Goal: Information Seeking & Learning: Learn about a topic

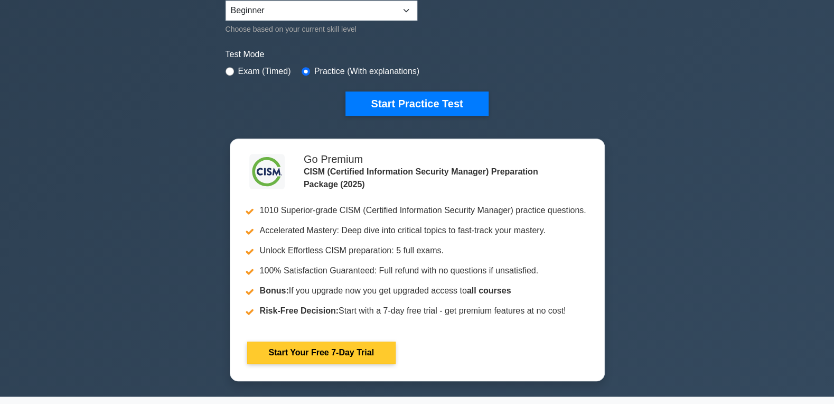
scroll to position [227, 0]
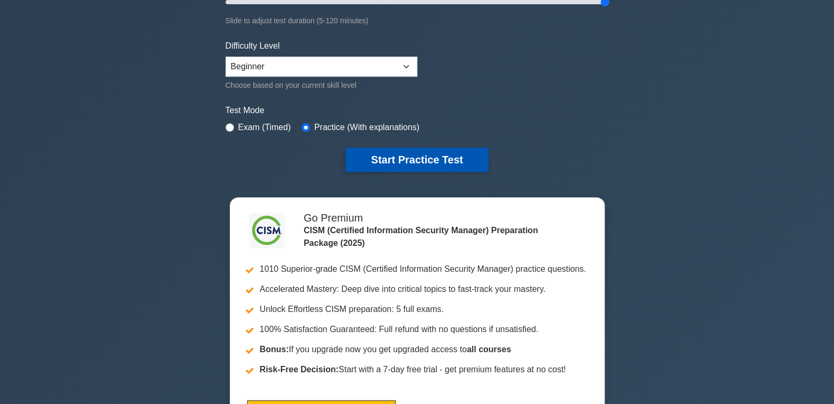
click at [393, 158] on button "Start Practice Test" at bounding box center [416, 159] width 143 height 24
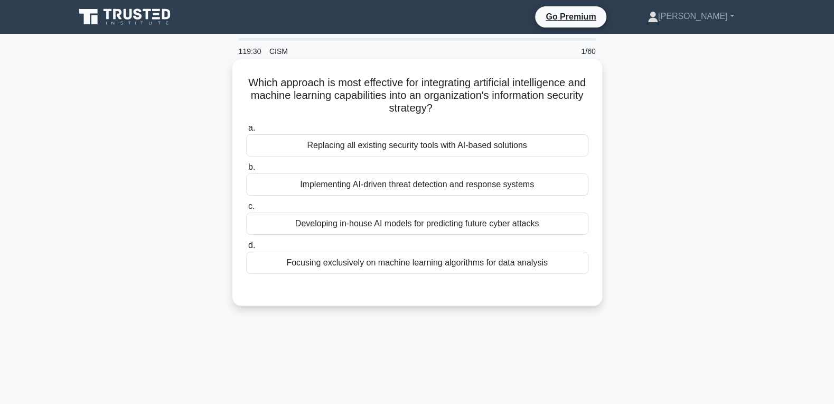
click at [424, 188] on div "Implementing AI-driven threat detection and response systems" at bounding box center [417, 184] width 342 height 22
click at [246, 171] on input "b. Implementing AI-driven threat detection and response systems" at bounding box center [246, 167] width 0 height 7
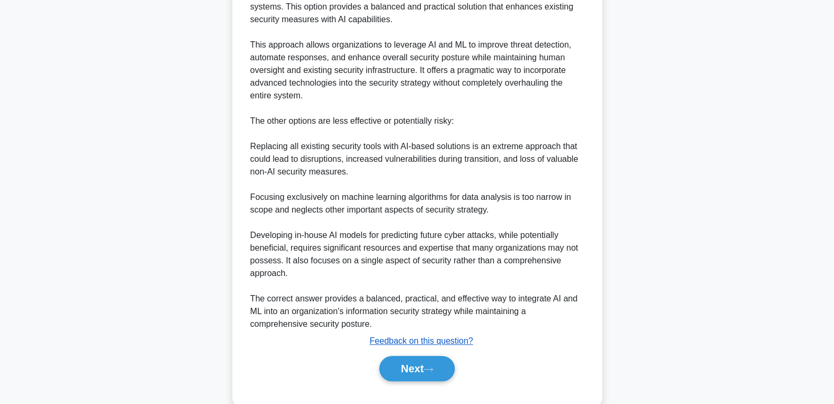
scroll to position [360, 0]
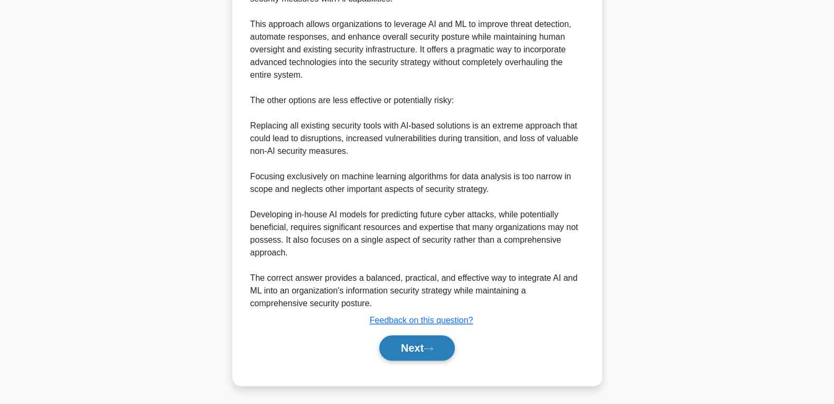
click at [417, 338] on button "Next" at bounding box center [417, 347] width 76 height 25
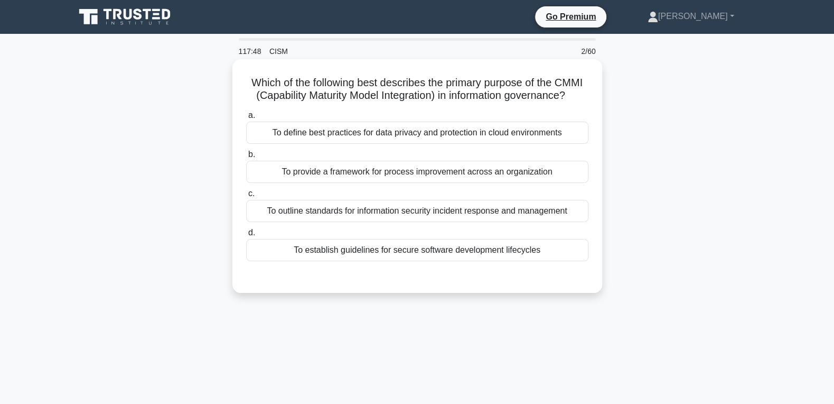
click at [370, 171] on div "To provide a framework for process improvement across an organization" at bounding box center [417, 172] width 342 height 22
click at [246, 158] on input "b. To provide a framework for process improvement across an organization" at bounding box center [246, 154] width 0 height 7
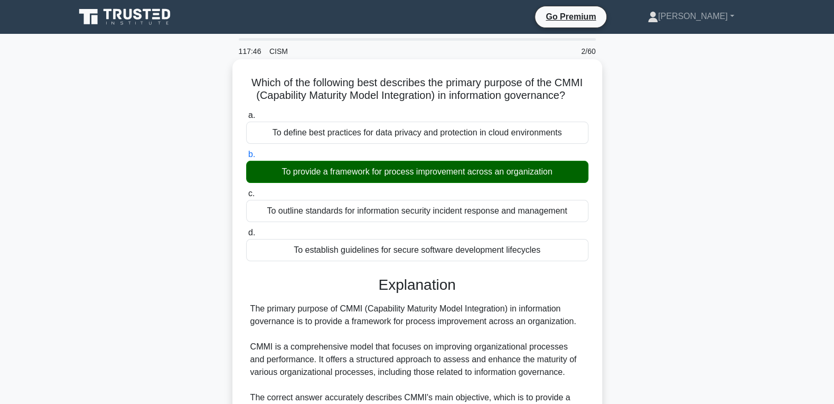
scroll to position [335, 0]
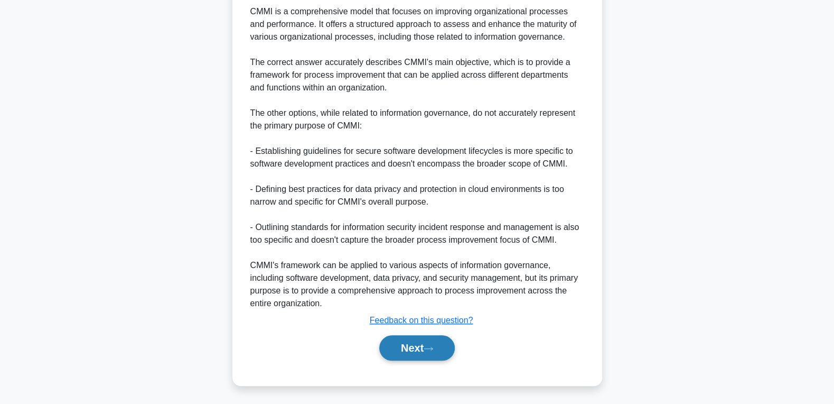
click at [414, 354] on button "Next" at bounding box center [417, 347] width 76 height 25
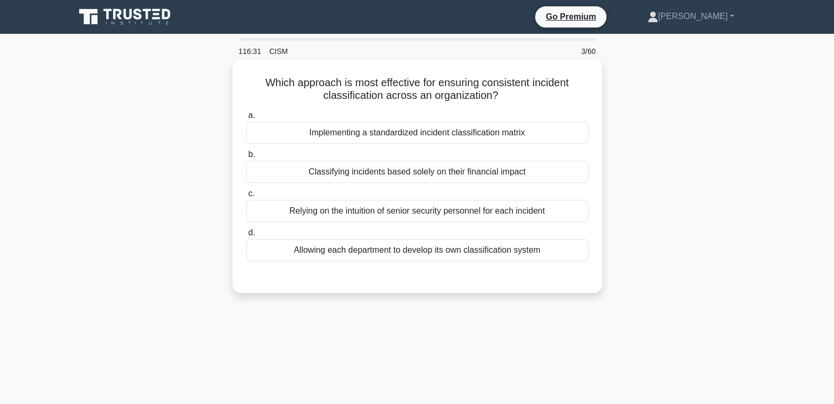
click at [412, 138] on div "Implementing a standardized incident classification matrix" at bounding box center [417, 132] width 342 height 22
click at [246, 119] on input "a. Implementing a standardized incident classification matrix" at bounding box center [246, 115] width 0 height 7
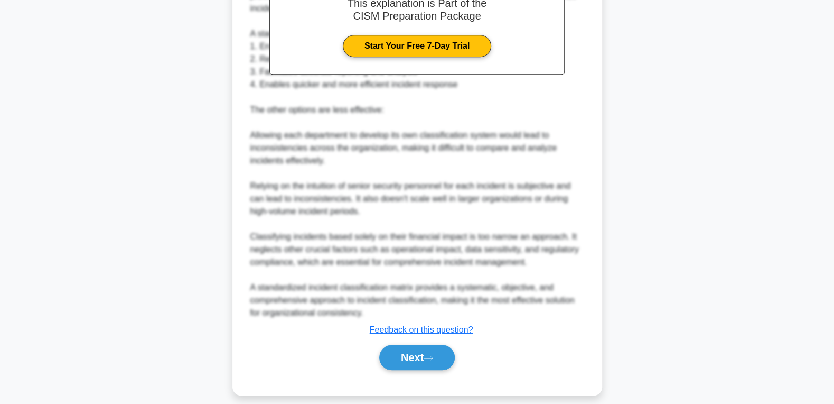
scroll to position [348, 0]
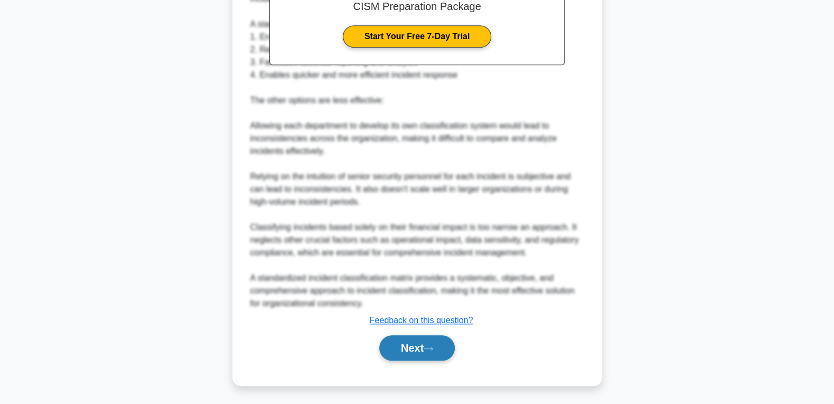
click at [418, 348] on button "Next" at bounding box center [417, 347] width 76 height 25
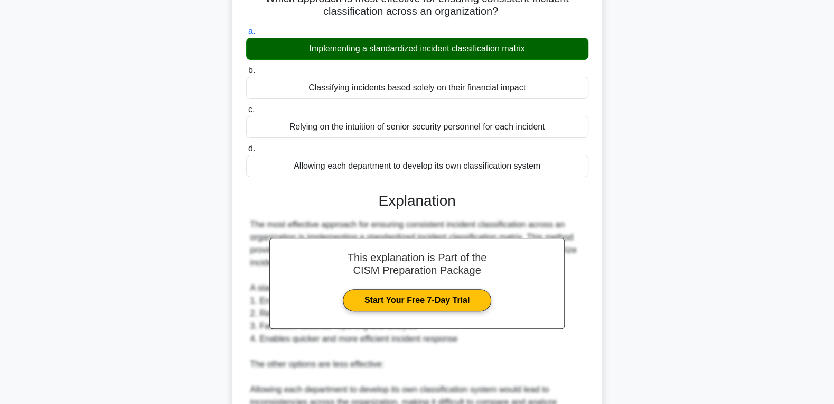
scroll to position [0, 0]
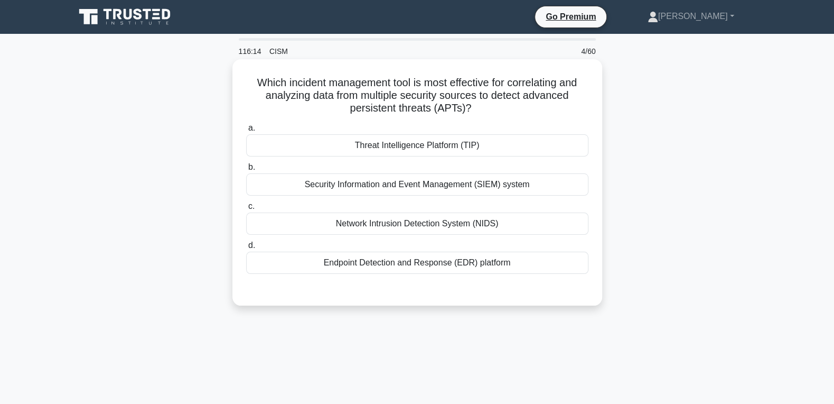
click at [393, 186] on div "Security Information and Event Management (SIEM) system" at bounding box center [417, 184] width 342 height 22
click at [246, 171] on input "b. Security Information and Event Management (SIEM) system" at bounding box center [246, 167] width 0 height 7
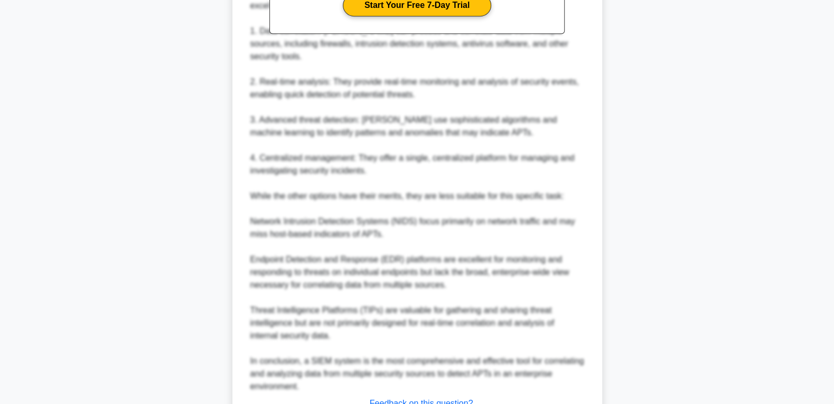
scroll to position [397, 0]
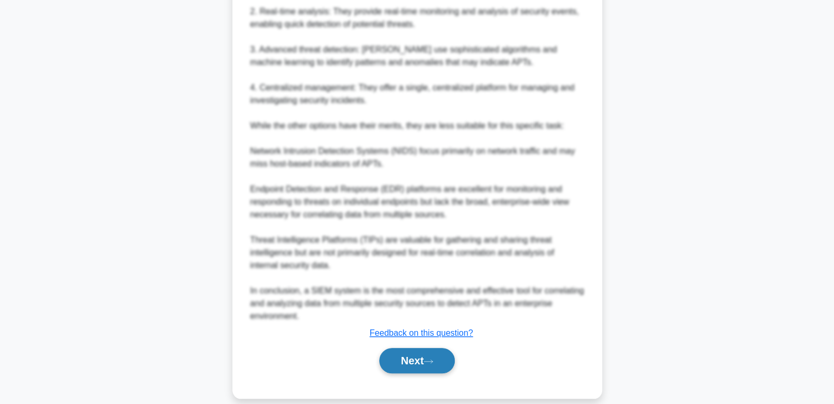
click at [412, 348] on button "Next" at bounding box center [417, 360] width 76 height 25
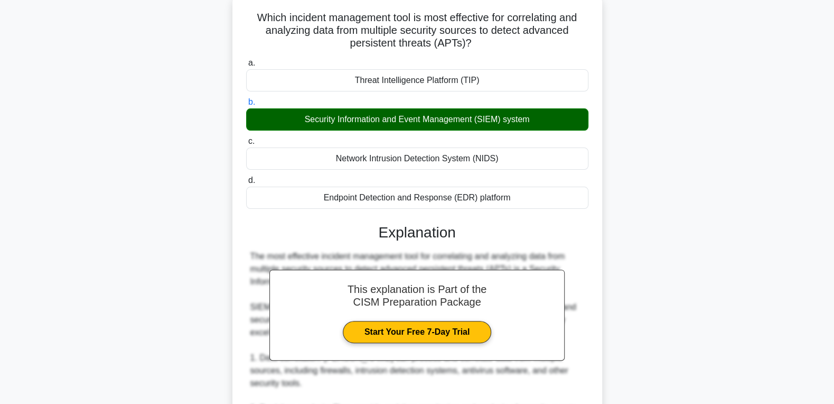
scroll to position [0, 0]
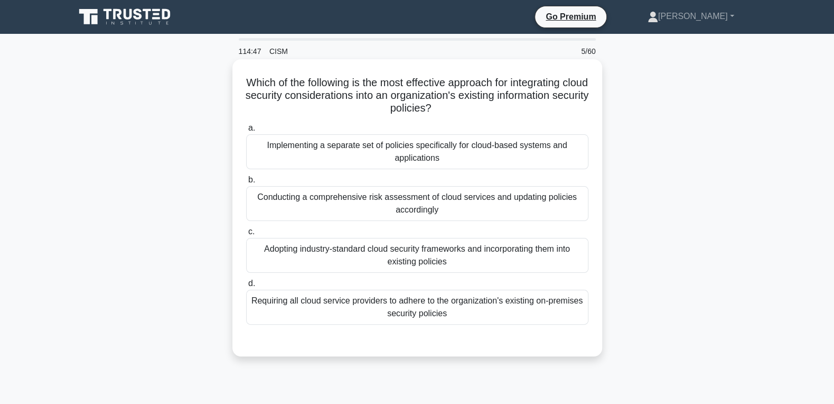
click at [428, 258] on div "Adopting industry-standard cloud security frameworks and incorporating them int…" at bounding box center [417, 255] width 342 height 35
click at [246, 235] on input "c. Adopting industry-standard cloud security frameworks and incorporating them …" at bounding box center [246, 231] width 0 height 7
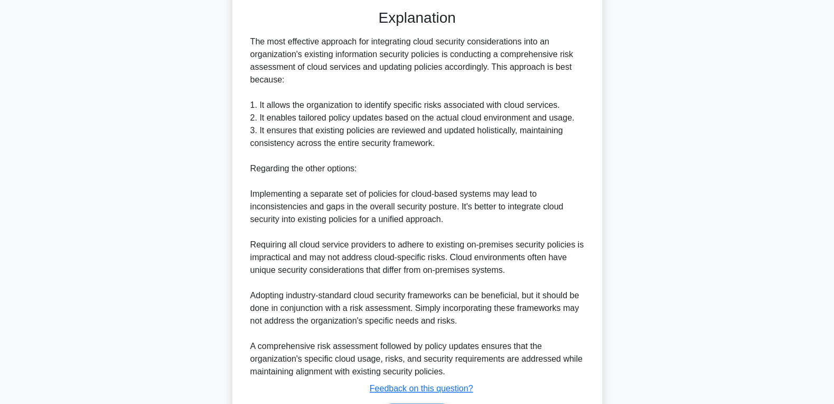
scroll to position [400, 0]
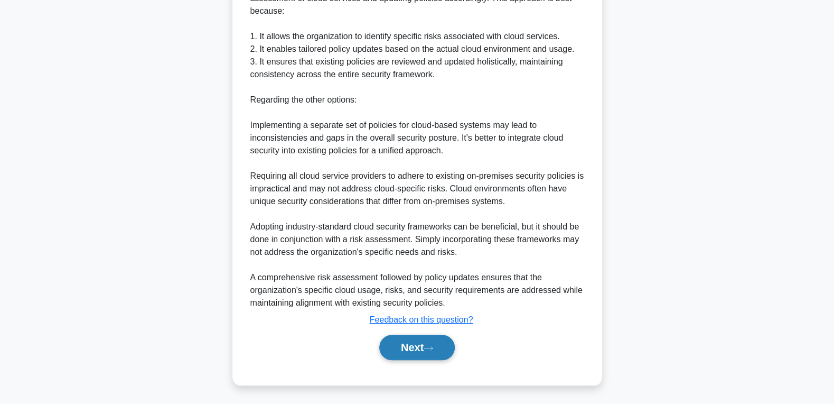
click at [403, 353] on button "Next" at bounding box center [417, 346] width 76 height 25
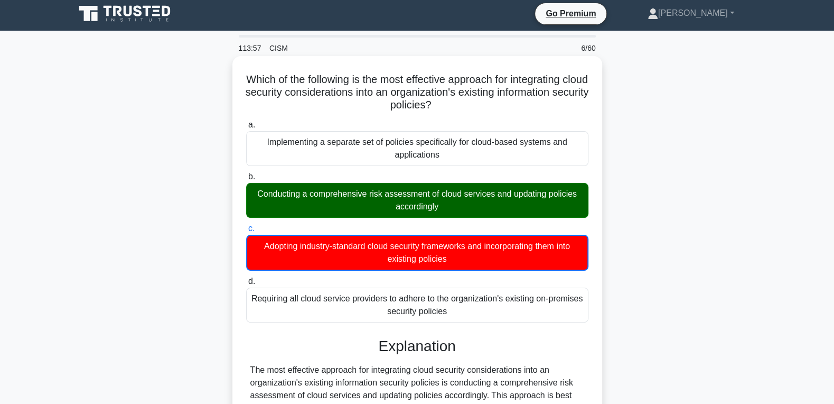
scroll to position [0, 0]
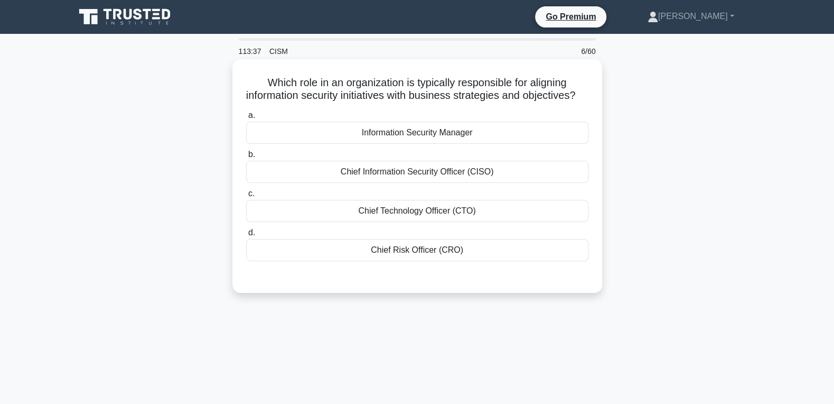
click at [503, 179] on div "Chief Information Security Officer (CISO)" at bounding box center [417, 172] width 342 height 22
click at [246, 158] on input "b. Chief Information Security Officer (CISO)" at bounding box center [246, 154] width 0 height 7
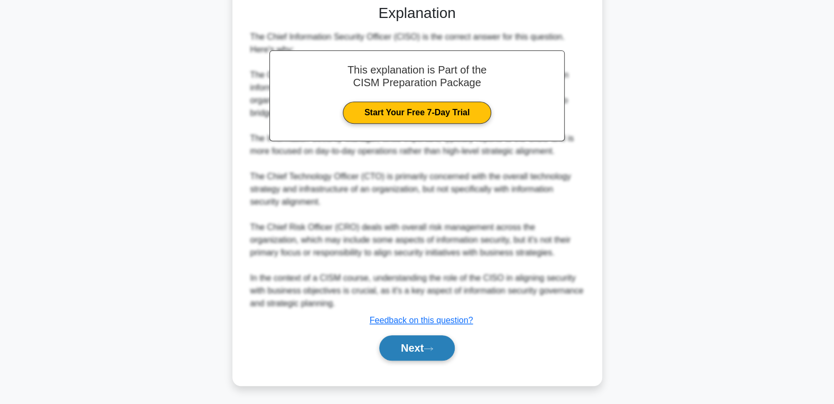
click at [404, 349] on button "Next" at bounding box center [417, 347] width 76 height 25
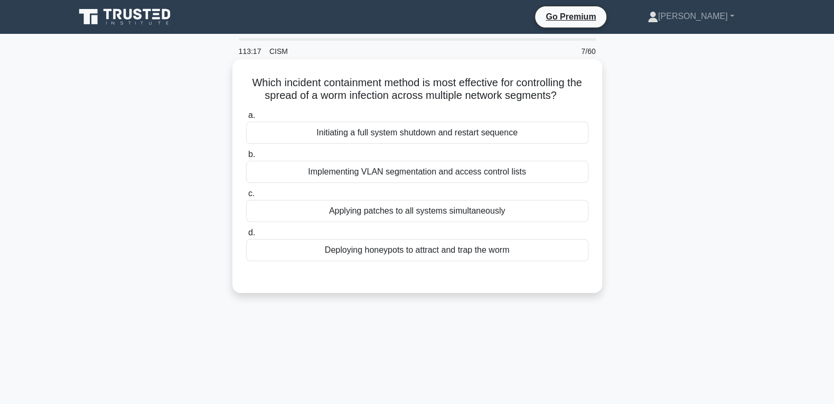
click at [386, 172] on div "Implementing VLAN segmentation and access control lists" at bounding box center [417, 172] width 342 height 22
click at [246, 158] on input "b. Implementing VLAN segmentation and access control lists" at bounding box center [246, 154] width 0 height 7
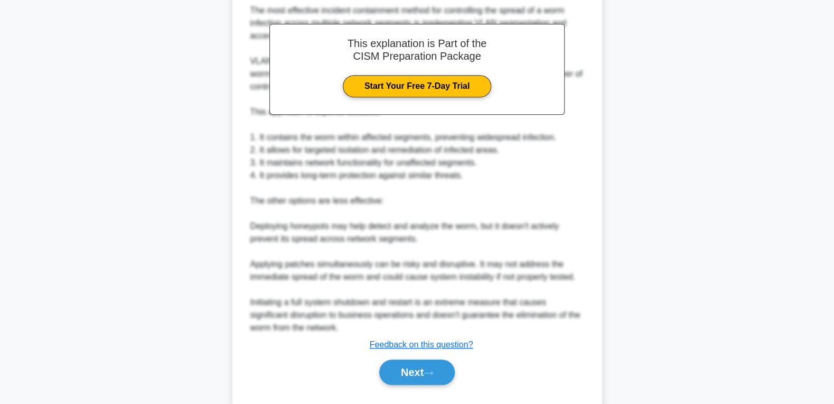
scroll to position [322, 0]
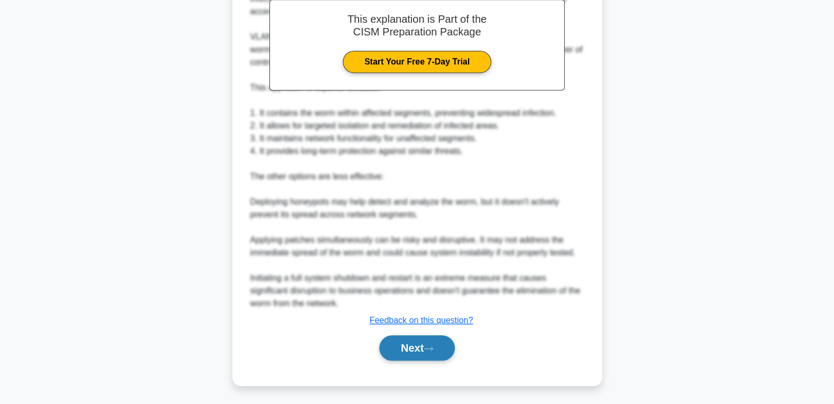
click at [406, 352] on button "Next" at bounding box center [417, 347] width 76 height 25
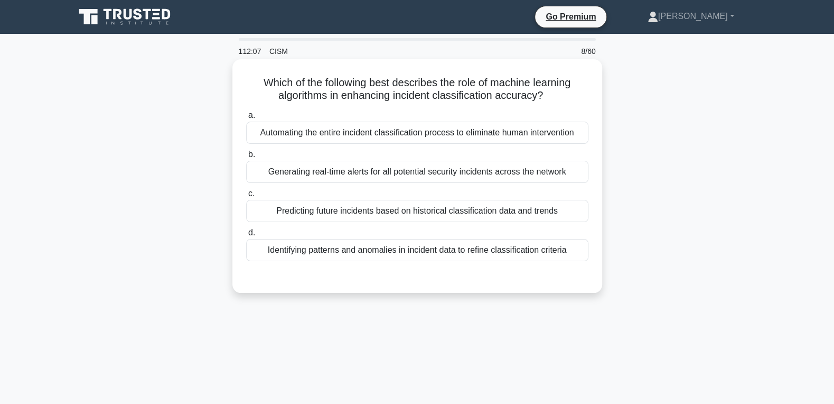
click at [323, 256] on div "Identifying patterns and anomalies in incident data to refine classification cr…" at bounding box center [417, 250] width 342 height 22
click at [246, 236] on input "d. Identifying patterns and anomalies in incident data to refine classification…" at bounding box center [246, 232] width 0 height 7
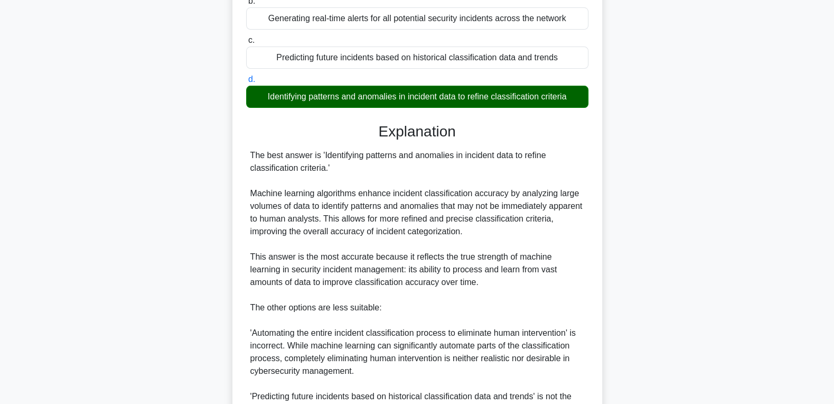
scroll to position [283, 0]
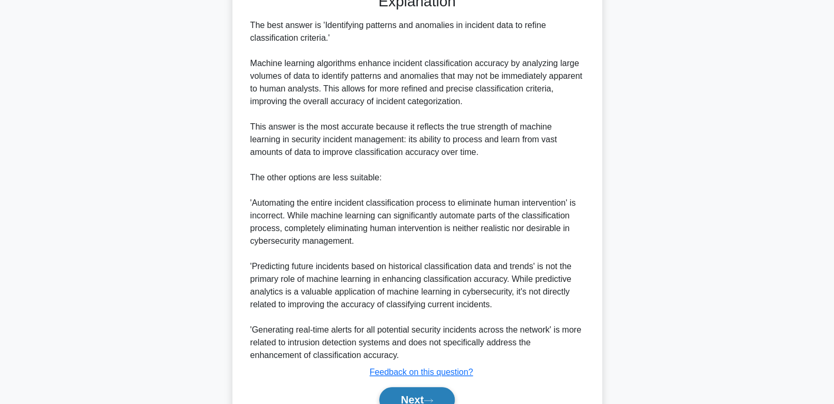
click at [409, 397] on button "Next" at bounding box center [417, 399] width 76 height 25
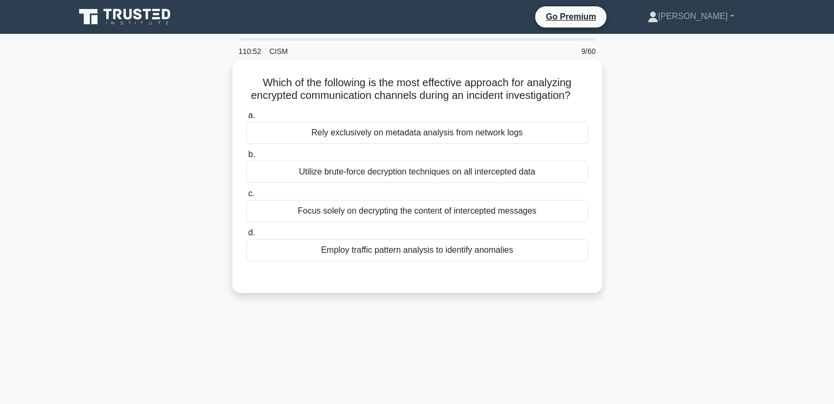
click at [384, 255] on div "Employ traffic pattern analysis to identify anomalies" at bounding box center [417, 250] width 342 height 22
click at [246, 236] on input "d. Employ traffic pattern analysis to identify anomalies" at bounding box center [246, 232] width 0 height 7
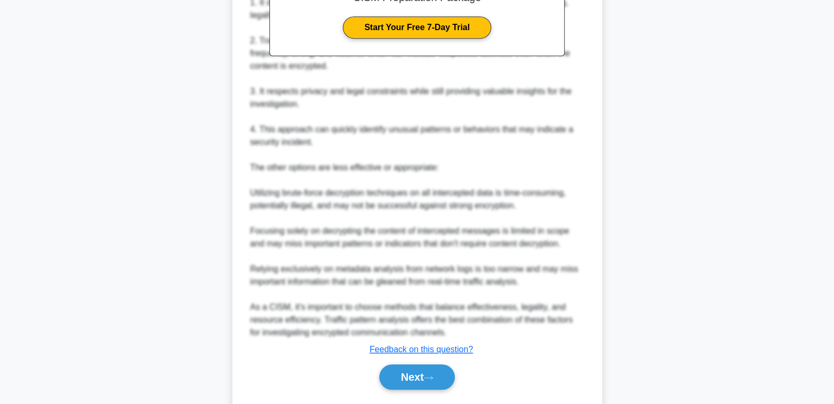
scroll to position [386, 0]
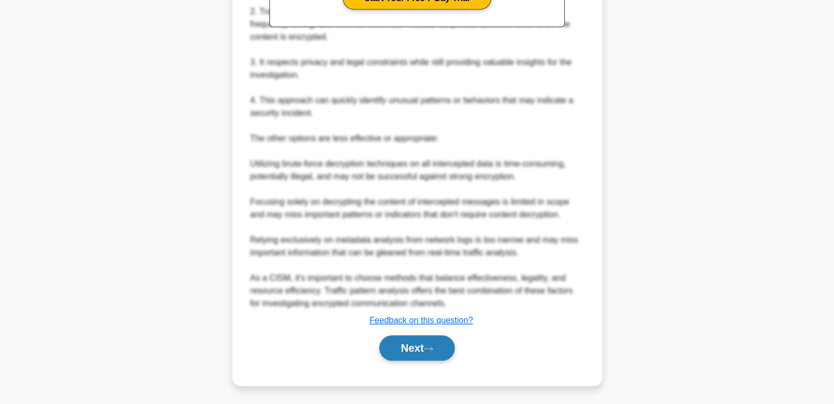
click at [400, 349] on button "Next" at bounding box center [417, 347] width 76 height 25
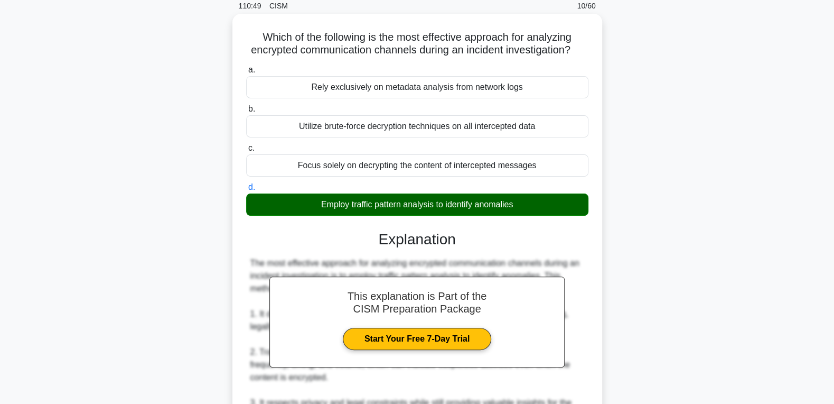
scroll to position [0, 0]
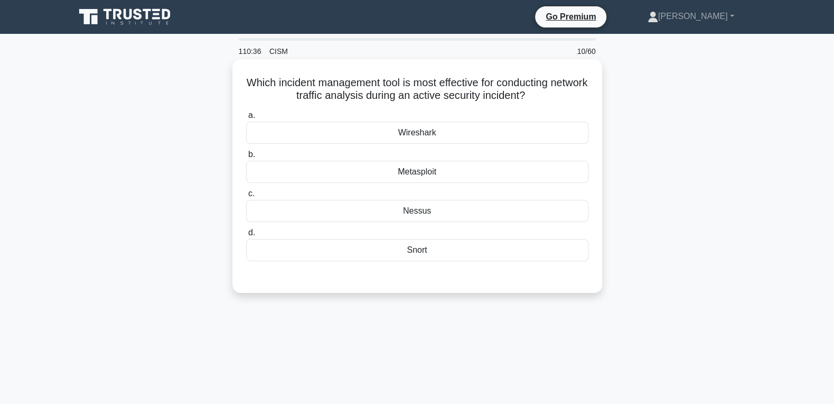
click at [460, 140] on div "Wireshark" at bounding box center [417, 132] width 342 height 22
click at [246, 119] on input "a. Wireshark" at bounding box center [246, 115] width 0 height 7
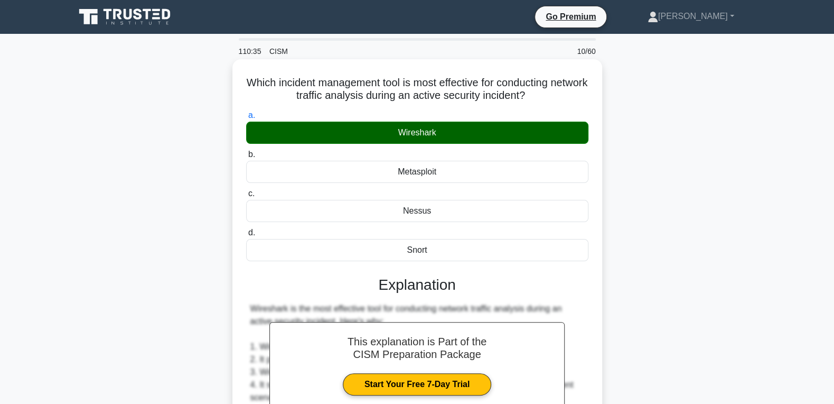
scroll to position [322, 0]
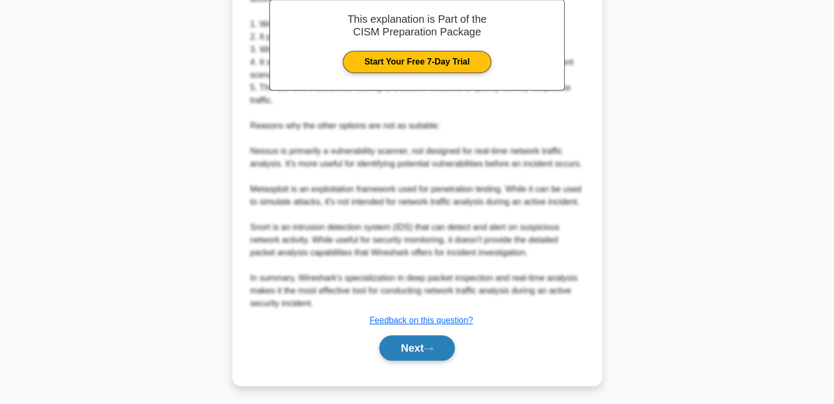
click at [417, 340] on button "Next" at bounding box center [417, 347] width 76 height 25
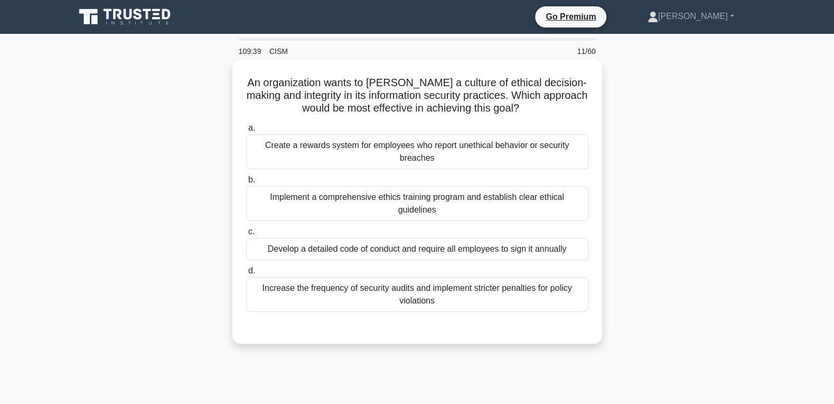
click at [403, 159] on div "Create a rewards system for employees who report unethical behavior or security…" at bounding box center [417, 151] width 342 height 35
click at [246, 132] on input "a. Create a rewards system for employees who report unethical behavior or secur…" at bounding box center [246, 128] width 0 height 7
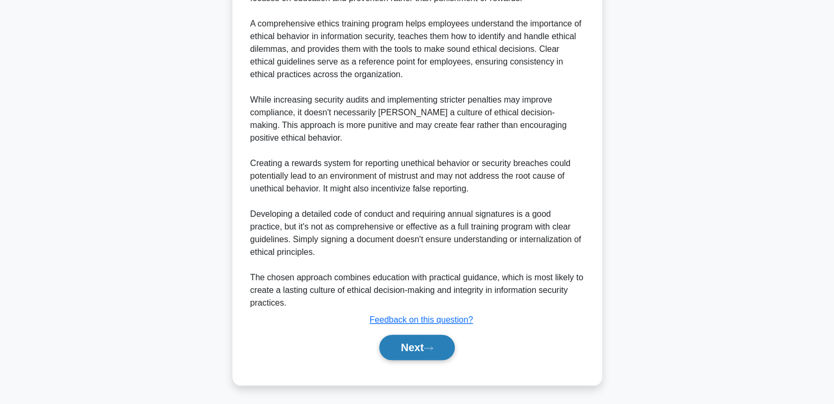
click at [408, 348] on button "Next" at bounding box center [417, 346] width 76 height 25
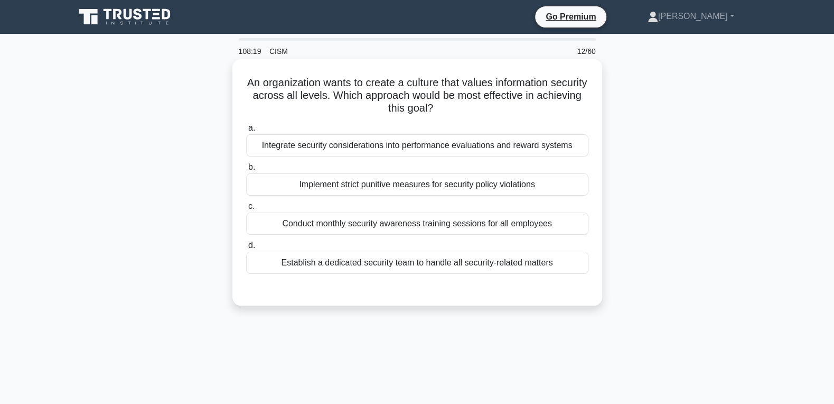
click at [516, 147] on div "Integrate security considerations into performance evaluations and reward syste…" at bounding box center [417, 145] width 342 height 22
click at [246, 132] on input "a. Integrate security considerations into performance evaluations and reward sy…" at bounding box center [246, 128] width 0 height 7
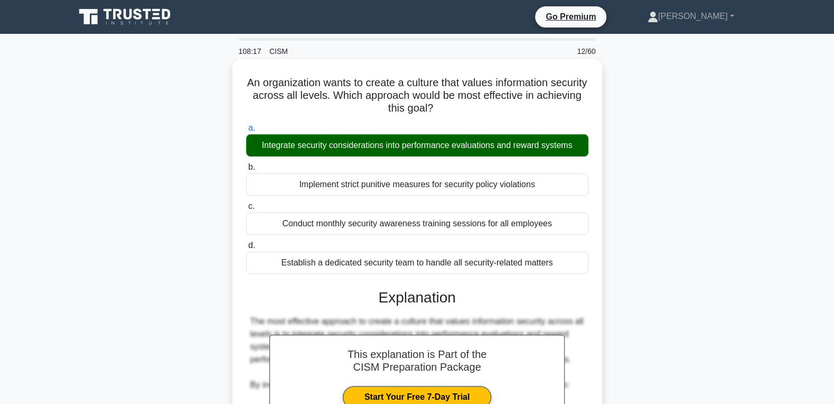
scroll to position [360, 0]
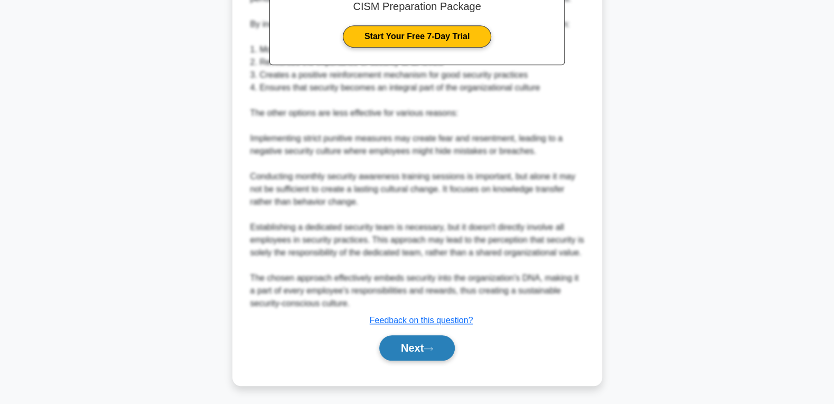
click at [408, 344] on button "Next" at bounding box center [417, 347] width 76 height 25
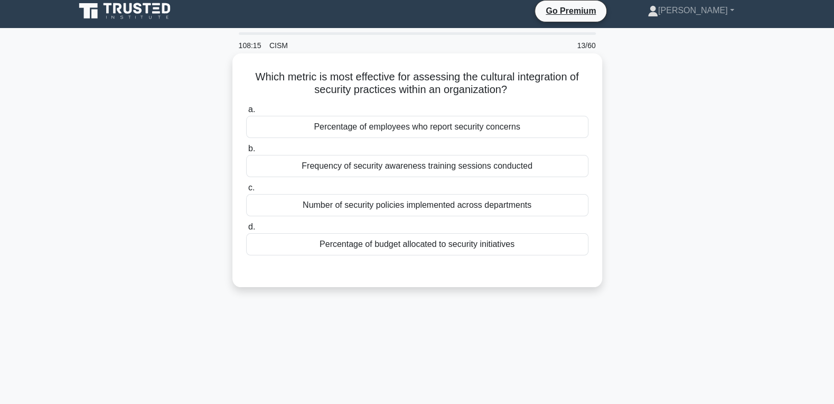
scroll to position [0, 0]
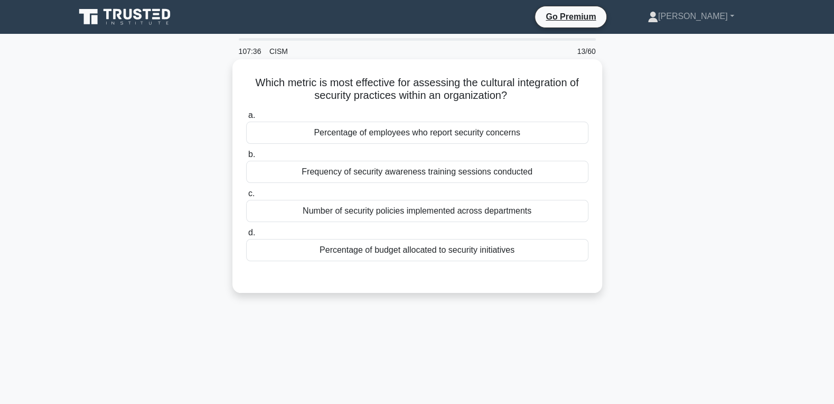
click at [447, 174] on div "Frequency of security awareness training sessions conducted" at bounding box center [417, 172] width 342 height 22
click at [246, 158] on input "b. Frequency of security awareness training sessions conducted" at bounding box center [246, 154] width 0 height 7
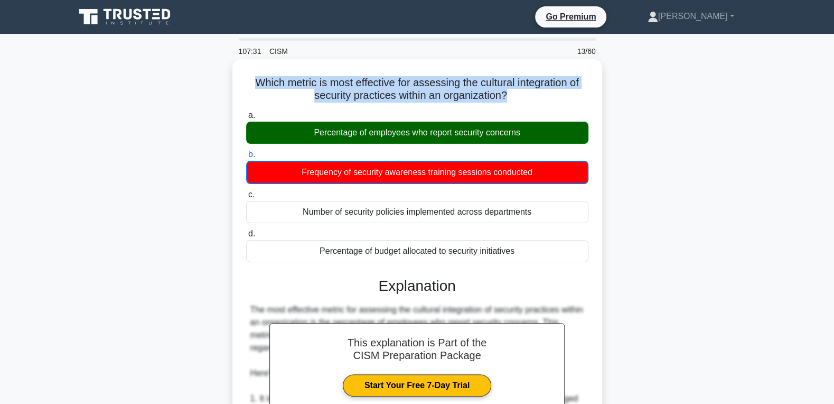
drag, startPoint x: 518, startPoint y: 253, endPoint x: 253, endPoint y: 83, distance: 315.0
copy h5 "Which metric is most effective for assessing the cultural integration of securi…"
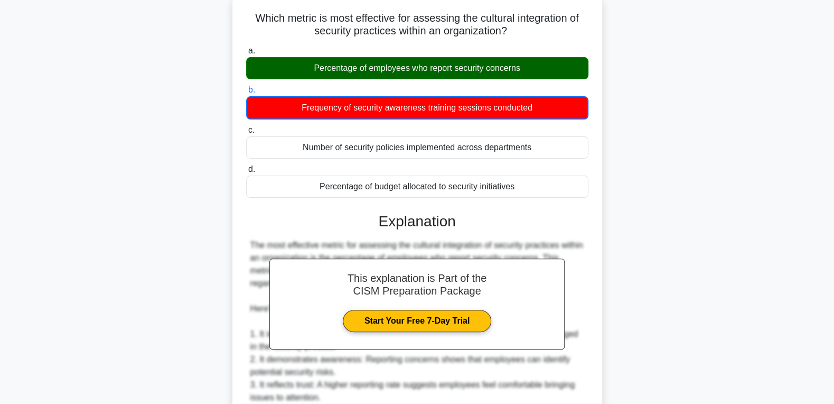
scroll to position [387, 0]
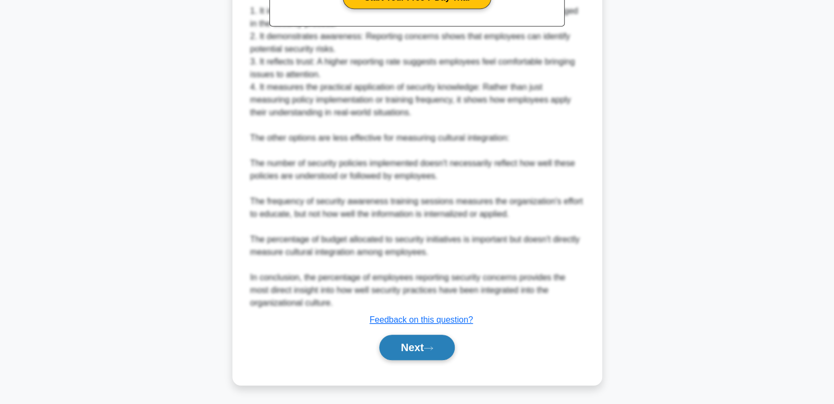
click at [414, 341] on button "Next" at bounding box center [417, 346] width 76 height 25
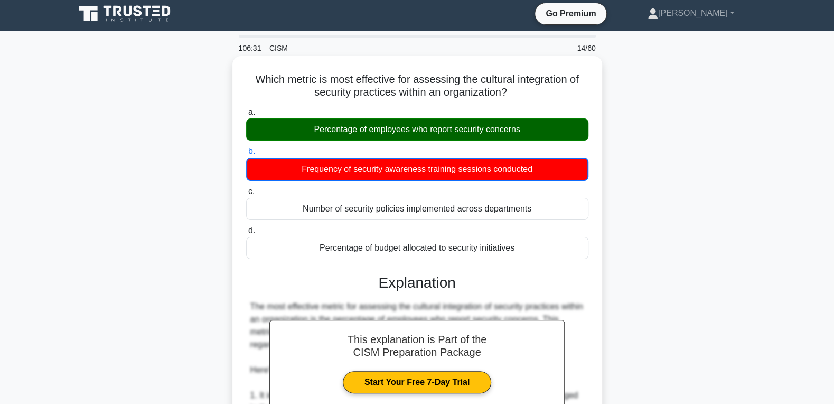
scroll to position [0, 0]
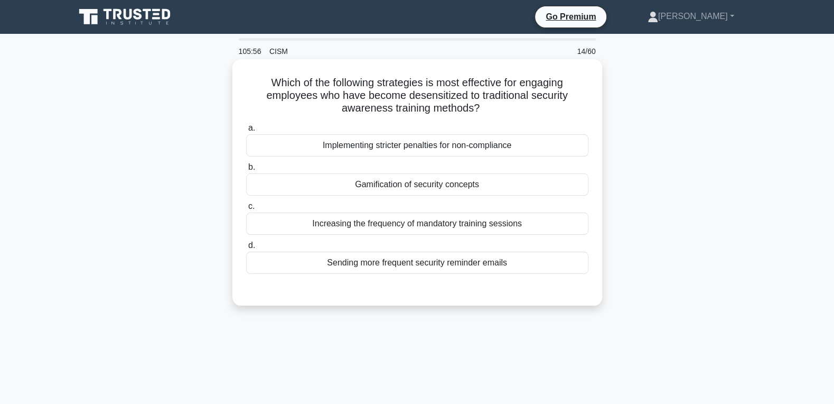
click at [457, 176] on div "Gamification of security concepts" at bounding box center [417, 184] width 342 height 22
click at [246, 171] on input "b. Gamification of security concepts" at bounding box center [246, 167] width 0 height 7
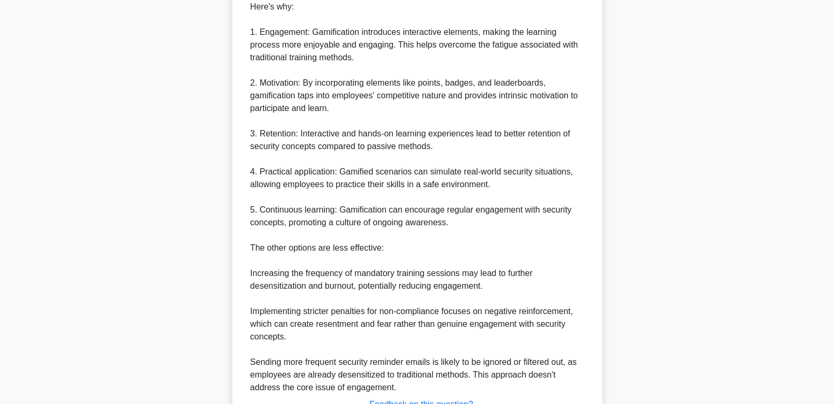
scroll to position [424, 0]
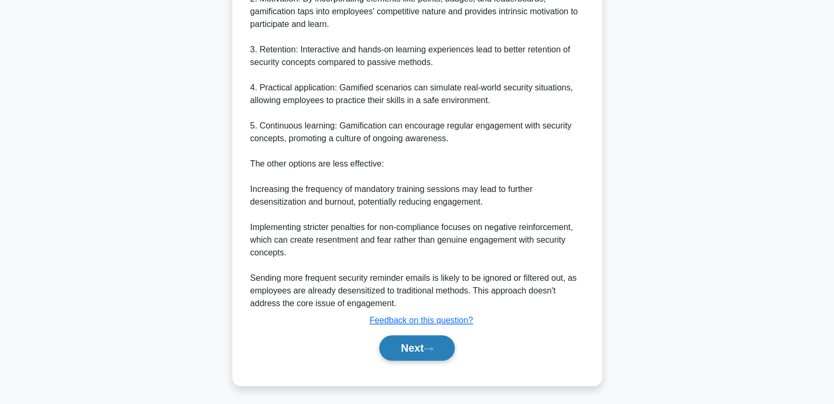
click at [393, 348] on button "Next" at bounding box center [417, 347] width 76 height 25
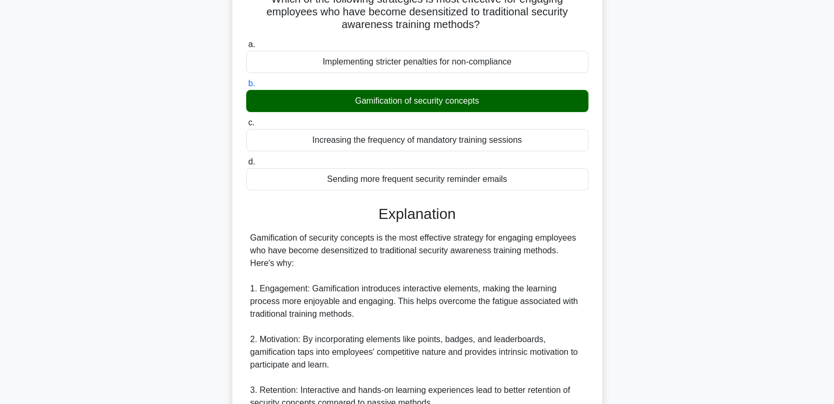
scroll to position [0, 0]
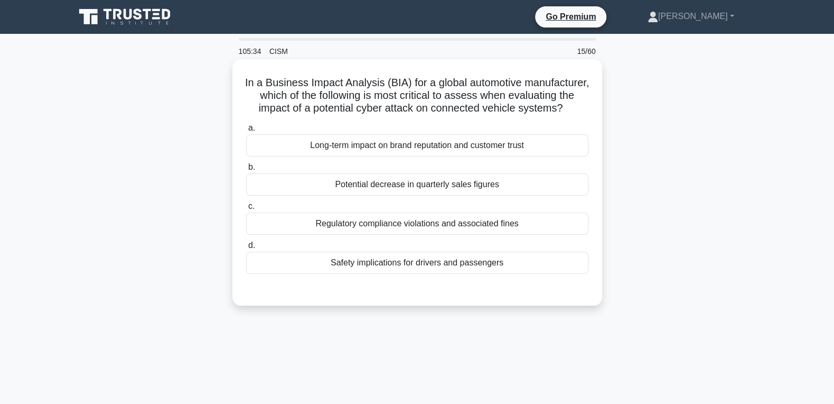
click at [437, 260] on div "Safety implications for drivers and passengers" at bounding box center [417, 262] width 342 height 22
click at [246, 249] on input "d. Safety implications for drivers and passengers" at bounding box center [246, 245] width 0 height 7
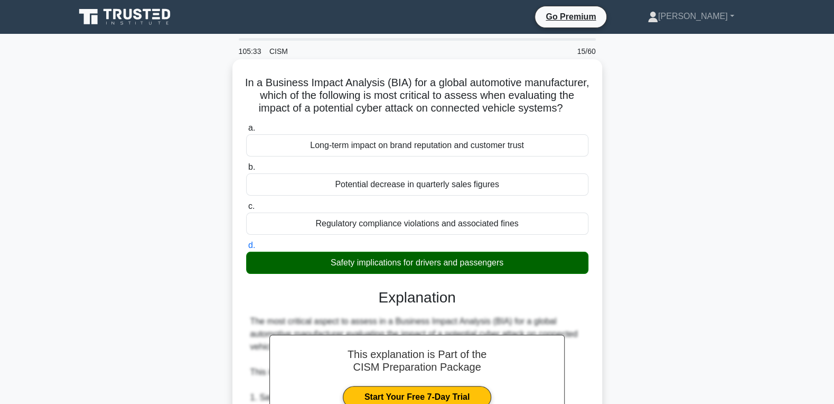
scroll to position [340, 0]
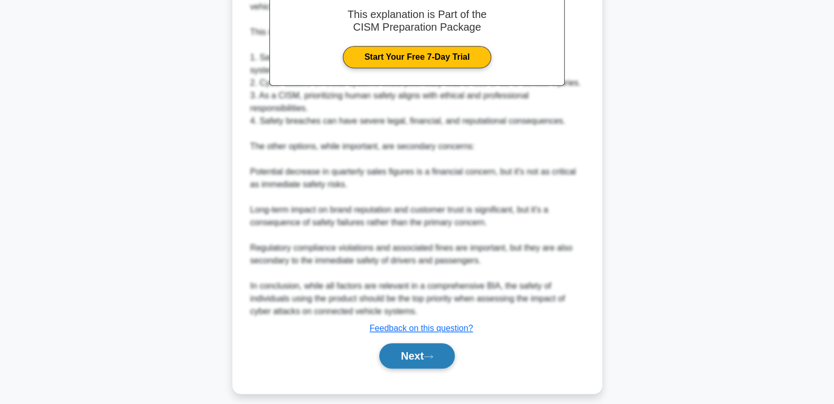
click at [407, 349] on button "Next" at bounding box center [417, 355] width 76 height 25
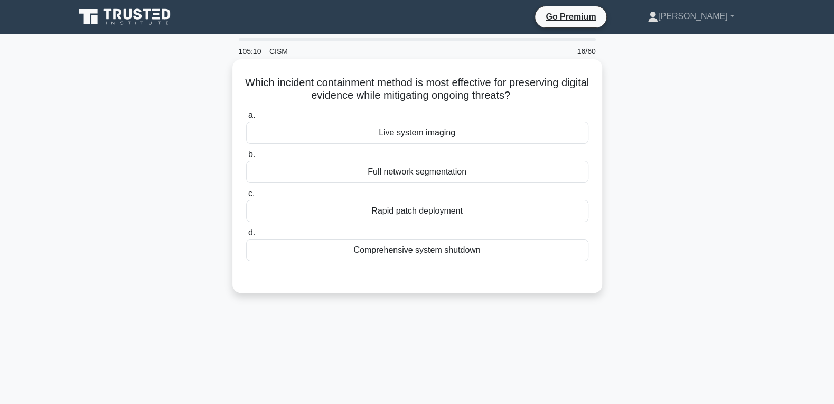
click at [405, 137] on div "Live system imaging" at bounding box center [417, 132] width 342 height 22
click at [246, 119] on input "a. Live system imaging" at bounding box center [246, 115] width 0 height 7
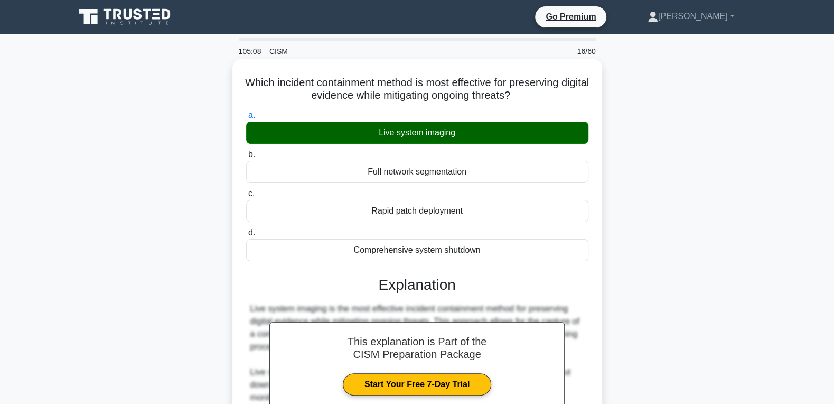
scroll to position [272, 0]
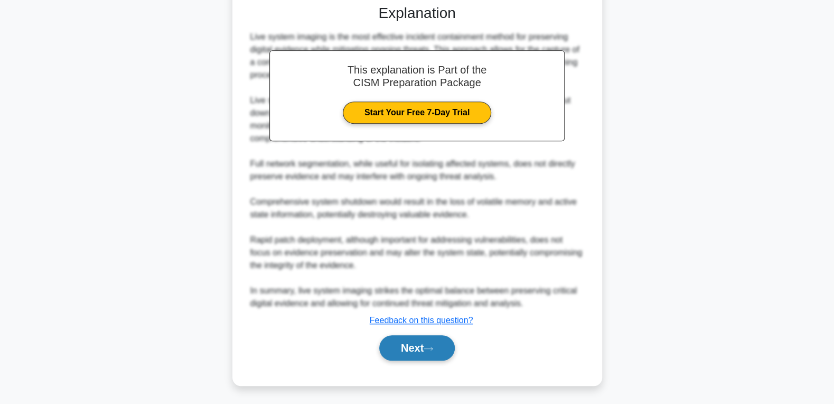
click at [422, 351] on button "Next" at bounding box center [417, 347] width 76 height 25
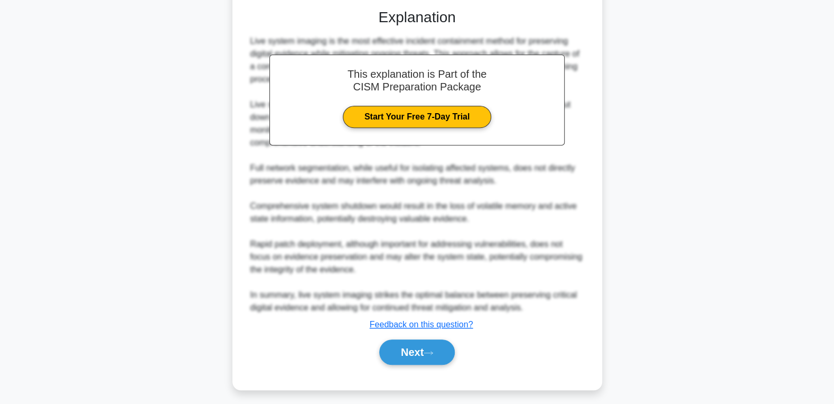
scroll to position [0, 0]
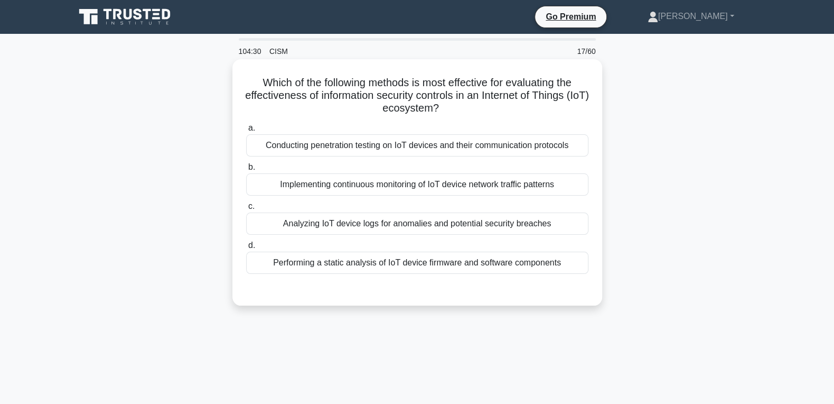
click at [401, 141] on div "Conducting penetration testing on IoT devices and their communication protocols" at bounding box center [417, 145] width 342 height 22
click at [246, 132] on input "a. Conducting penetration testing on IoT devices and their communication protoc…" at bounding box center [246, 128] width 0 height 7
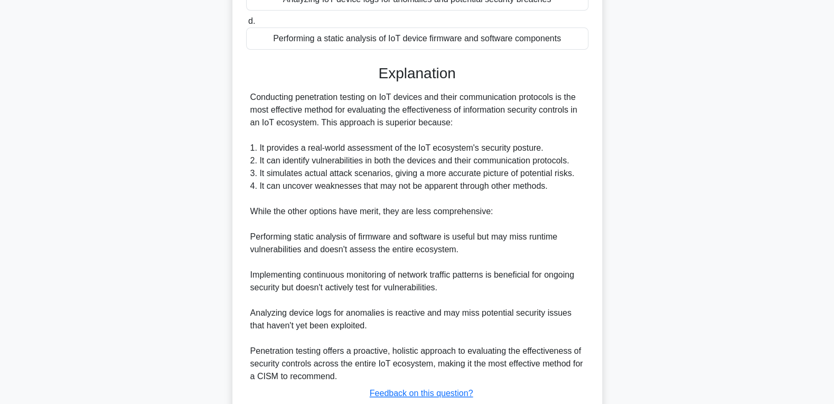
scroll to position [297, 0]
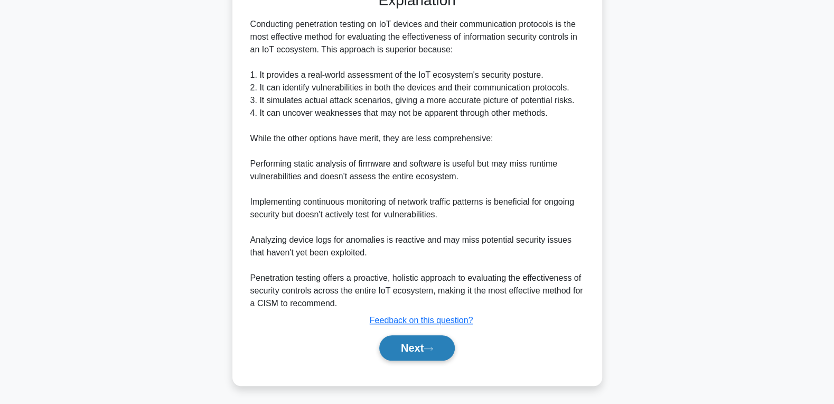
click at [412, 354] on button "Next" at bounding box center [417, 347] width 76 height 25
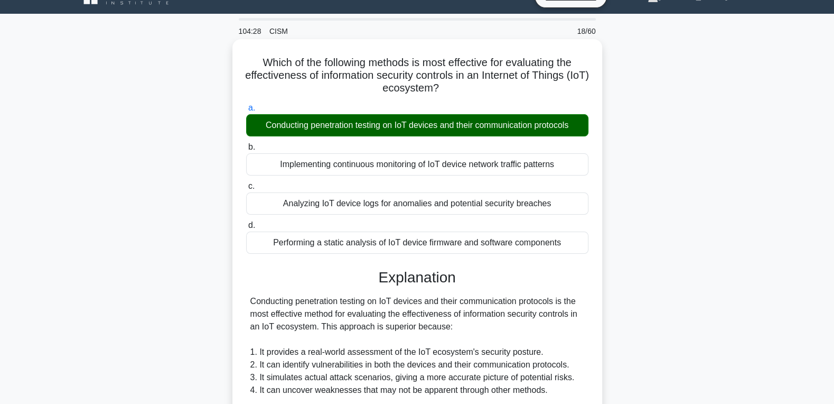
scroll to position [0, 0]
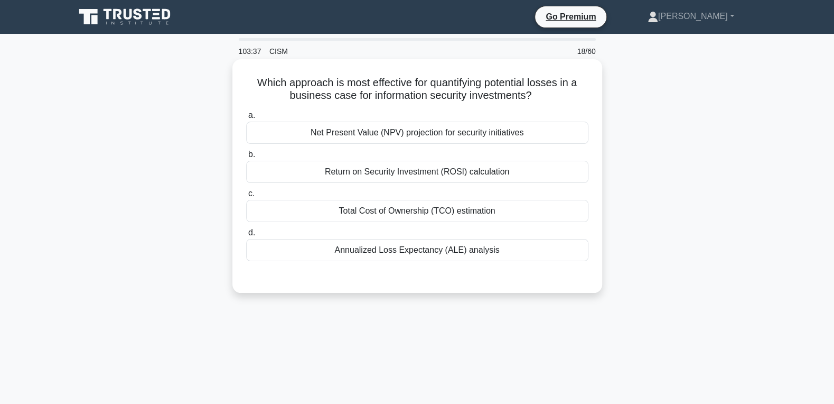
click at [426, 176] on div "Return on Security Investment (ROSI) calculation" at bounding box center [417, 172] width 342 height 22
click at [246, 158] on input "b. Return on Security Investment (ROSI) calculation" at bounding box center [246, 154] width 0 height 7
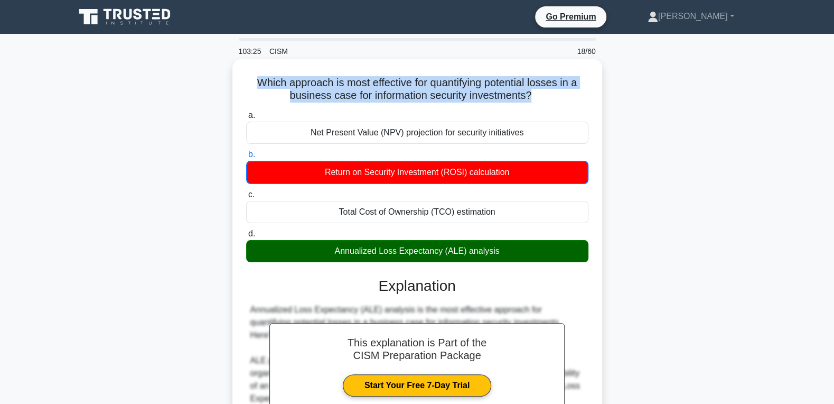
drag, startPoint x: 497, startPoint y: 250, endPoint x: 239, endPoint y: 86, distance: 305.4
copy h5 "Which approach is most effective for quantifying potential losses in a business…"
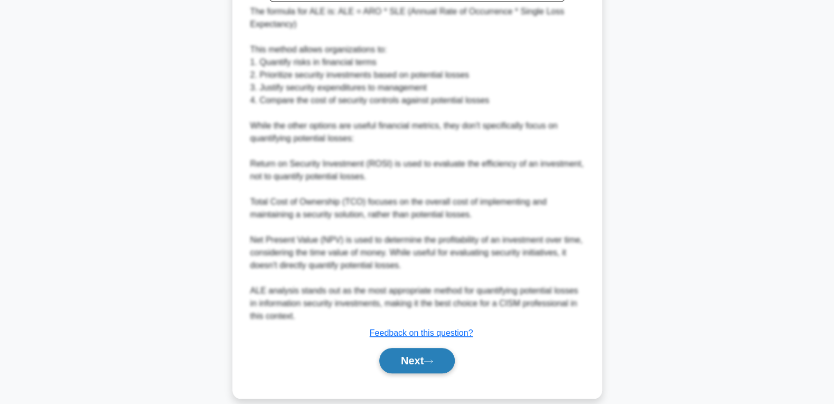
click at [407, 348] on button "Next" at bounding box center [417, 360] width 76 height 25
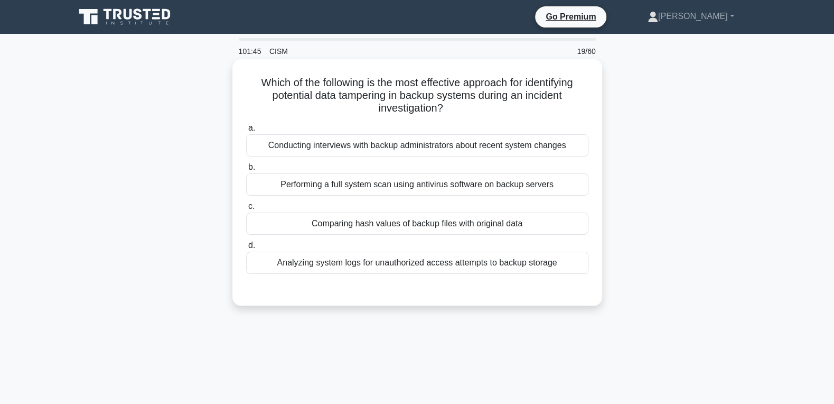
click at [321, 226] on div "Comparing hash values of backup files with original data" at bounding box center [417, 223] width 342 height 22
click at [246, 210] on input "c. Comparing hash values of backup files with original data" at bounding box center [246, 206] width 0 height 7
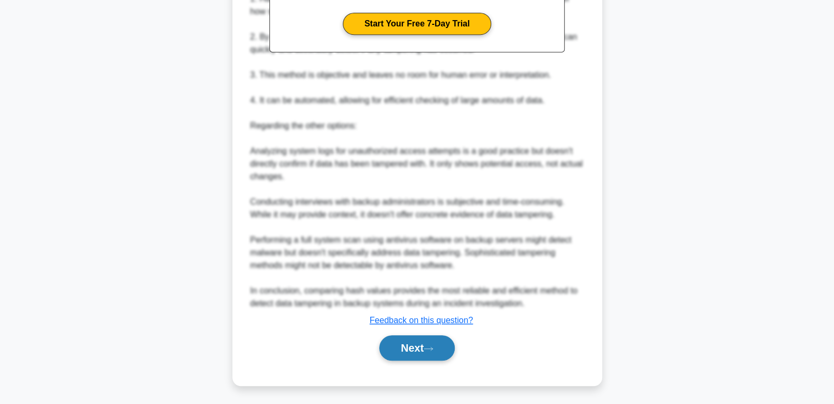
click at [397, 354] on button "Next" at bounding box center [417, 347] width 76 height 25
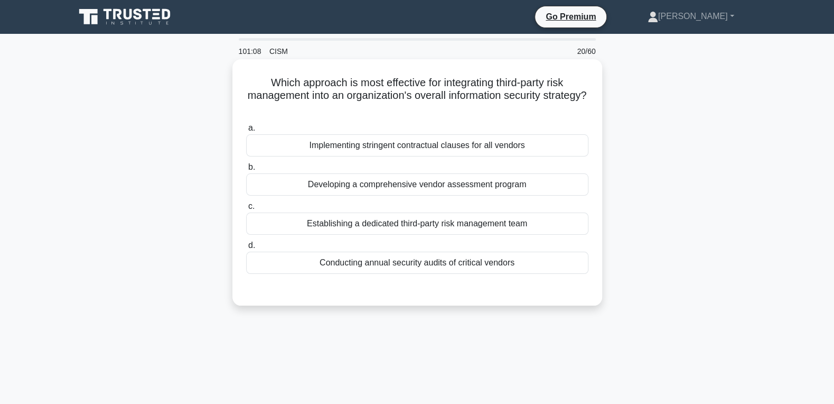
click at [382, 145] on div "Implementing stringent contractual clauses for all vendors" at bounding box center [417, 145] width 342 height 22
click at [246, 132] on input "a. Implementing stringent contractual clauses for all vendors" at bounding box center [246, 128] width 0 height 7
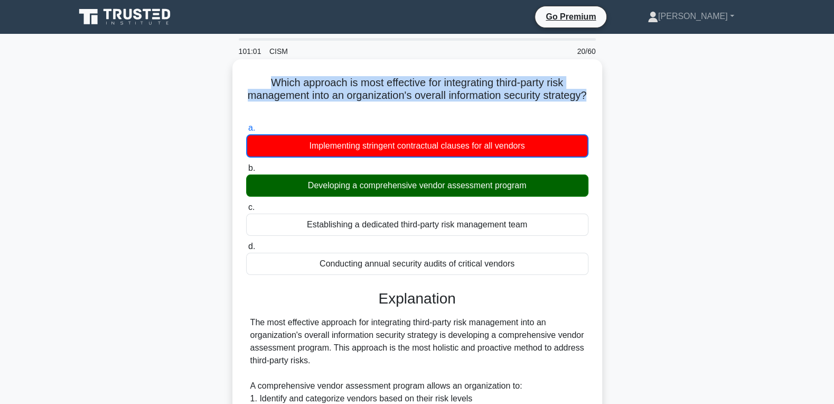
drag, startPoint x: 518, startPoint y: 265, endPoint x: 259, endPoint y: 87, distance: 314.5
click at [259, 87] on div "Which approach is most effective for integrating third-party risk management in…" at bounding box center [417, 377] width 361 height 628
copy h5 "Which approach is most effective for integrating third-party risk management in…"
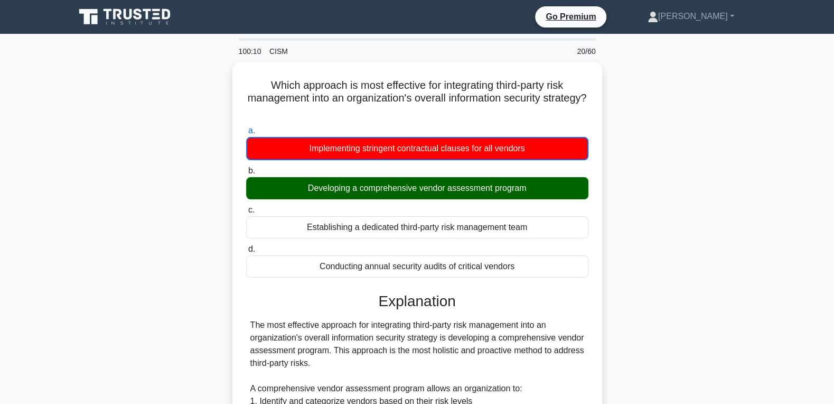
click at [685, 160] on div "Which approach is most effective for integrating third-party risk management in…" at bounding box center [417, 386] width 697 height 649
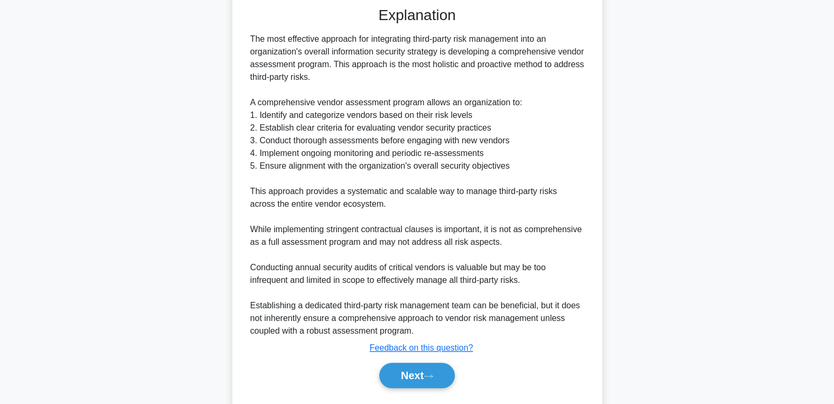
scroll to position [311, 0]
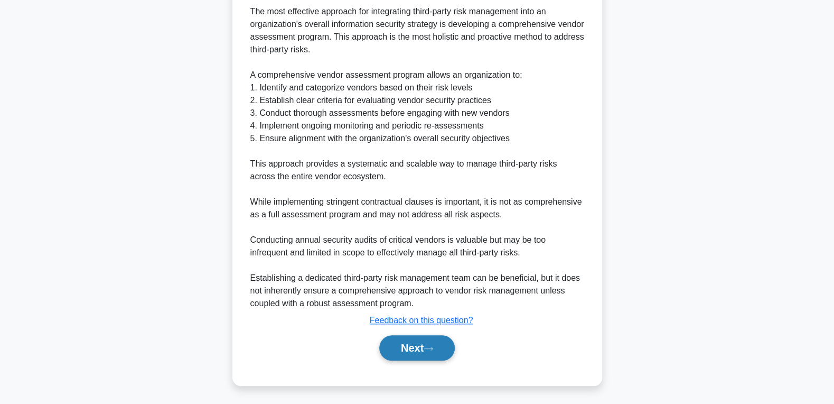
click at [401, 348] on button "Next" at bounding box center [417, 347] width 76 height 25
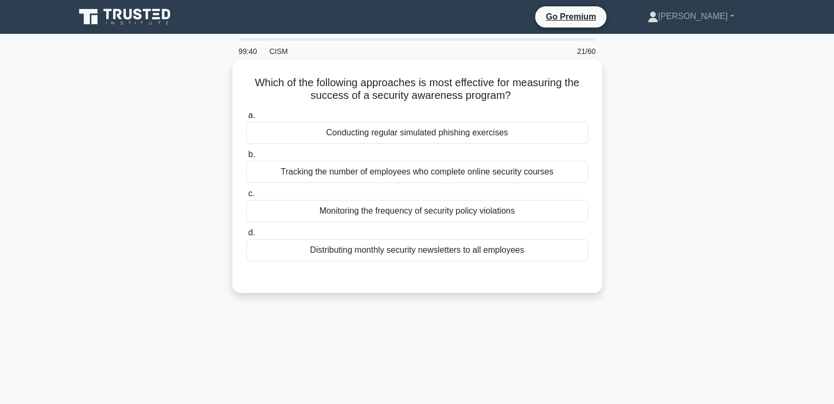
click at [467, 135] on div "Conducting regular simulated phishing exercises" at bounding box center [417, 132] width 342 height 22
click at [246, 119] on input "a. Conducting regular simulated phishing exercises" at bounding box center [246, 115] width 0 height 7
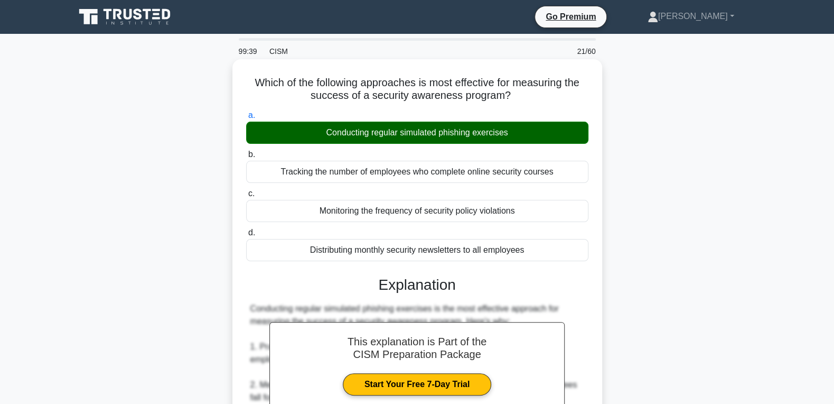
scroll to position [397, 0]
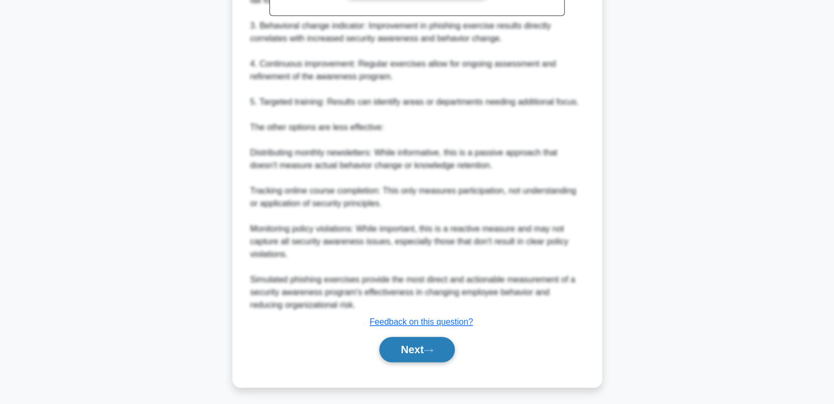
click at [403, 347] on button "Next" at bounding box center [417, 348] width 76 height 25
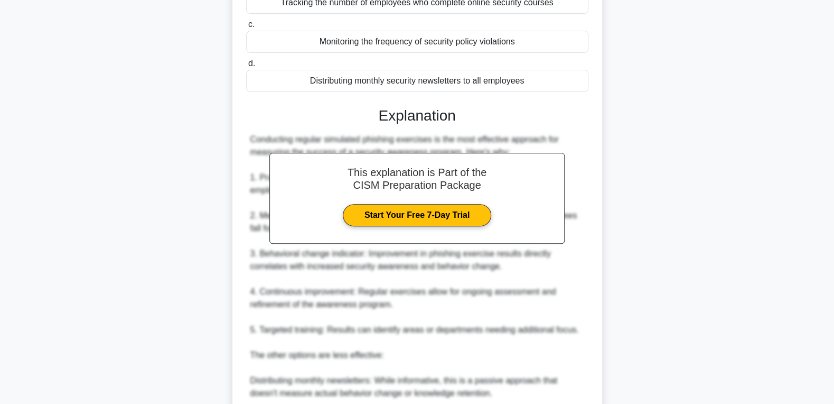
scroll to position [0, 0]
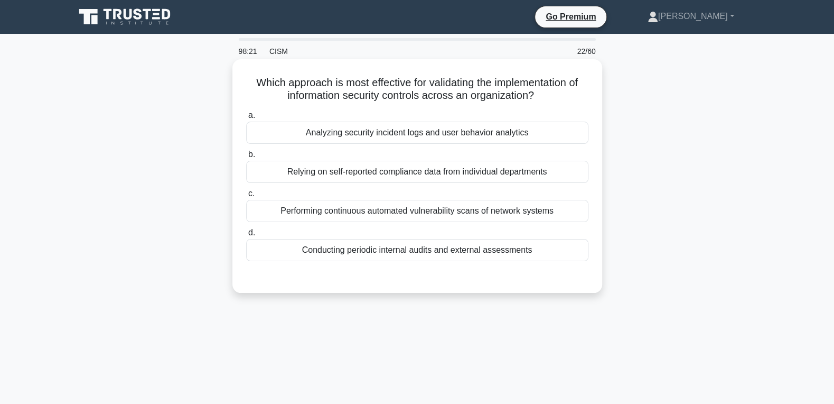
click at [364, 250] on div "Conducting periodic internal audits and external assessments" at bounding box center [417, 250] width 342 height 22
click at [246, 236] on input "d. Conducting periodic internal audits and external assessments" at bounding box center [246, 232] width 0 height 7
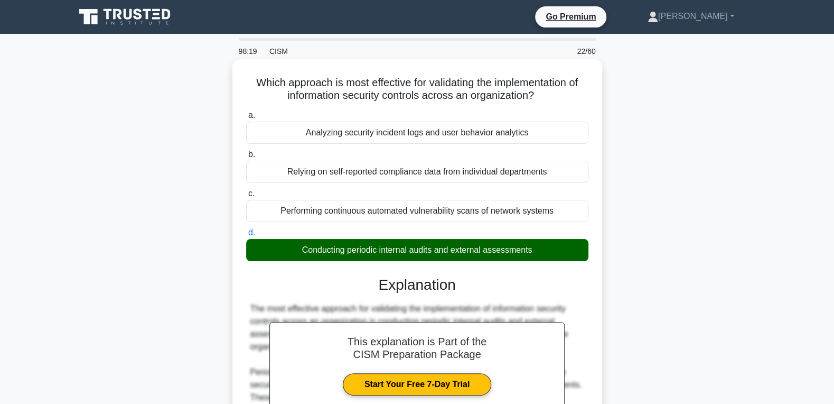
scroll to position [386, 0]
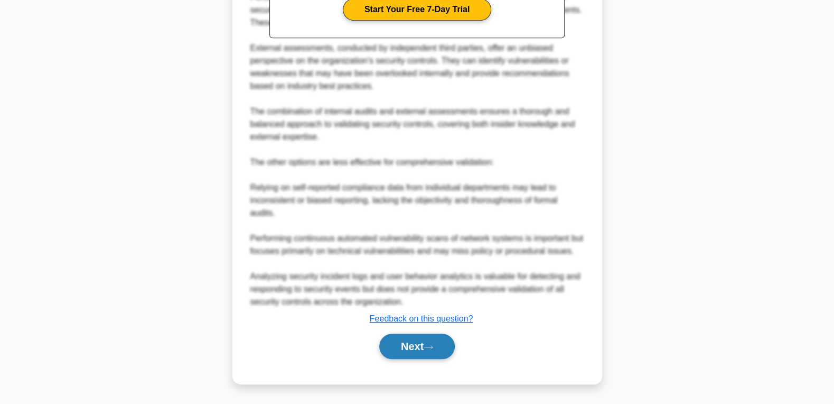
click at [396, 337] on button "Next" at bounding box center [417, 345] width 76 height 25
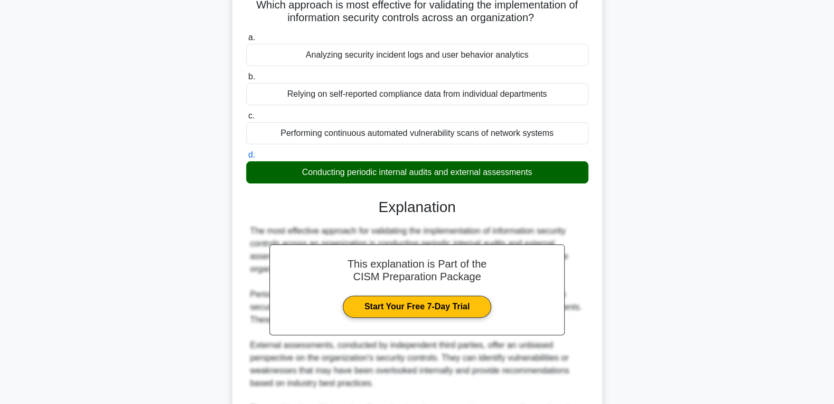
scroll to position [0, 0]
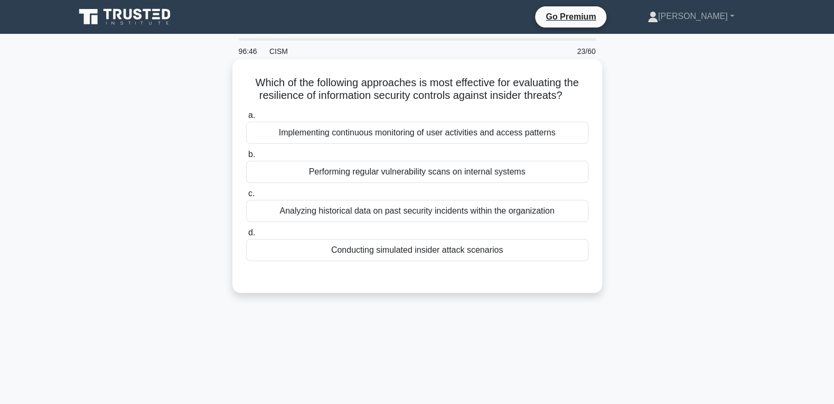
click at [461, 135] on div "Implementing continuous monitoring of user activities and access patterns" at bounding box center [417, 132] width 342 height 22
click at [246, 119] on input "a. Implementing continuous monitoring of user activities and access patterns" at bounding box center [246, 115] width 0 height 7
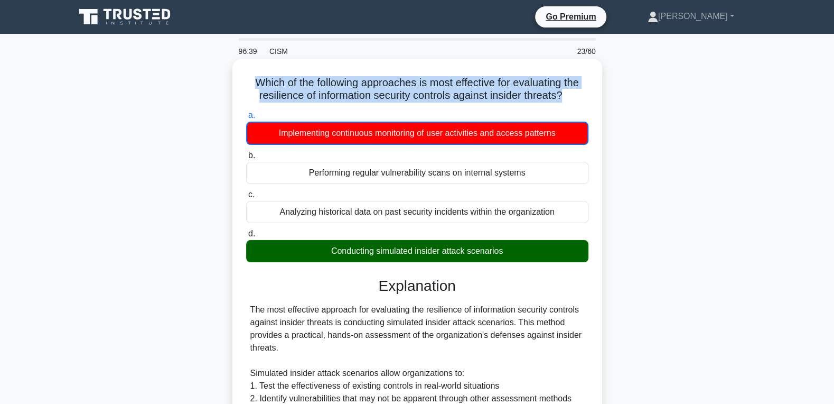
drag, startPoint x: 527, startPoint y: 257, endPoint x: 248, endPoint y: 80, distance: 330.0
click at [248, 80] on div "Which of the following approaches is most effective for evaluating the resilien…" at bounding box center [417, 383] width 361 height 641
copy h5 "Which of the following approaches is most effective for evaluating the resilien…"
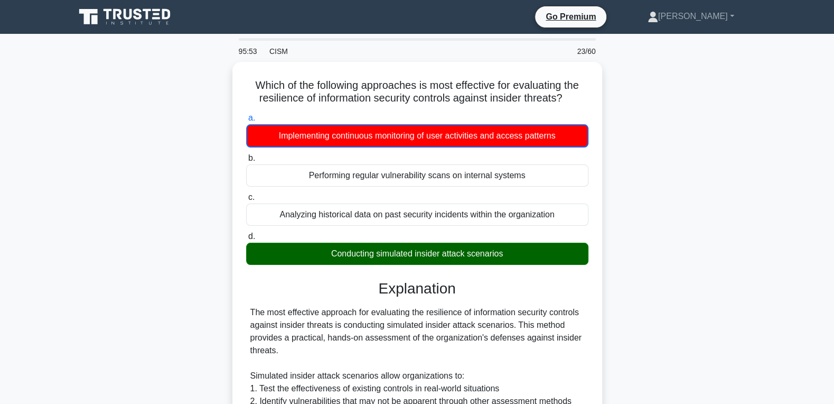
click at [670, 134] on div "Which of the following approaches is most effective for evaluating the resilien…" at bounding box center [417, 393] width 697 height 662
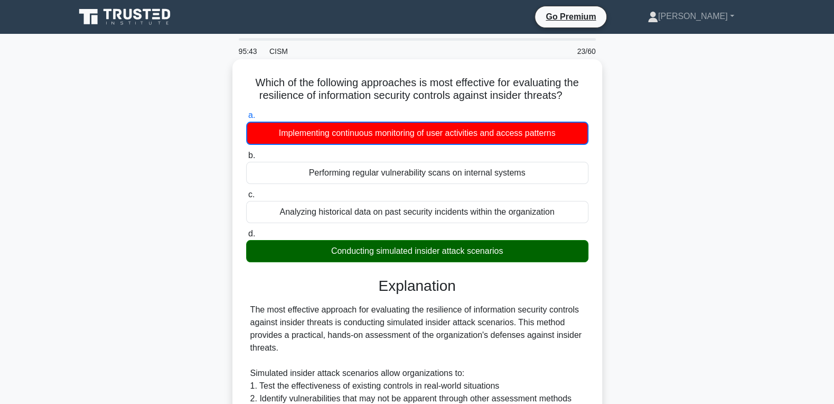
scroll to position [283, 0]
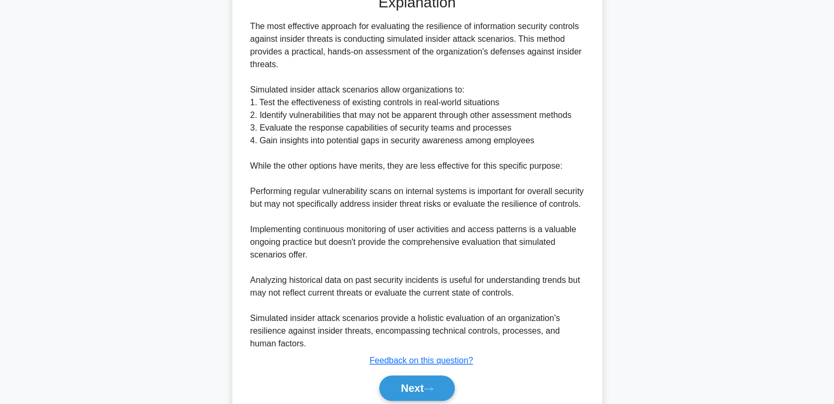
click at [417, 399] on div "Next" at bounding box center [417, 388] width 342 height 34
click at [418, 396] on button "Next" at bounding box center [417, 387] width 76 height 25
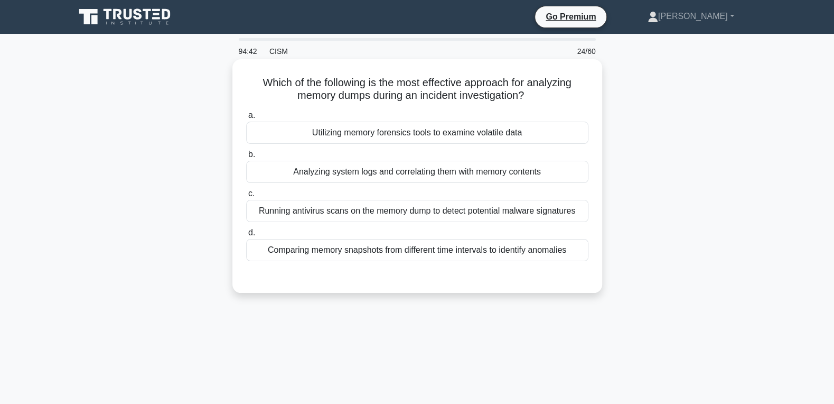
click at [361, 253] on div "Comparing memory snapshots from different time intervals to identify anomalies" at bounding box center [417, 250] width 342 height 22
click at [246, 236] on input "d. Comparing memory snapshots from different time intervals to identify anomali…" at bounding box center [246, 232] width 0 height 7
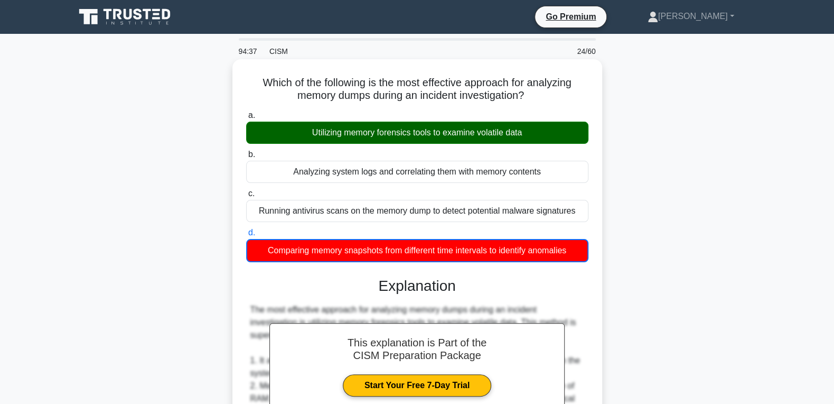
drag, startPoint x: 263, startPoint y: 81, endPoint x: 569, endPoint y: 244, distance: 346.2
click at [569, 244] on div "Which of the following is the most effective approach for analyzing memory dump…" at bounding box center [417, 389] width 361 height 653
copy div "a. Utilizing memory forensics tools to examine volatile data b. Analyzing syste…"
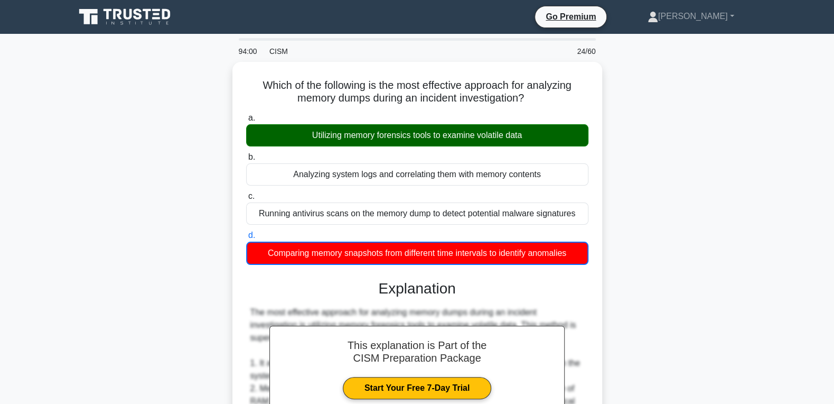
click at [677, 176] on div "Which of the following is the most effective approach for analyzing memory dump…" at bounding box center [417, 399] width 697 height 675
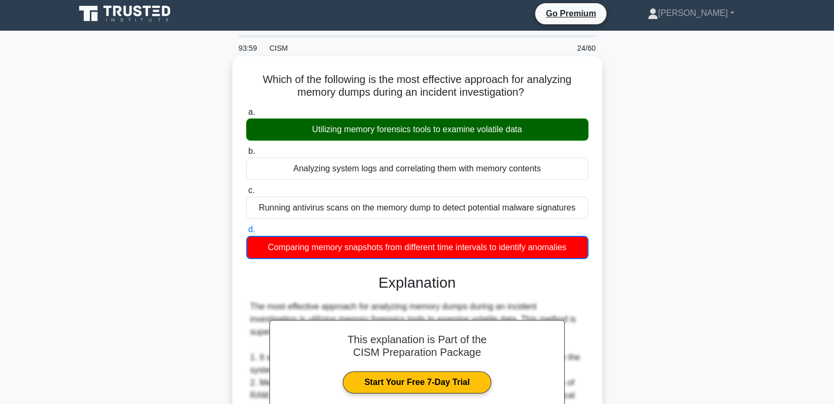
scroll to position [336, 0]
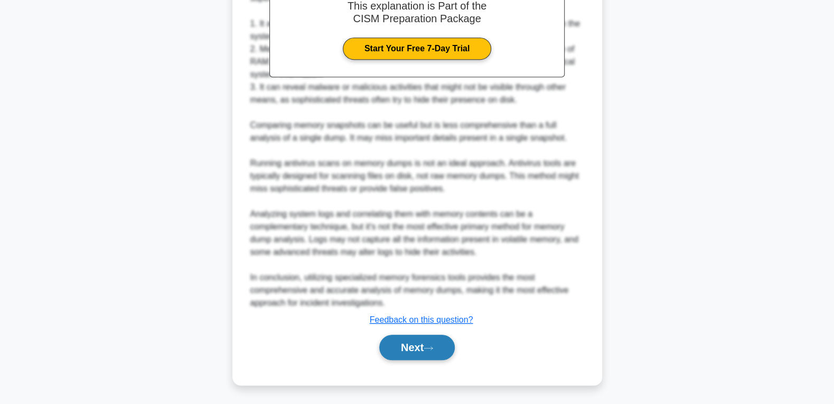
click at [396, 345] on button "Next" at bounding box center [417, 346] width 76 height 25
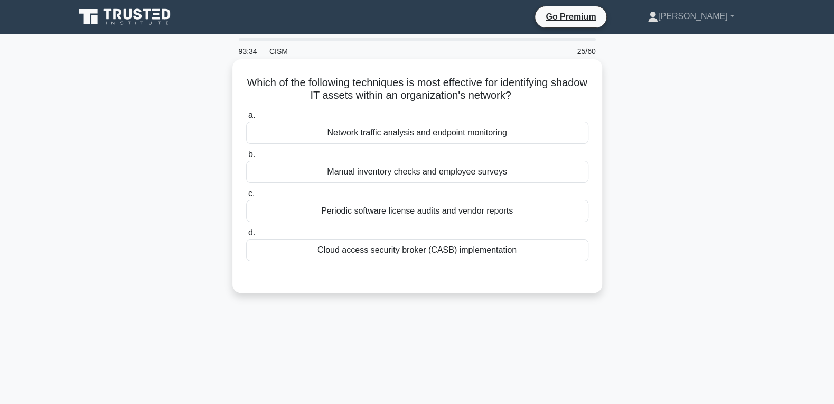
click at [392, 129] on div "Network traffic analysis and endpoint monitoring" at bounding box center [417, 132] width 342 height 22
click at [246, 119] on input "a. Network traffic analysis and endpoint monitoring" at bounding box center [246, 115] width 0 height 7
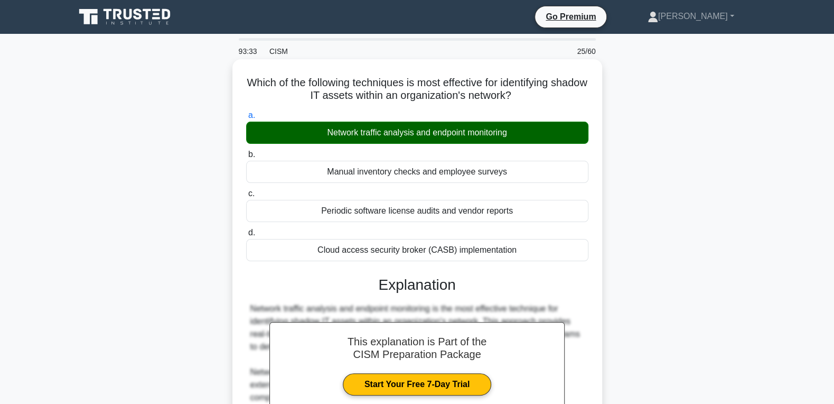
scroll to position [310, 0]
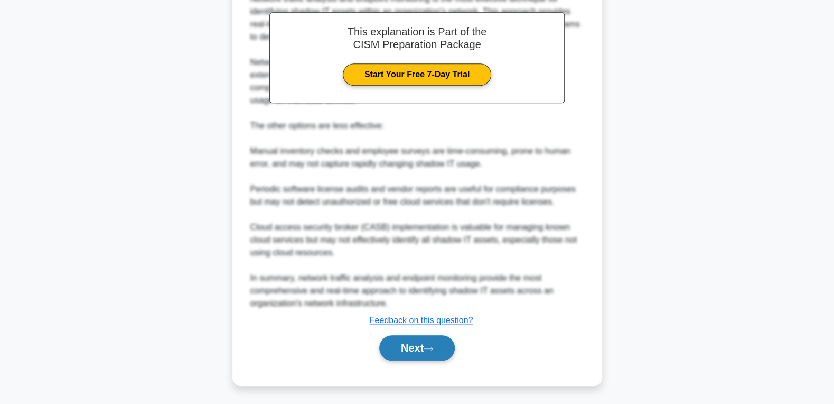
click at [398, 344] on button "Next" at bounding box center [417, 347] width 76 height 25
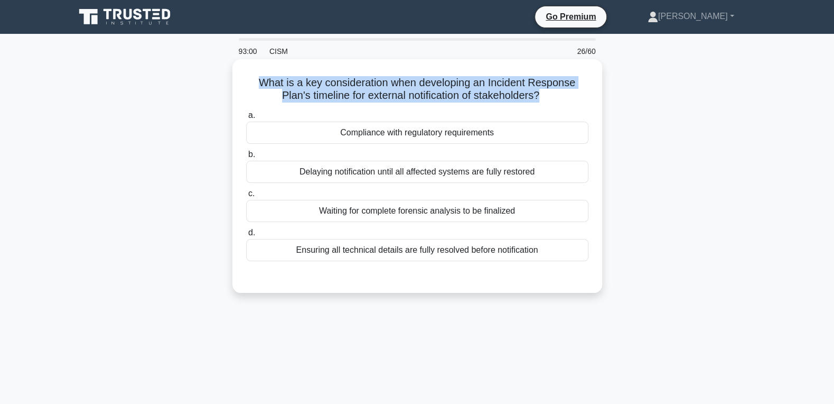
drag, startPoint x: 562, startPoint y: 260, endPoint x: 236, endPoint y: 85, distance: 370.4
click at [236, 86] on div "What is a key consideration when developing an Incident Response Plan's timelin…" at bounding box center [417, 175] width 370 height 233
copy h5 "What is a key consideration when developing an Incident Response Plan's timelin…"
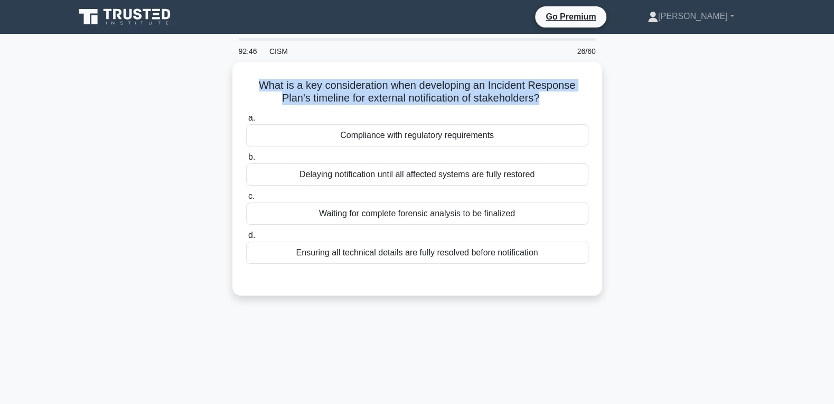
click at [681, 158] on div "What is a key consideration when developing an Incident Response Plan's timelin…" at bounding box center [417, 185] width 697 height 246
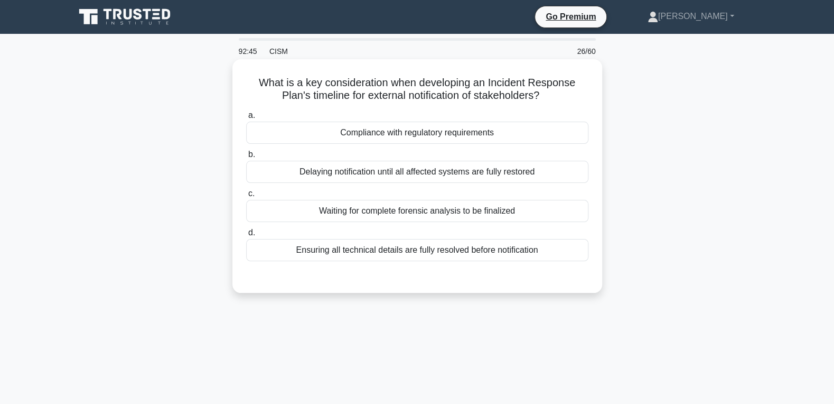
click at [405, 137] on div "Compliance with regulatory requirements" at bounding box center [417, 132] width 342 height 22
click at [246, 119] on input "a. Compliance with regulatory requirements" at bounding box center [246, 115] width 0 height 7
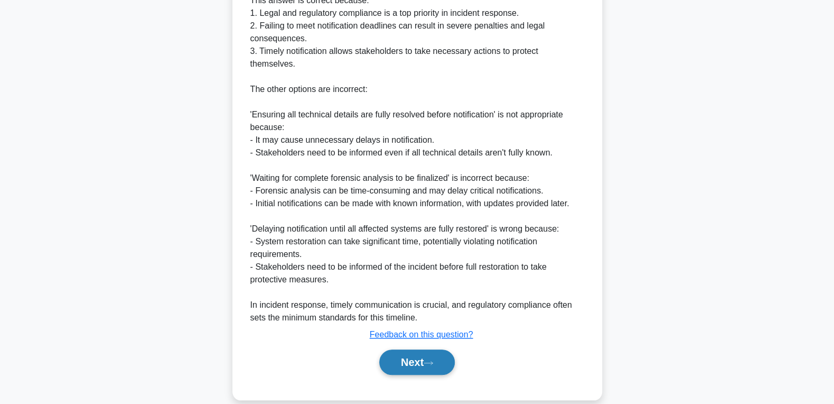
click at [397, 349] on button "Next" at bounding box center [417, 361] width 76 height 25
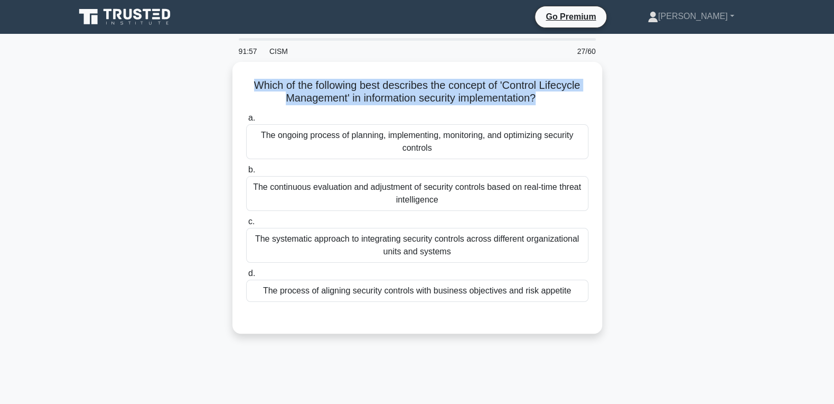
drag, startPoint x: 590, startPoint y: 313, endPoint x: 219, endPoint y: 79, distance: 438.2
click at [219, 79] on div "Which of the following best describes the concept of 'Control Lifecycle Managem…" at bounding box center [417, 204] width 697 height 284
copy h5 "Which of the following best describes the concept of 'Control Lifecycle Managem…"
click at [718, 157] on div "Which of the following best describes the concept of 'Control Lifecycle Managem…" at bounding box center [417, 204] width 697 height 284
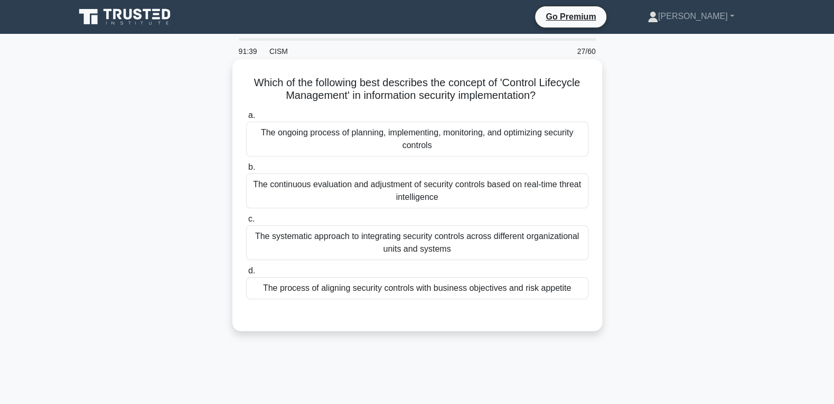
click at [321, 144] on div "The ongoing process of planning, implementing, monitoring, and optimizing secur…" at bounding box center [417, 138] width 342 height 35
click at [246, 119] on input "a. The ongoing process of planning, implementing, monitoring, and optimizing se…" at bounding box center [246, 115] width 0 height 7
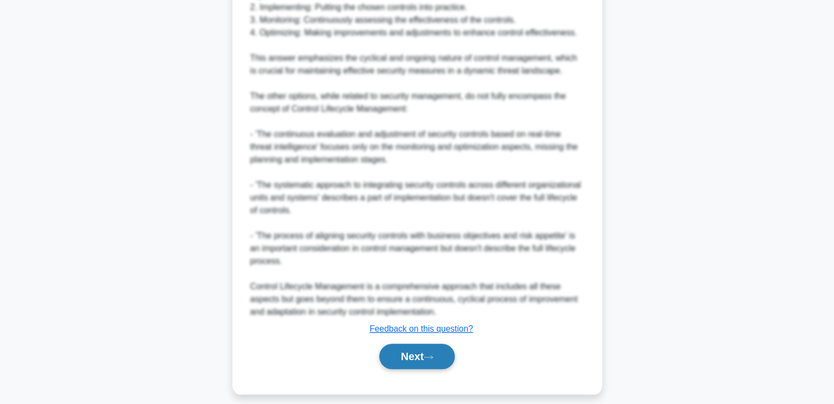
click at [392, 343] on button "Next" at bounding box center [417, 355] width 76 height 25
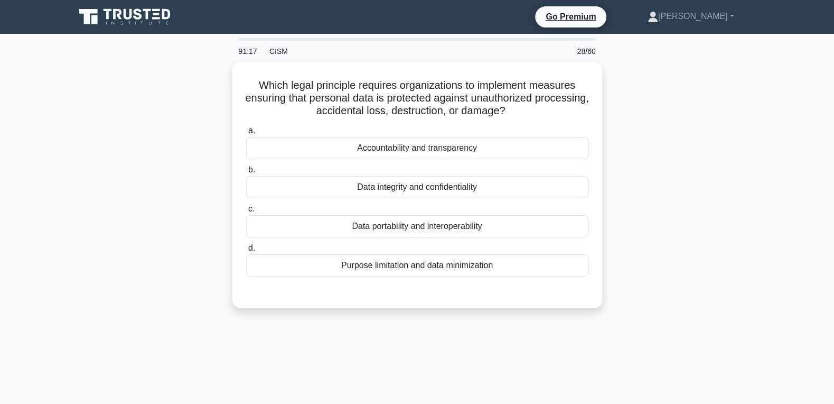
click at [390, 189] on div "Data integrity and confidentiality" at bounding box center [417, 187] width 342 height 22
click at [246, 173] on input "b. Data integrity and confidentiality" at bounding box center [246, 169] width 0 height 7
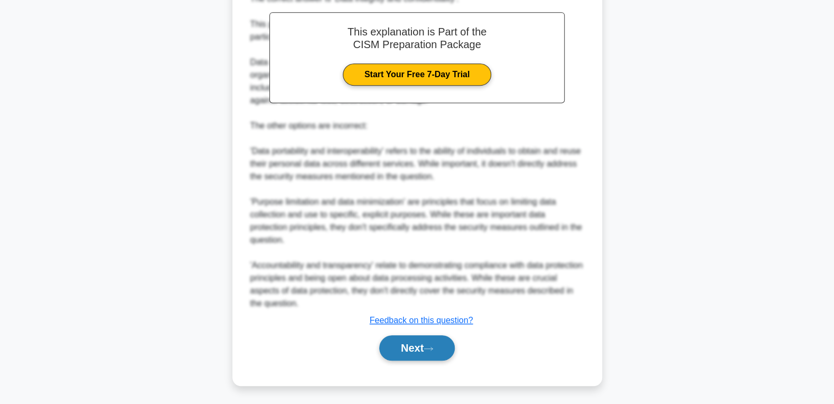
click at [418, 343] on button "Next" at bounding box center [417, 347] width 76 height 25
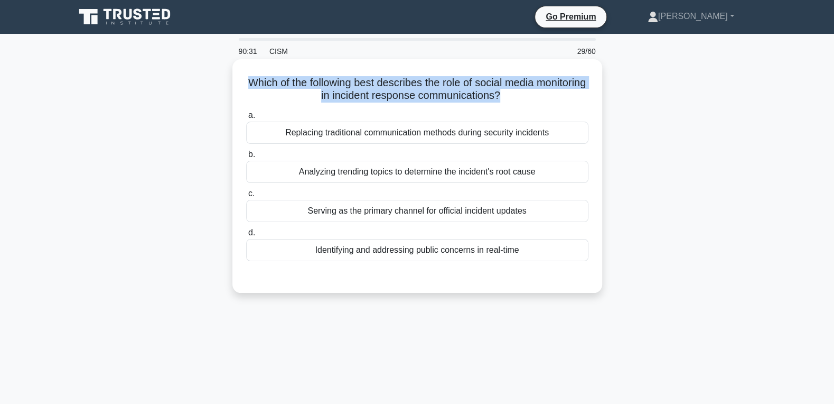
drag, startPoint x: 538, startPoint y: 267, endPoint x: 245, endPoint y: 65, distance: 356.2
click at [245, 65] on div "Which of the following best describes the role of social media monitoring in in…" at bounding box center [417, 175] width 361 height 225
copy h5 "Which of the following best describes the role of social media monitoring in in…"
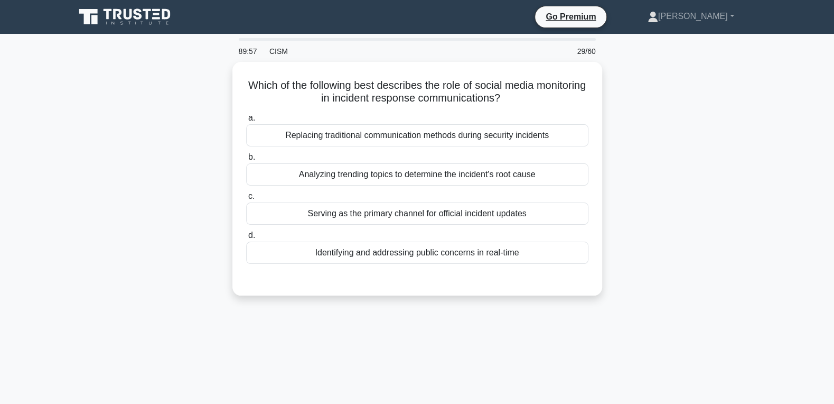
click at [736, 176] on div "Which of the following best describes the role of social media monitoring in in…" at bounding box center [417, 185] width 697 height 246
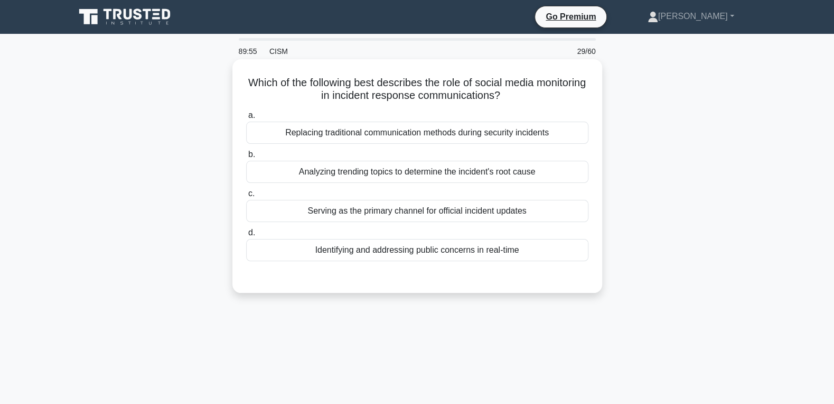
click at [288, 251] on div "Identifying and addressing public concerns in real-time" at bounding box center [417, 250] width 342 height 22
click at [246, 236] on input "d. Identifying and addressing public concerns in real-time" at bounding box center [246, 232] width 0 height 7
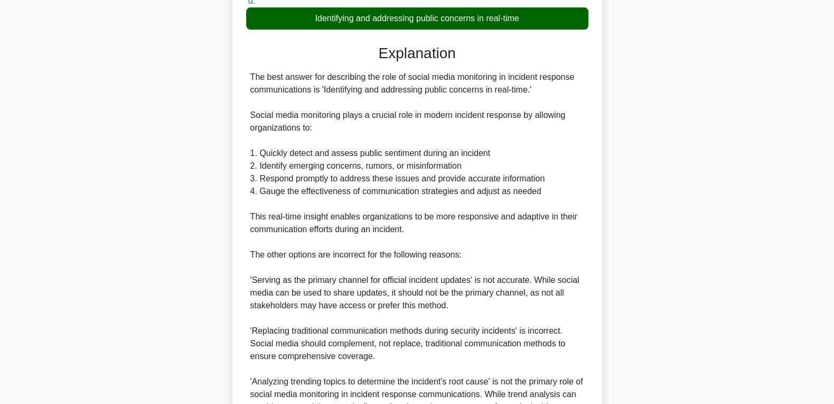
scroll to position [335, 0]
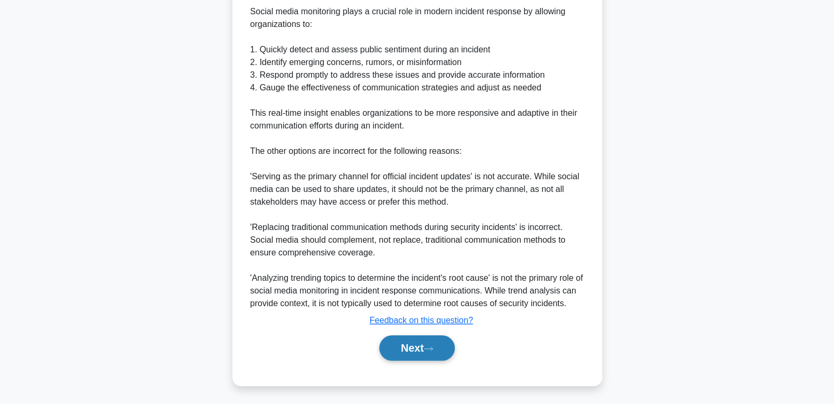
click at [404, 352] on button "Next" at bounding box center [417, 347] width 76 height 25
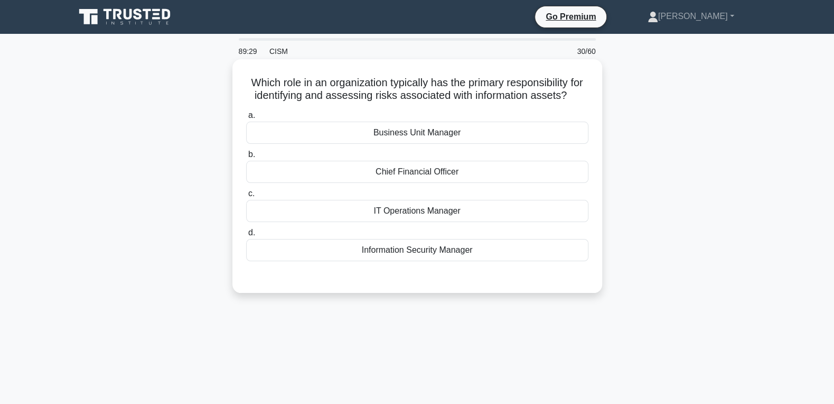
click at [503, 252] on div "Information Security Manager" at bounding box center [417, 250] width 342 height 22
click at [246, 236] on input "d. Information Security Manager" at bounding box center [246, 232] width 0 height 7
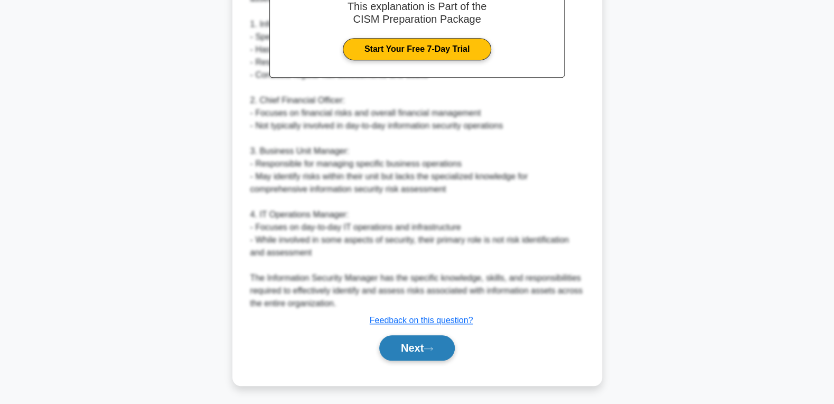
click at [413, 347] on button "Next" at bounding box center [417, 347] width 76 height 25
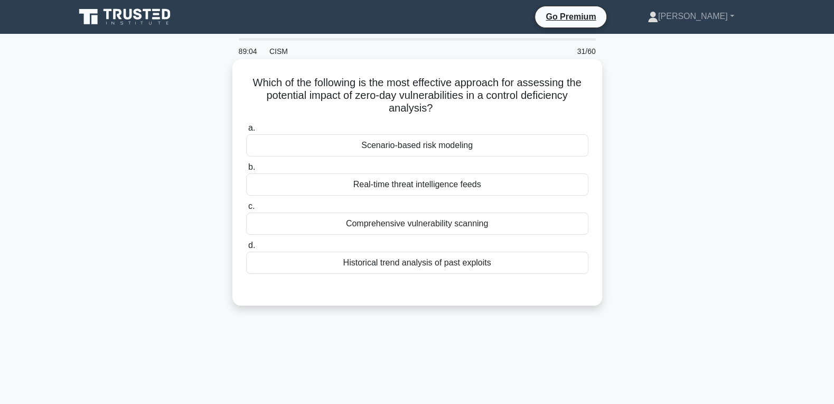
click at [404, 191] on div "Real-time threat intelligence feeds" at bounding box center [417, 184] width 342 height 22
click at [246, 171] on input "b. Real-time threat intelligence feeds" at bounding box center [246, 167] width 0 height 7
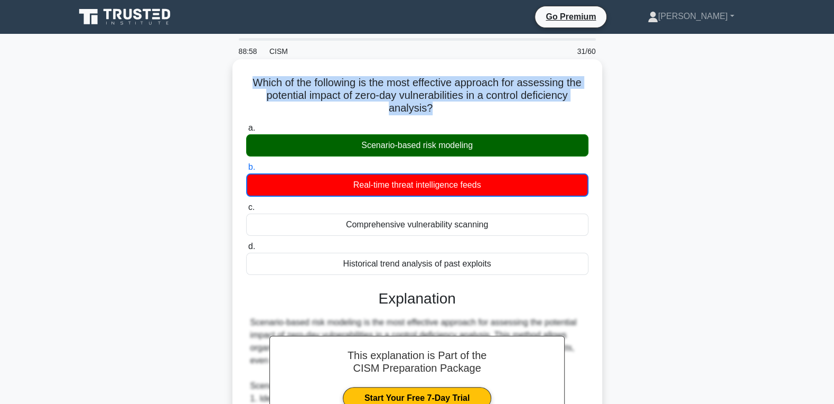
drag, startPoint x: 498, startPoint y: 267, endPoint x: 237, endPoint y: 77, distance: 323.0
click at [237, 77] on div "Which of the following is the most effective approach for assessing the potenti…" at bounding box center [417, 389] width 361 height 653
copy h5 "Which of the following is the most effective approach for assessing the potenti…"
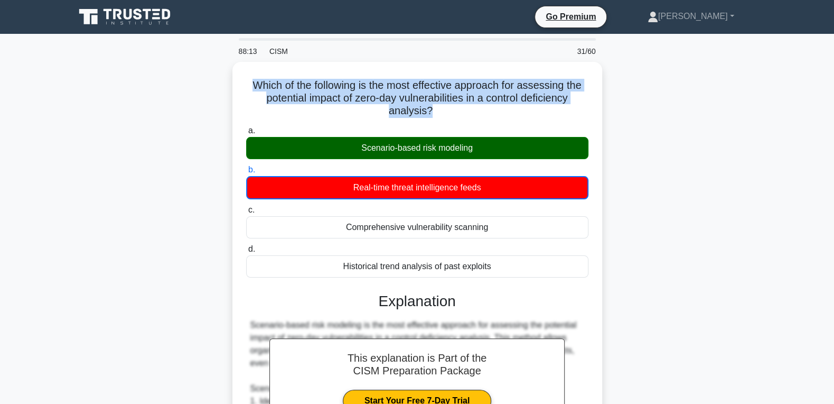
click at [678, 148] on div "Which of the following is the most effective approach for assessing the potenti…" at bounding box center [417, 399] width 697 height 675
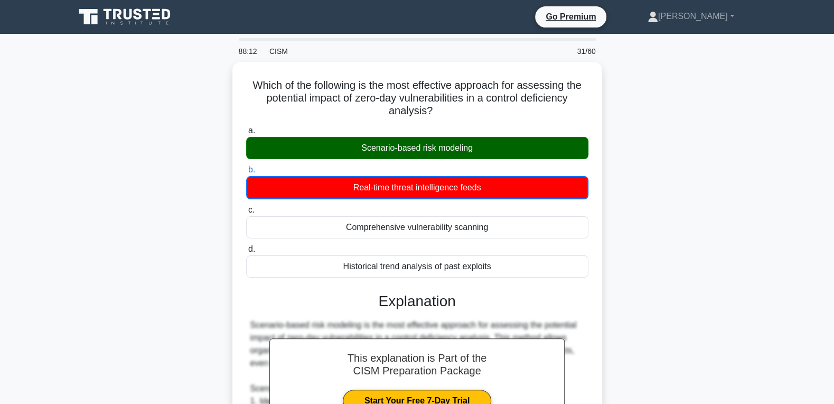
scroll to position [336, 0]
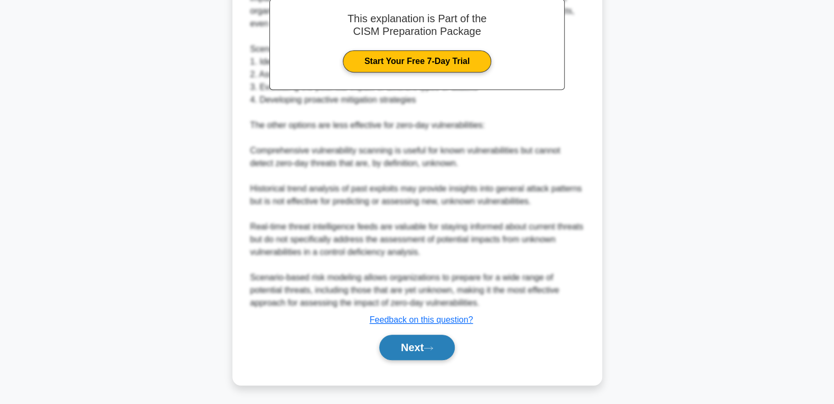
click at [405, 342] on button "Next" at bounding box center [417, 346] width 76 height 25
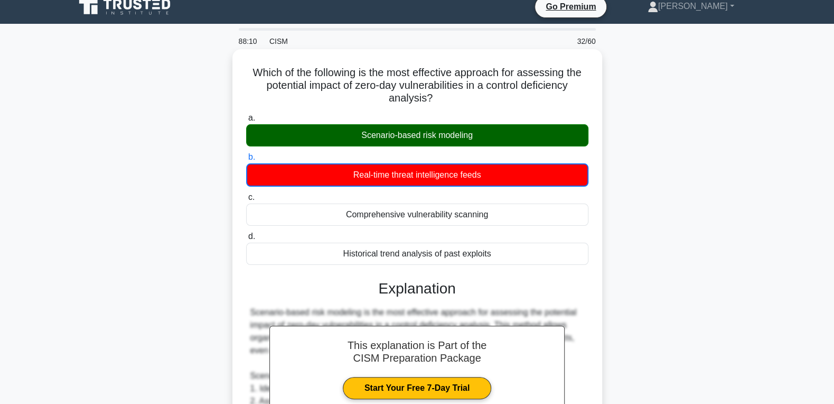
scroll to position [0, 0]
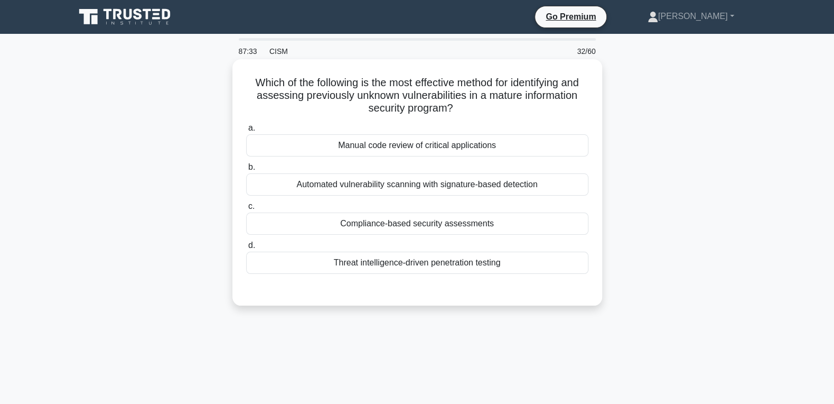
click at [414, 258] on div "Threat intelligence-driven penetration testing" at bounding box center [417, 262] width 342 height 22
click at [246, 249] on input "d. Threat intelligence-driven penetration testing" at bounding box center [246, 245] width 0 height 7
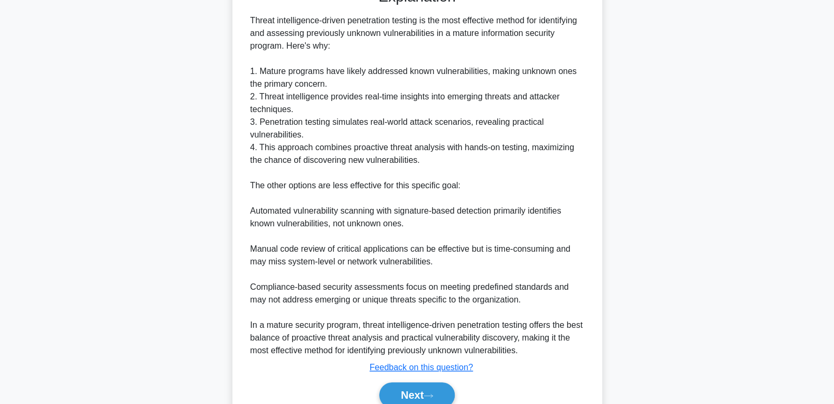
scroll to position [348, 0]
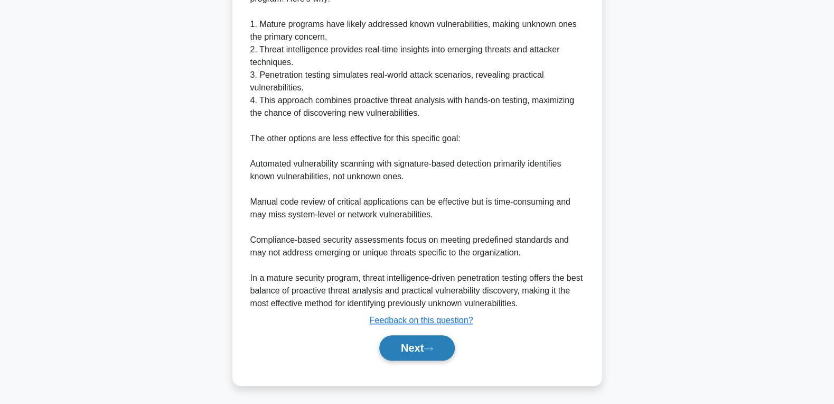
click at [404, 347] on button "Next" at bounding box center [417, 347] width 76 height 25
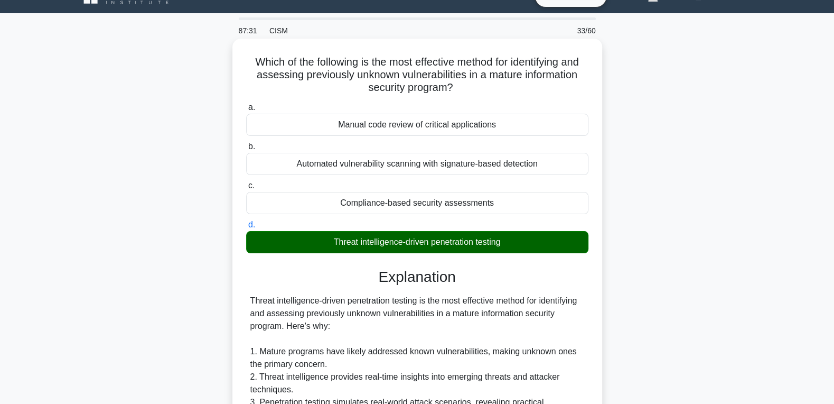
scroll to position [0, 0]
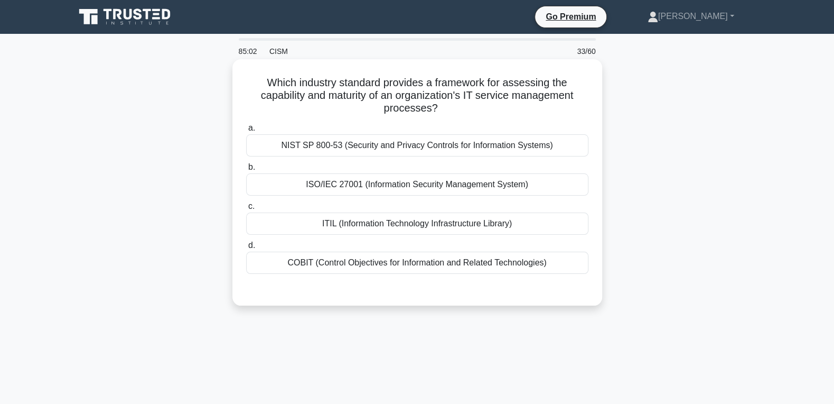
click at [444, 190] on div "ISO/IEC 27001 (Information Security Management System)" at bounding box center [417, 184] width 342 height 22
click at [246, 171] on input "b. ISO/IEC 27001 (Information Security Management System)" at bounding box center [246, 167] width 0 height 7
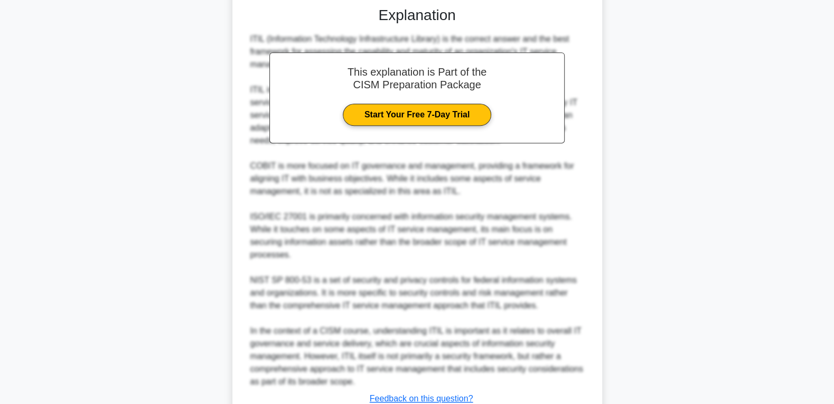
scroll to position [349, 0]
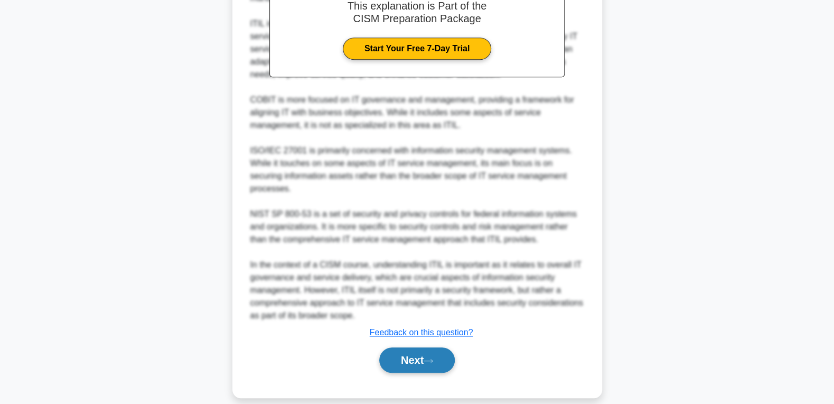
click at [423, 351] on button "Next" at bounding box center [417, 359] width 76 height 25
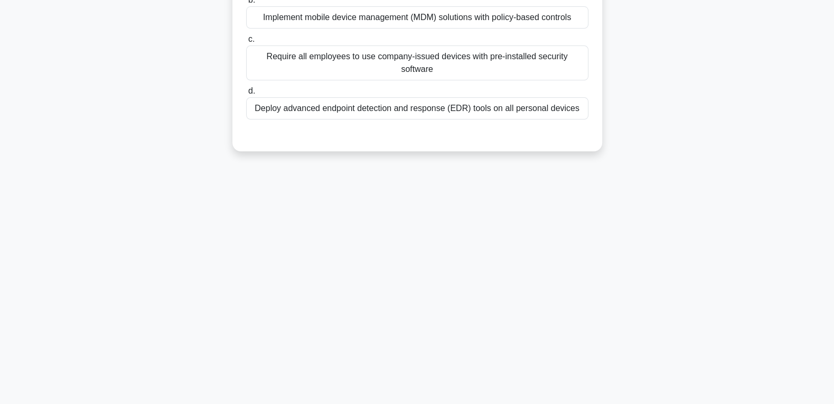
scroll to position [0, 0]
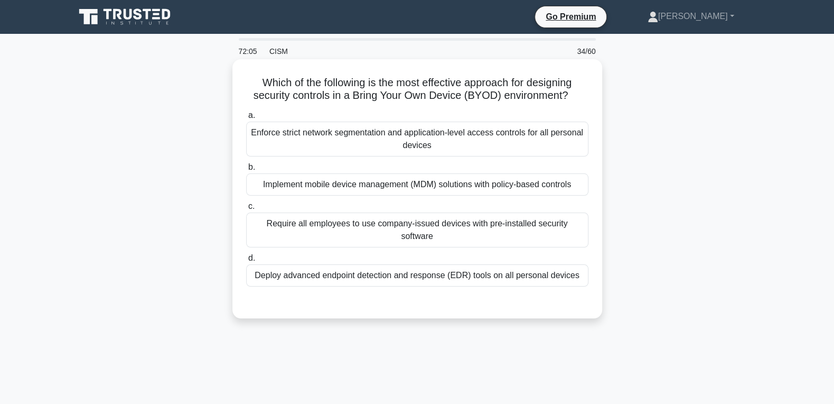
click at [418, 190] on div "Implement mobile device management (MDM) solutions with policy-based controls" at bounding box center [417, 184] width 342 height 22
click at [246, 171] on input "b. Implement mobile device management (MDM) solutions with policy-based controls" at bounding box center [246, 167] width 0 height 7
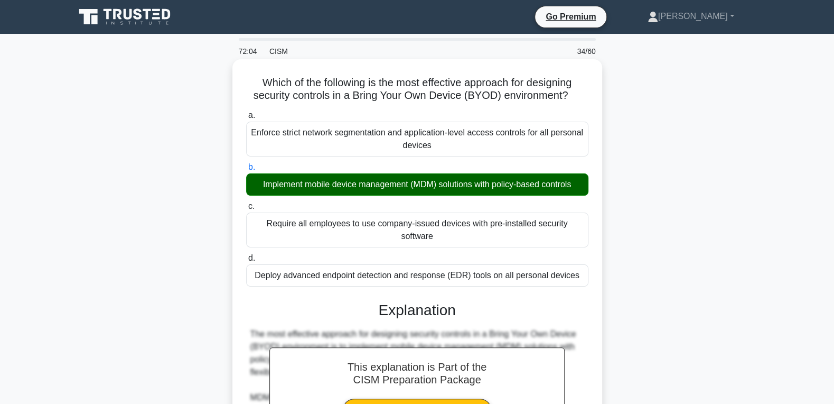
scroll to position [340, 0]
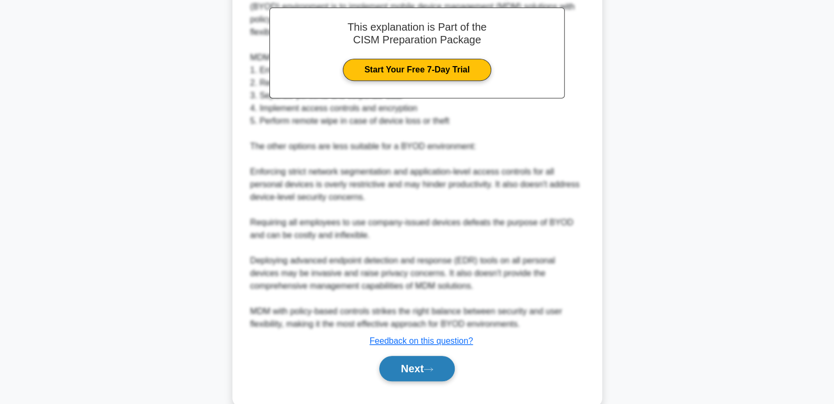
click at [407, 361] on button "Next" at bounding box center [417, 368] width 76 height 25
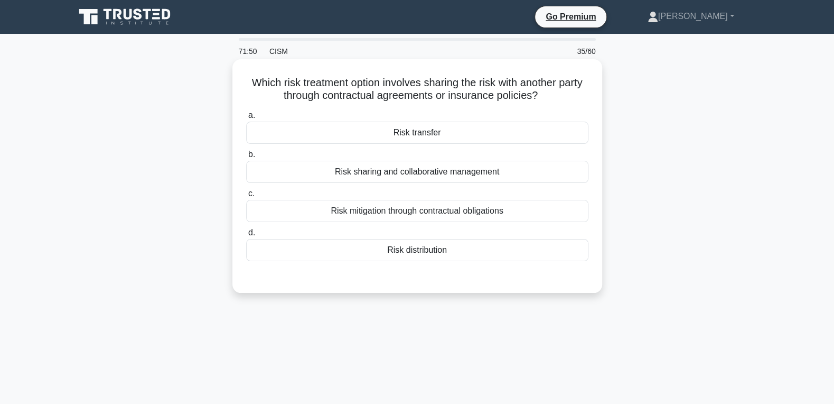
click at [392, 138] on div "Risk transfer" at bounding box center [417, 132] width 342 height 22
click at [246, 119] on input "a. Risk transfer" at bounding box center [246, 115] width 0 height 7
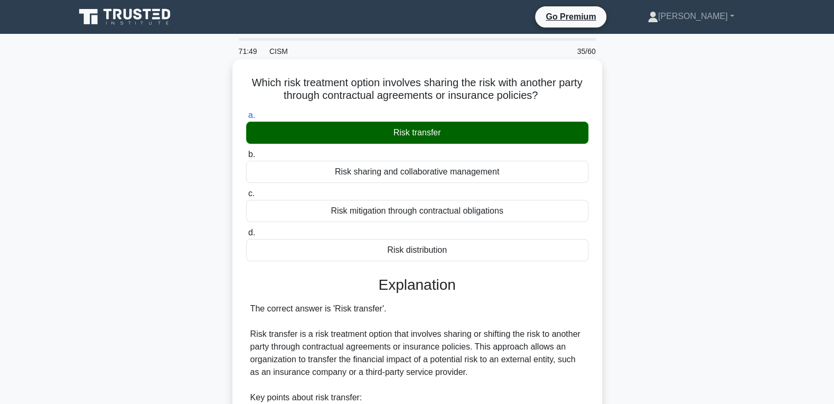
scroll to position [310, 0]
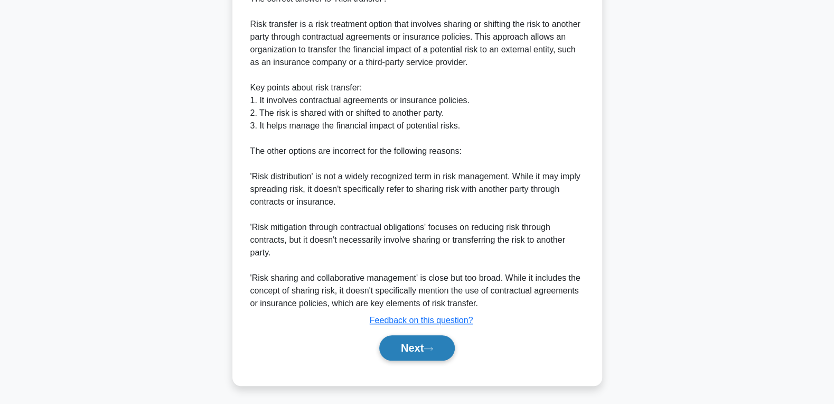
click at [395, 345] on button "Next" at bounding box center [417, 347] width 76 height 25
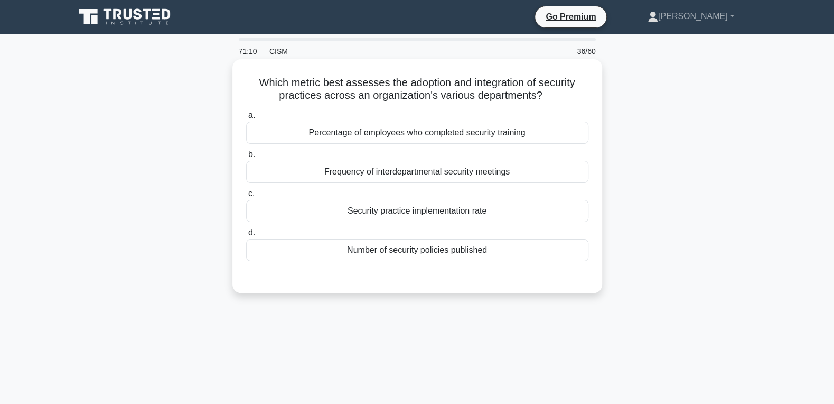
click at [361, 174] on div "Frequency of interdepartmental security meetings" at bounding box center [417, 172] width 342 height 22
click at [246, 158] on input "b. Frequency of interdepartmental security meetings" at bounding box center [246, 154] width 0 height 7
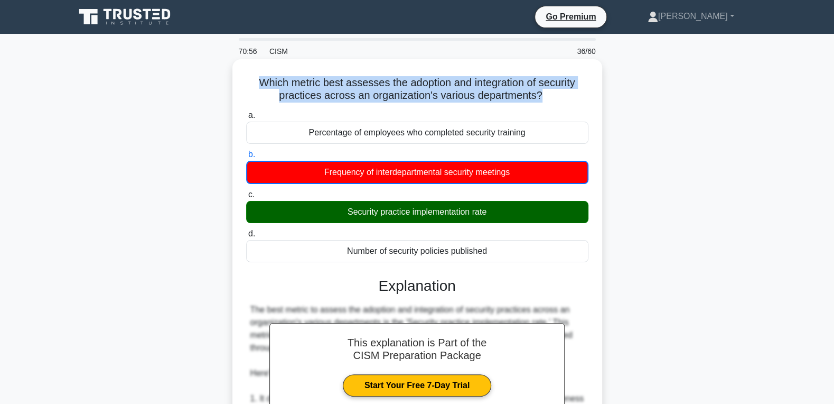
drag, startPoint x: 502, startPoint y: 253, endPoint x: 237, endPoint y: 81, distance: 315.9
click at [237, 81] on div "Which metric best assesses the adoption and integration of security practices a…" at bounding box center [417, 402] width 361 height 679
copy h5 "Which metric best assesses the adoption and integration of security practices a…"
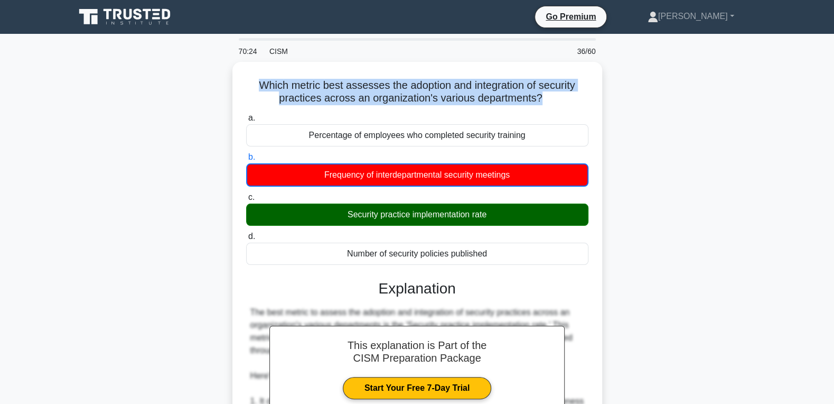
click at [775, 201] on main "70:24 CISM 36/60 Which metric best assesses the adoption and integration of sec…" at bounding box center [417, 400] width 834 height 732
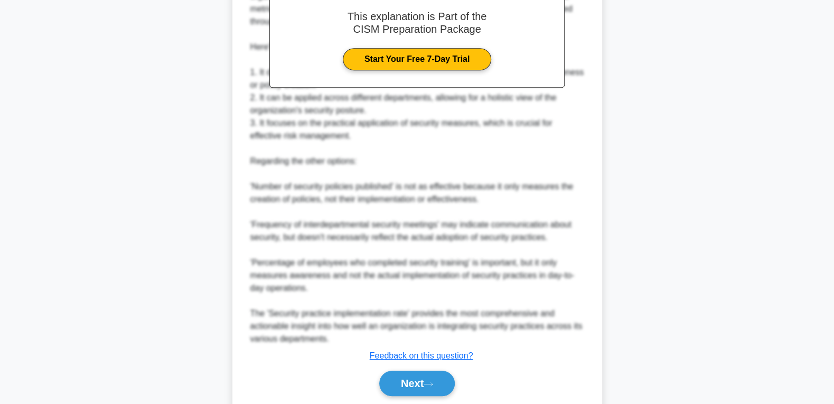
scroll to position [362, 0]
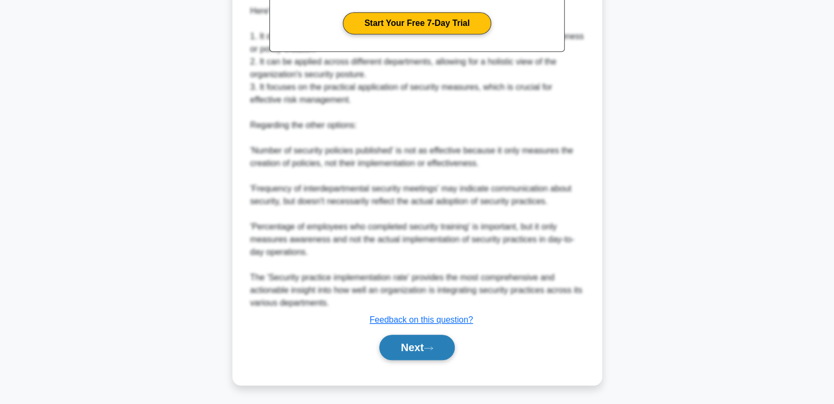
click at [410, 348] on button "Next" at bounding box center [417, 346] width 76 height 25
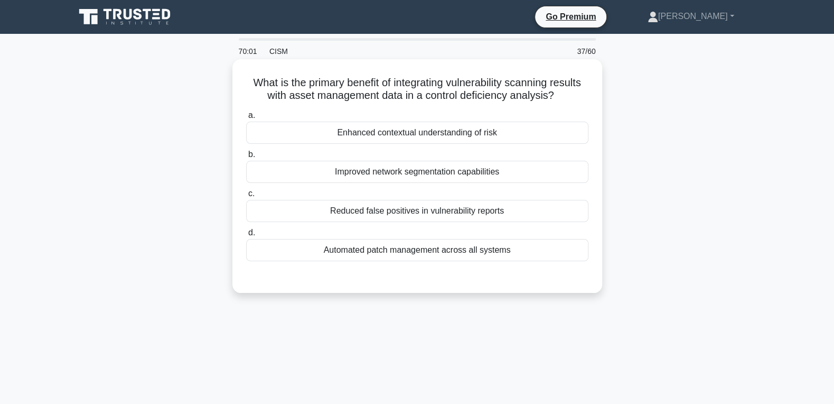
click at [434, 134] on div "Enhanced contextual understanding of risk" at bounding box center [417, 132] width 342 height 22
click at [246, 119] on input "a. Enhanced contextual understanding of risk" at bounding box center [246, 115] width 0 height 7
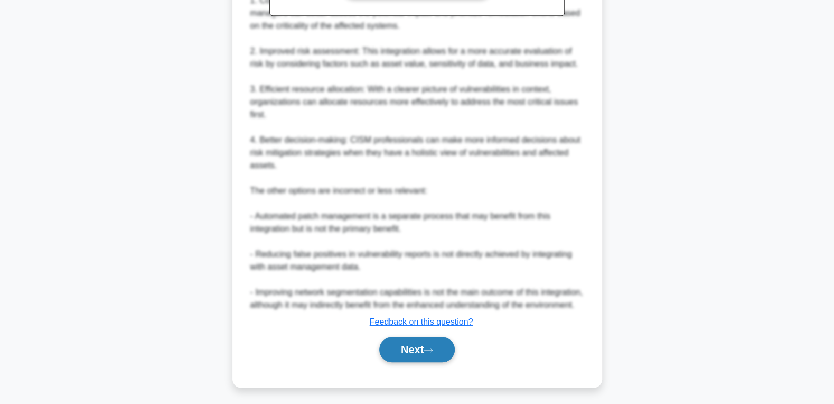
click at [406, 362] on button "Next" at bounding box center [417, 348] width 76 height 25
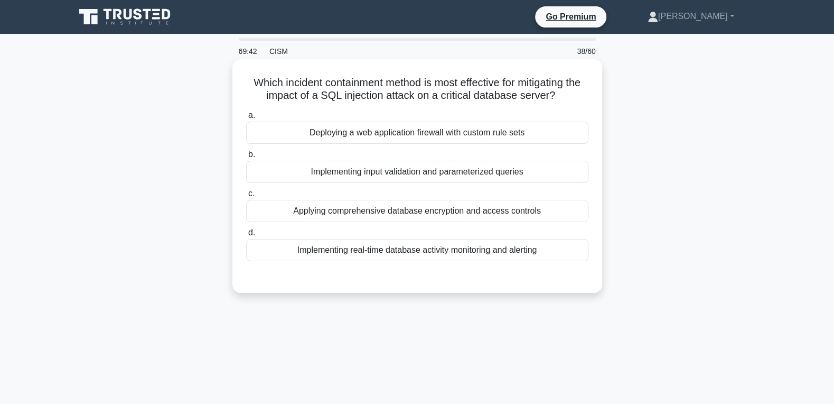
click at [429, 174] on div "Implementing input validation and parameterized queries" at bounding box center [417, 172] width 342 height 22
click at [246, 158] on input "b. Implementing input validation and parameterized queries" at bounding box center [246, 154] width 0 height 7
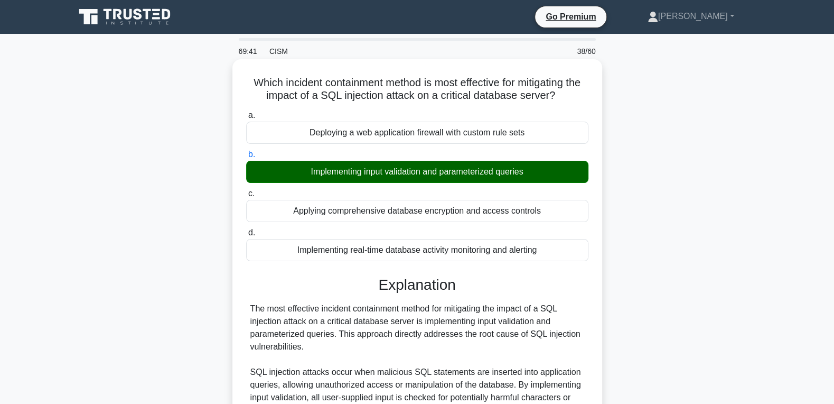
scroll to position [397, 0]
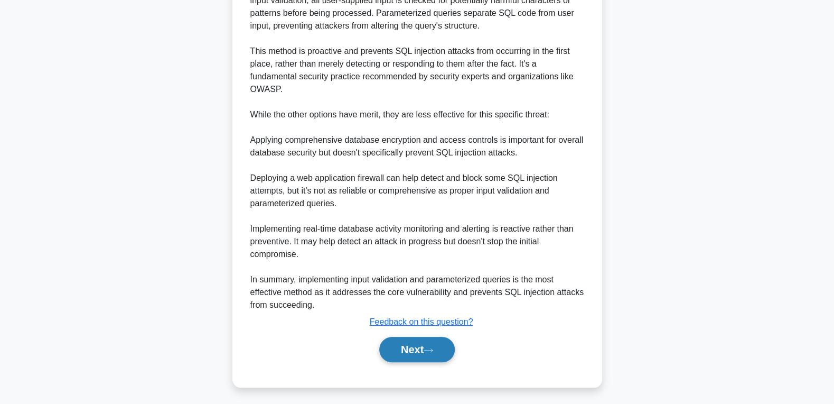
click at [411, 351] on button "Next" at bounding box center [417, 348] width 76 height 25
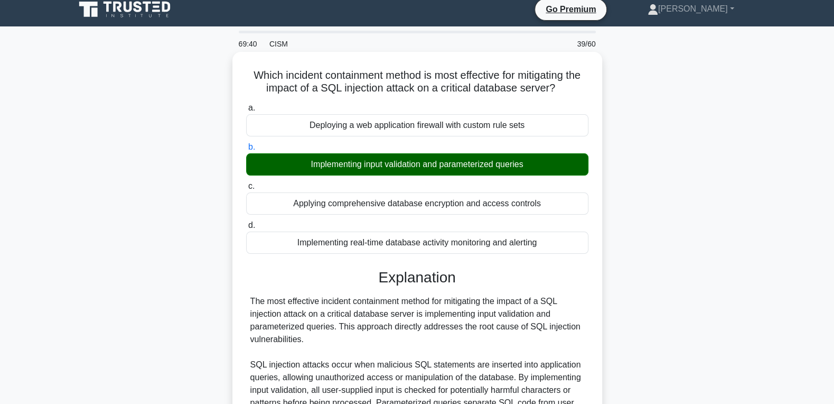
scroll to position [0, 0]
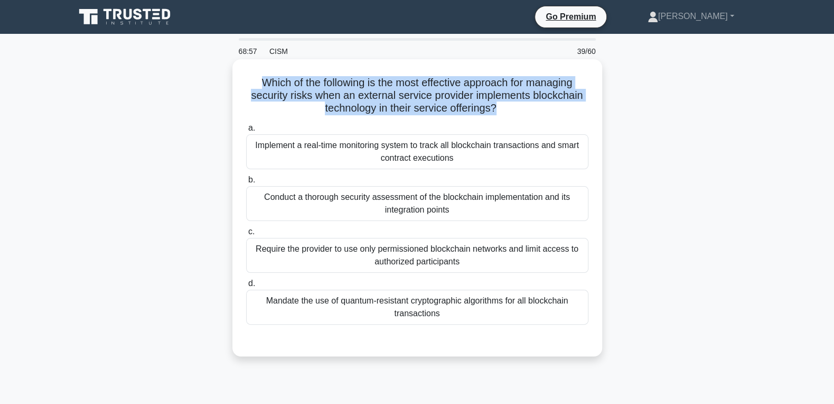
drag, startPoint x: 463, startPoint y: 318, endPoint x: 246, endPoint y: 79, distance: 323.1
click at [246, 79] on div "Which of the following is the most effective approach for managing security ris…" at bounding box center [417, 207] width 361 height 288
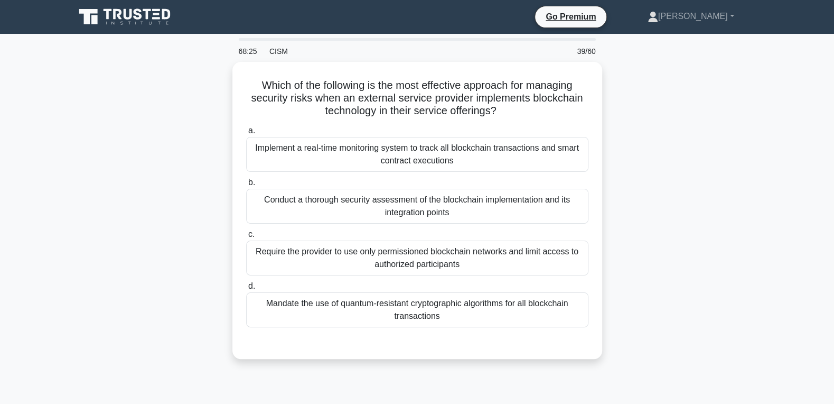
click at [682, 160] on div "Which of the following is the most effective approach for managing security ris…" at bounding box center [417, 217] width 697 height 310
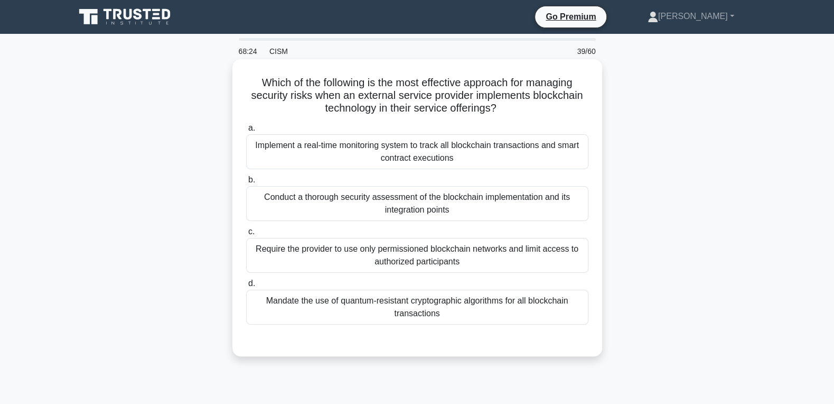
click at [375, 206] on div "Conduct a thorough security assessment of the blockchain implementation and its…" at bounding box center [417, 203] width 342 height 35
click at [246, 183] on input "b. Conduct a thorough security assessment of the blockchain implementation and …" at bounding box center [246, 179] width 0 height 7
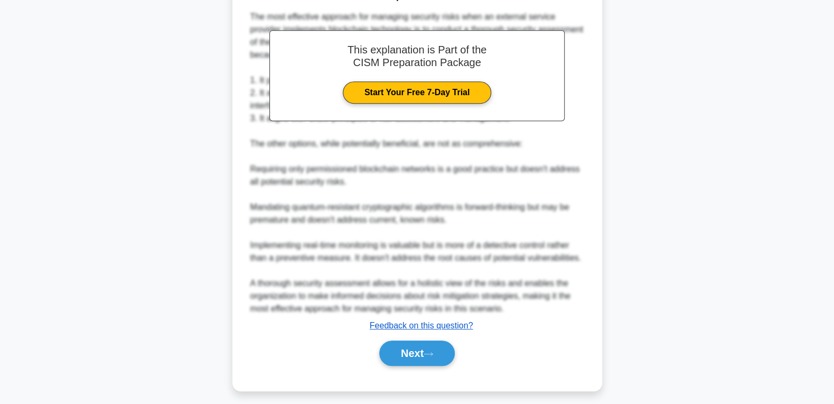
scroll to position [360, 0]
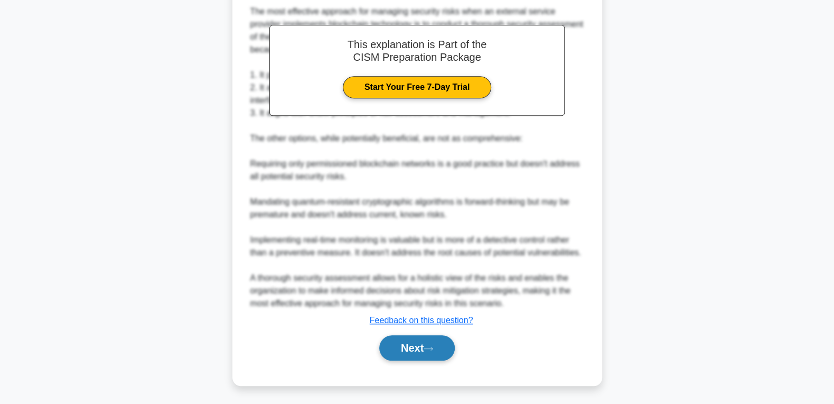
click at [406, 348] on button "Next" at bounding box center [417, 347] width 76 height 25
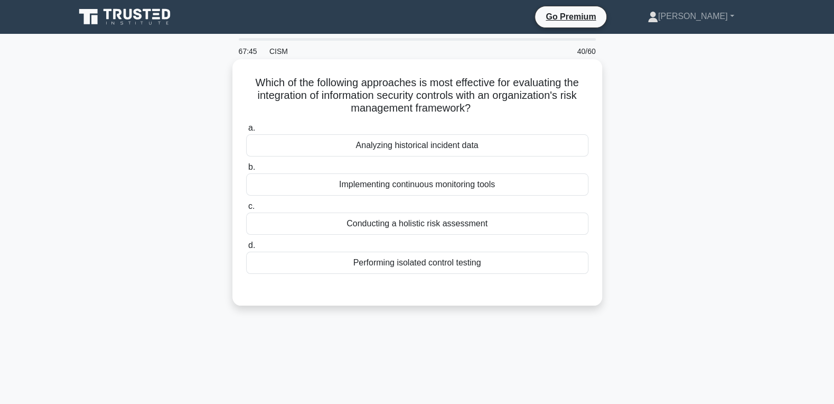
click at [406, 186] on div "Implementing continuous monitoring tools" at bounding box center [417, 184] width 342 height 22
click at [246, 171] on input "b. Implementing continuous monitoring tools" at bounding box center [246, 167] width 0 height 7
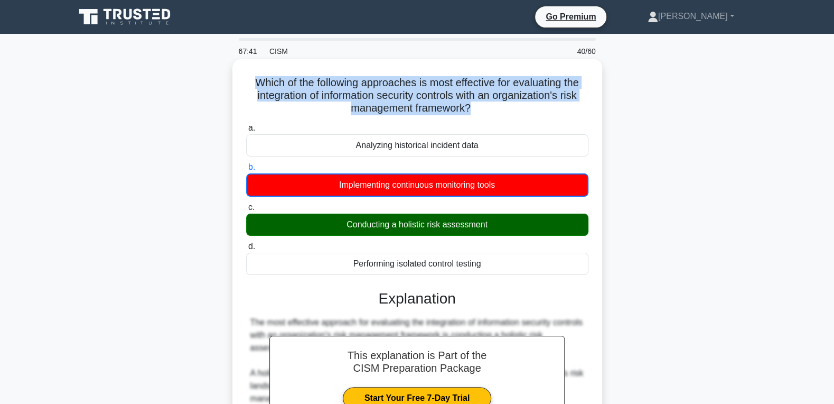
drag, startPoint x: 502, startPoint y: 272, endPoint x: 250, endPoint y: 82, distance: 315.1
click at [250, 82] on div "Which of the following approaches is most effective for evaluating the integrat…" at bounding box center [417, 408] width 361 height 691
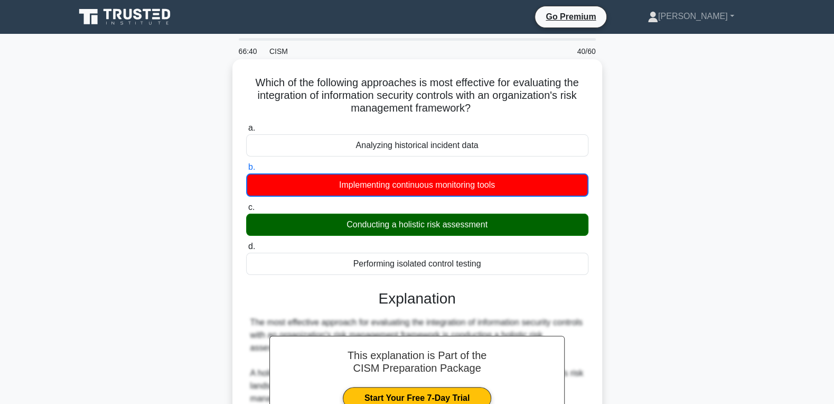
scroll to position [340, 0]
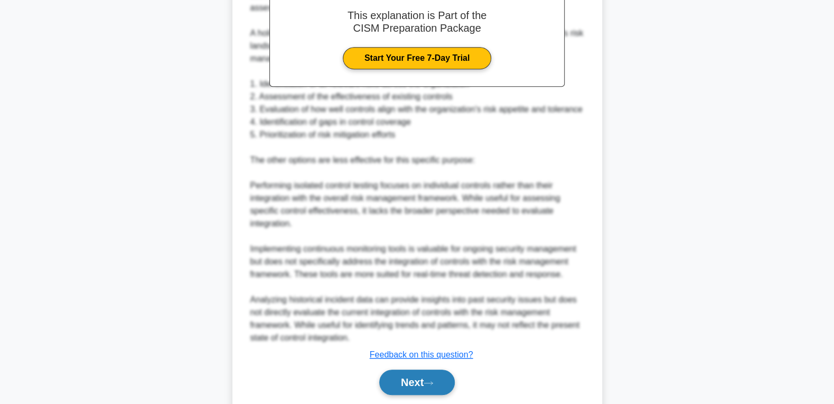
click at [415, 381] on button "Next" at bounding box center [417, 381] width 76 height 25
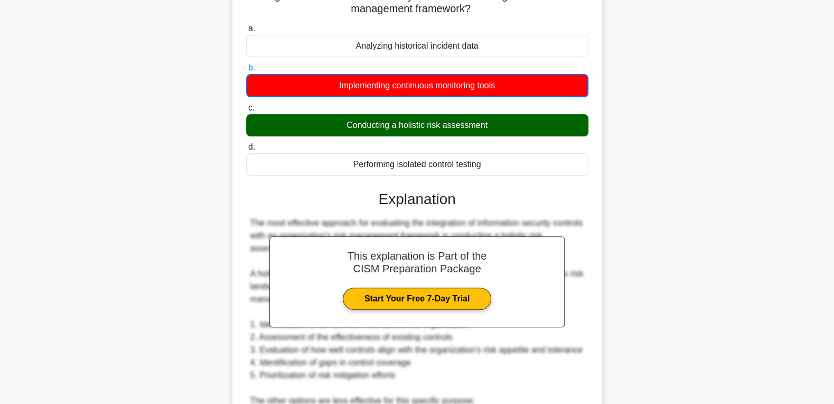
scroll to position [0, 0]
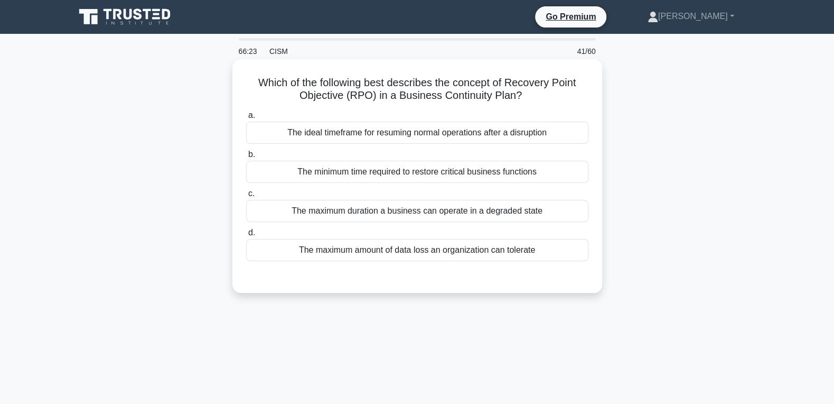
click at [464, 248] on div "The maximum amount of data loss an organization can tolerate" at bounding box center [417, 250] width 342 height 22
click at [246, 236] on input "d. The maximum amount of data loss an organization can tolerate" at bounding box center [246, 232] width 0 height 7
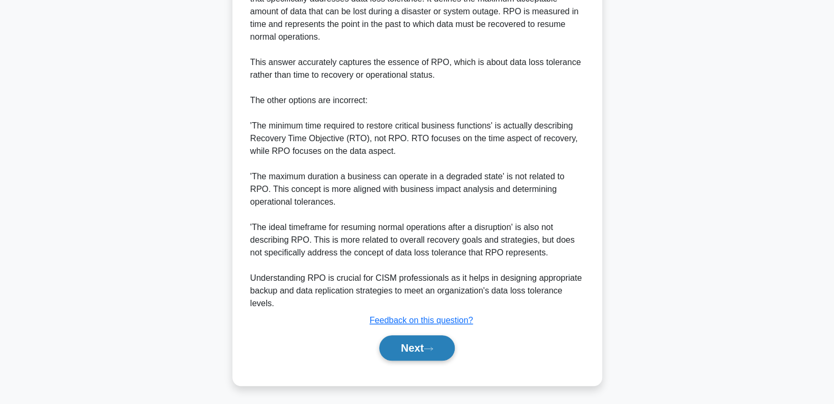
click at [395, 352] on button "Next" at bounding box center [417, 347] width 76 height 25
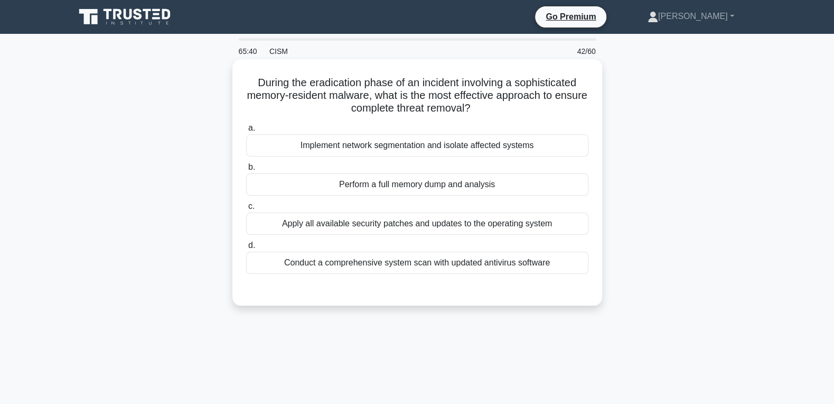
click at [450, 183] on div "Perform a full memory dump and analysis" at bounding box center [417, 184] width 342 height 22
click at [246, 171] on input "b. Perform a full memory dump and analysis" at bounding box center [246, 167] width 0 height 7
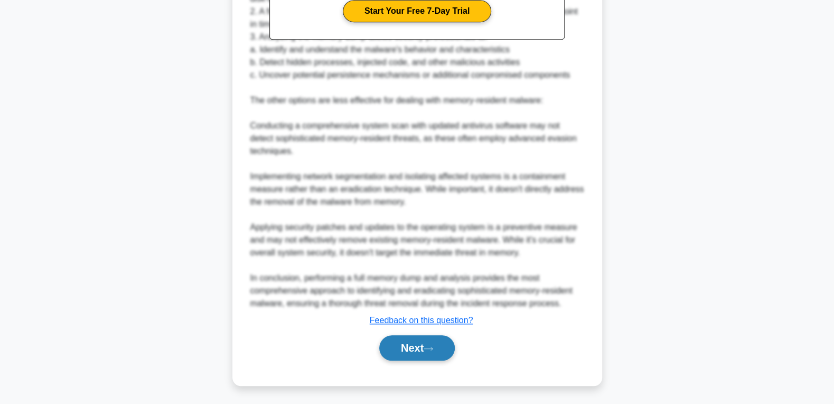
click at [417, 344] on button "Next" at bounding box center [417, 347] width 76 height 25
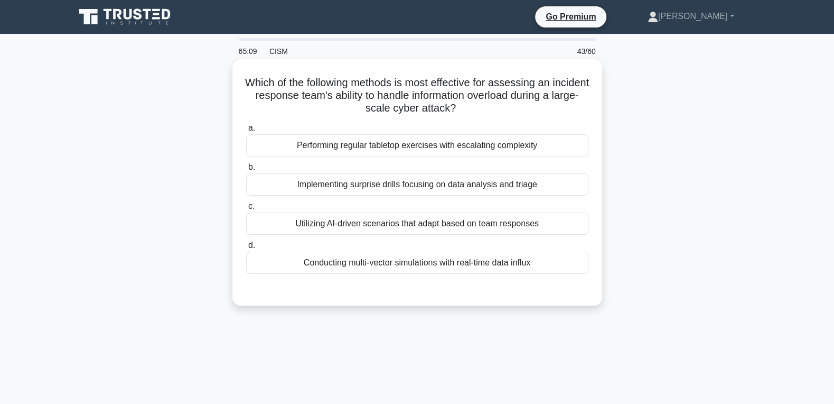
click at [448, 225] on div "Utilizing AI-driven scenarios that adapt based on team responses" at bounding box center [417, 223] width 342 height 22
click at [246, 210] on input "c. Utilizing AI-driven scenarios that adapt based on team responses" at bounding box center [246, 206] width 0 height 7
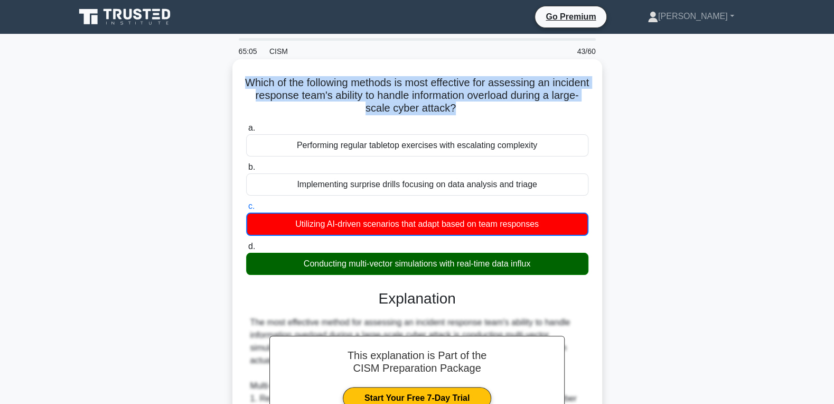
drag, startPoint x: 544, startPoint y: 264, endPoint x: 256, endPoint y: 79, distance: 341.7
click at [256, 79] on div "Which of the following methods is most effective for assessing an incident resp…" at bounding box center [417, 408] width 361 height 691
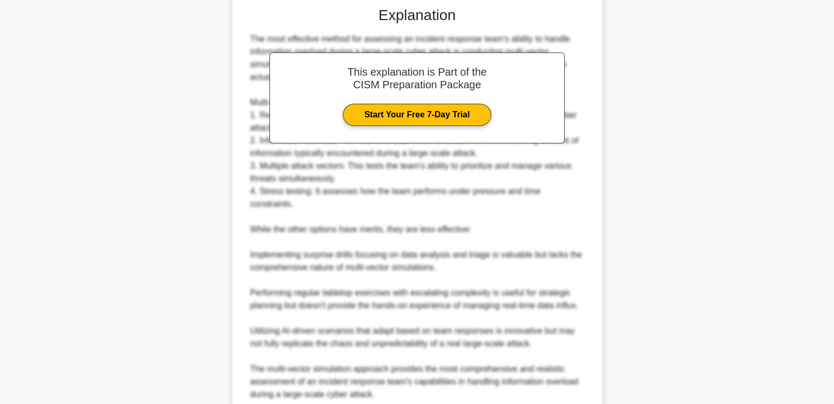
scroll to position [362, 0]
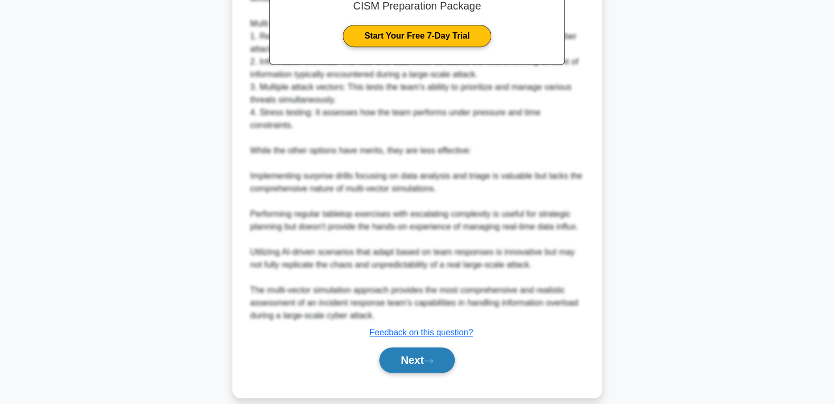
click at [409, 347] on button "Next" at bounding box center [417, 359] width 76 height 25
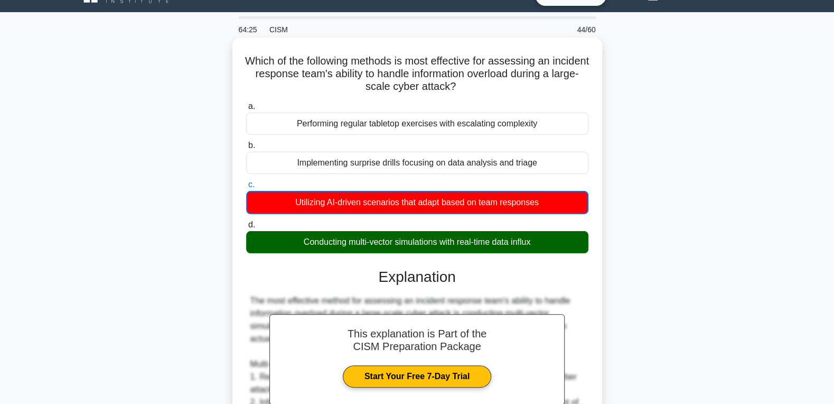
scroll to position [0, 0]
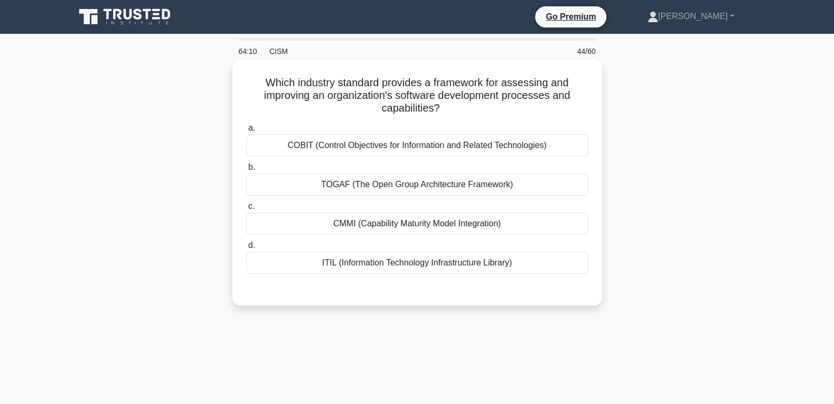
click at [400, 189] on div "TOGAF (The Open Group Architecture Framework)" at bounding box center [417, 184] width 342 height 22
click at [246, 171] on input "b. TOGAF (The Open Group Architecture Framework)" at bounding box center [246, 167] width 0 height 7
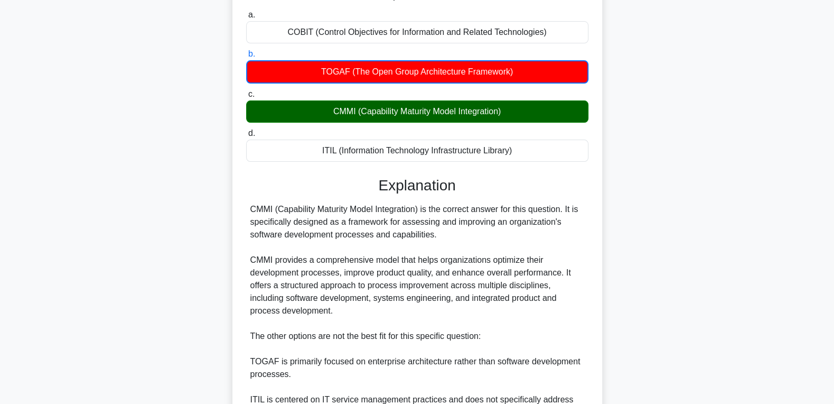
scroll to position [311, 0]
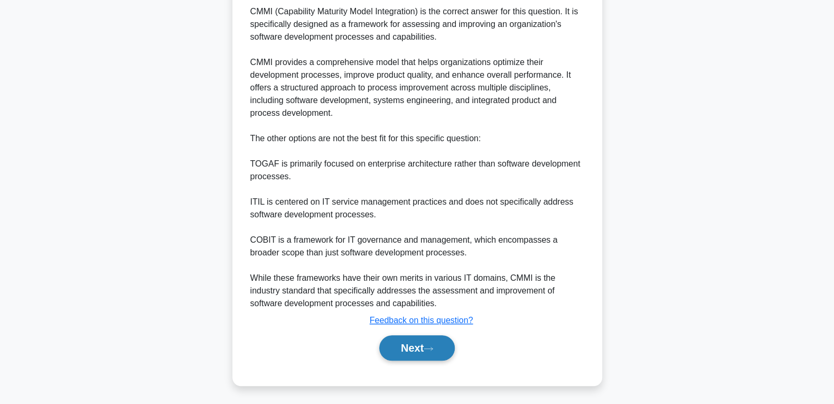
click at [420, 339] on button "Next" at bounding box center [417, 347] width 76 height 25
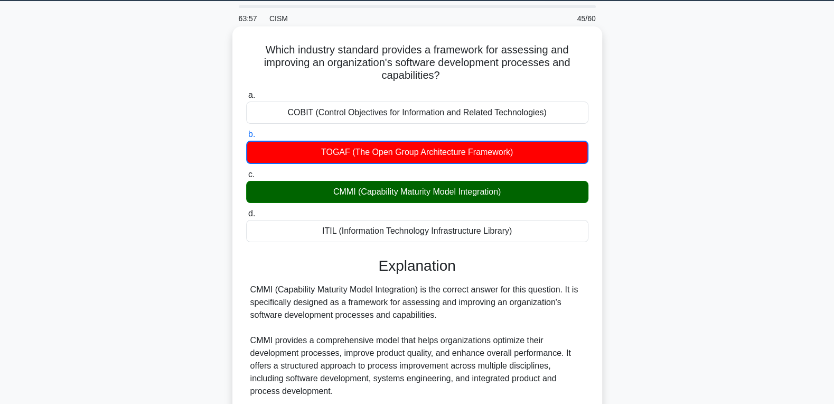
scroll to position [0, 0]
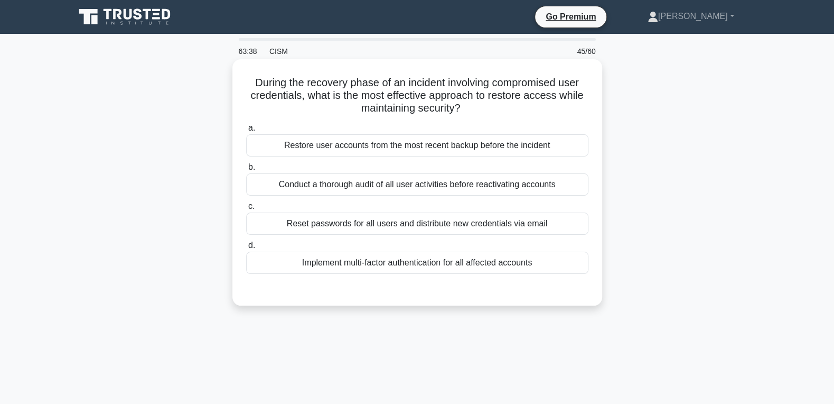
click at [377, 262] on div "Implement multi-factor authentication for all affected accounts" at bounding box center [417, 262] width 342 height 22
click at [246, 249] on input "d. Implement multi-factor authentication for all affected accounts" at bounding box center [246, 245] width 0 height 7
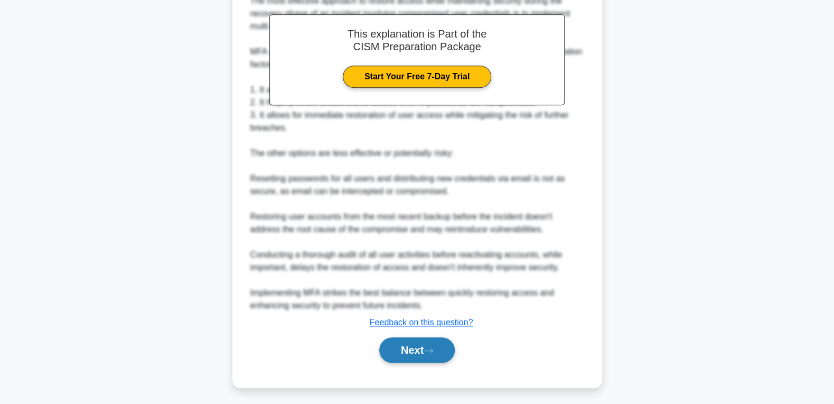
scroll to position [322, 0]
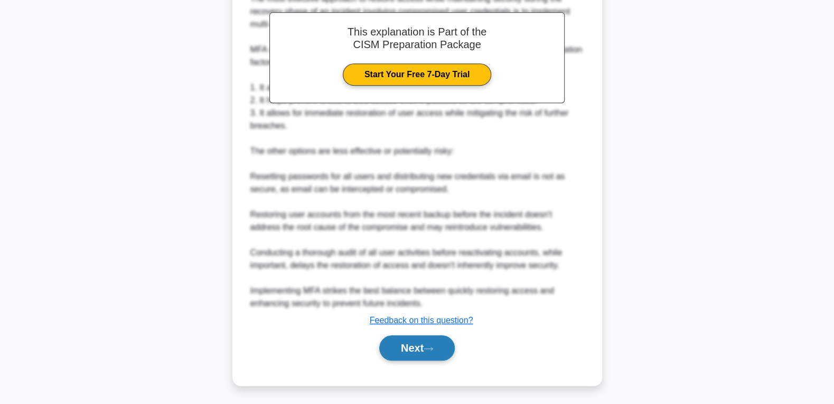
click at [408, 349] on button "Next" at bounding box center [417, 347] width 76 height 25
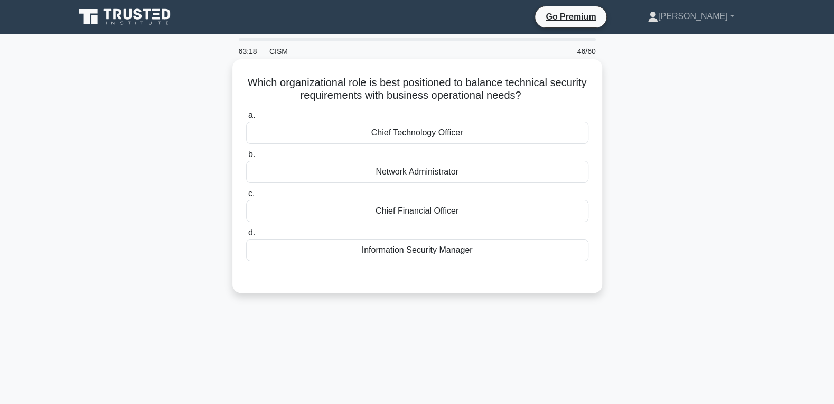
click at [481, 248] on div "Information Security Manager" at bounding box center [417, 250] width 342 height 22
click at [246, 236] on input "d. Information Security Manager" at bounding box center [246, 232] width 0 height 7
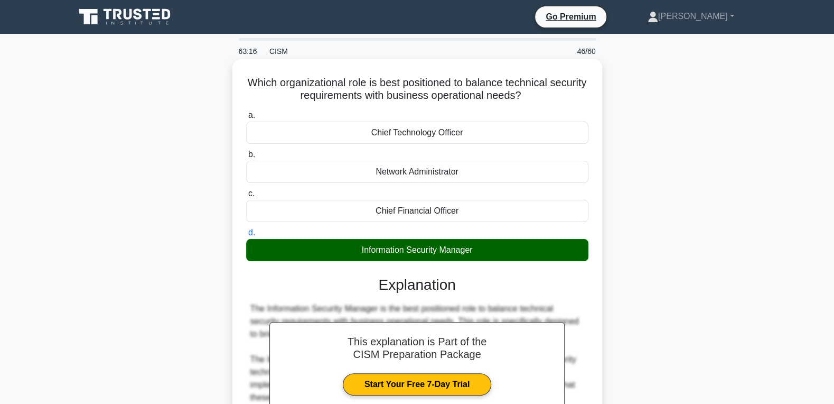
scroll to position [310, 0]
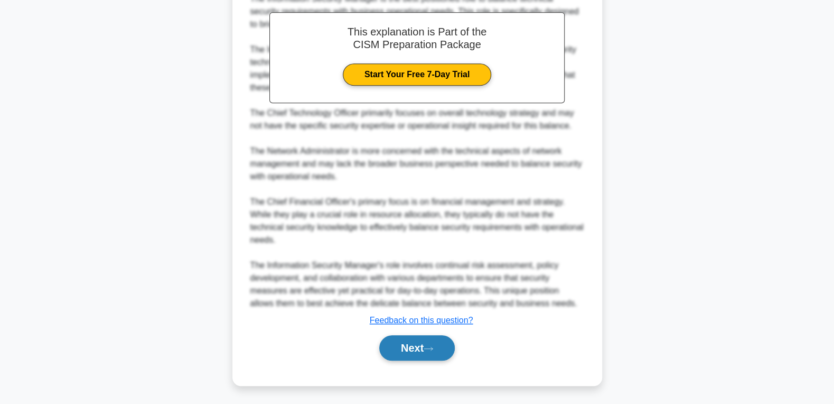
click at [407, 340] on button "Next" at bounding box center [417, 347] width 76 height 25
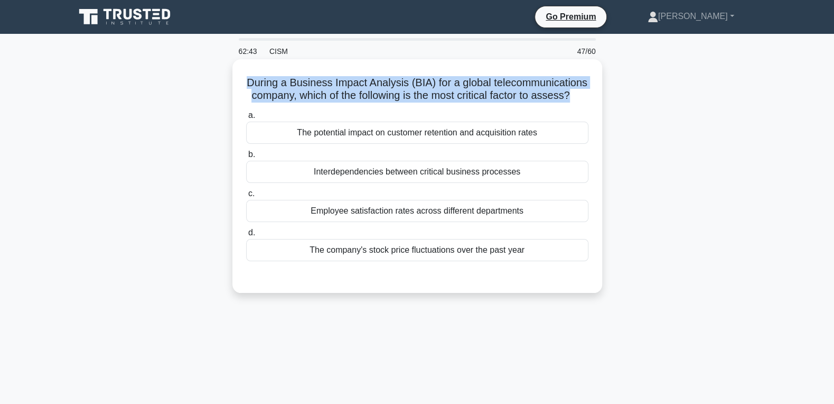
drag, startPoint x: 542, startPoint y: 254, endPoint x: 236, endPoint y: 84, distance: 350.4
click at [236, 84] on div "During a Business Impact Analysis (BIA) for a global telecommunications company…" at bounding box center [417, 175] width 370 height 233
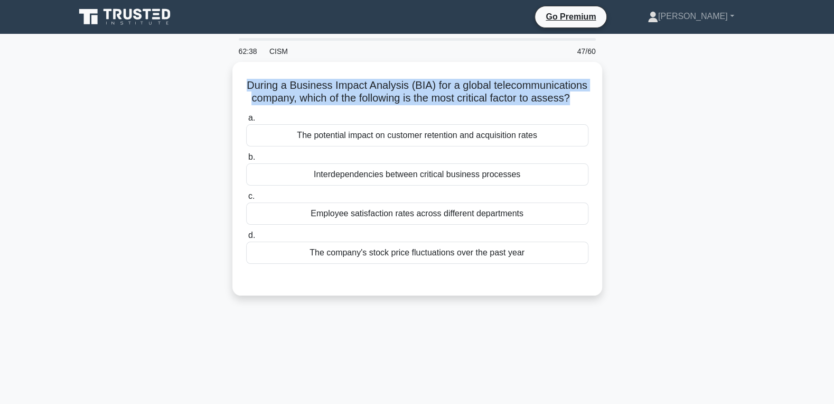
click at [76, 154] on div "During a Business Impact Analysis (BIA) for a global telecommunications company…" at bounding box center [417, 185] width 697 height 246
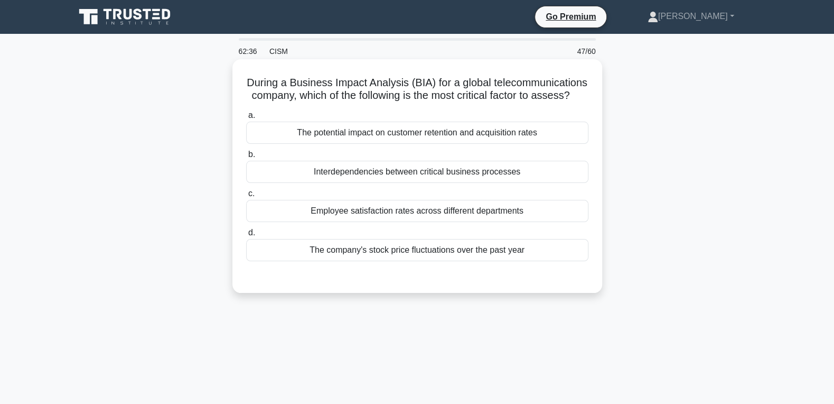
click at [341, 176] on div "Interdependencies between critical business processes" at bounding box center [417, 172] width 342 height 22
click at [246, 158] on input "b. Interdependencies between critical business processes" at bounding box center [246, 154] width 0 height 7
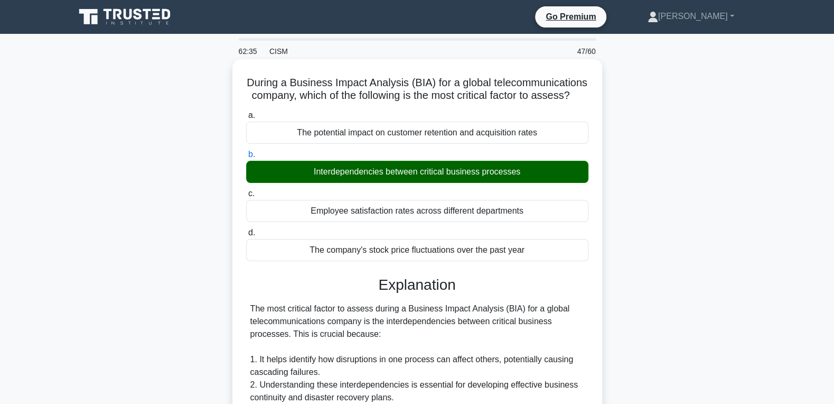
scroll to position [335, 0]
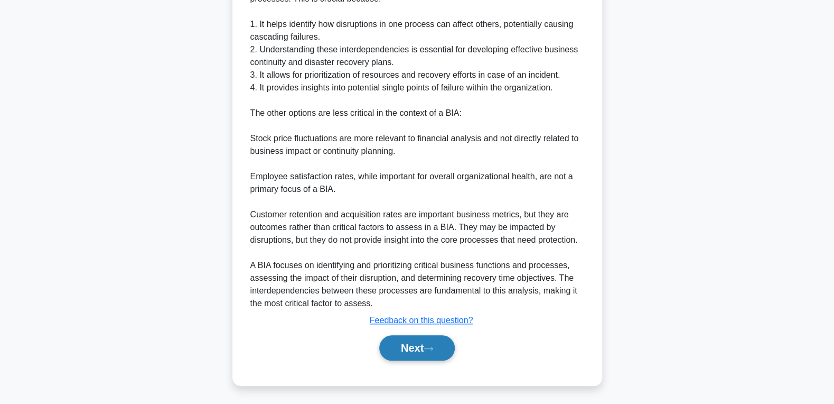
click at [399, 352] on button "Next" at bounding box center [417, 347] width 76 height 25
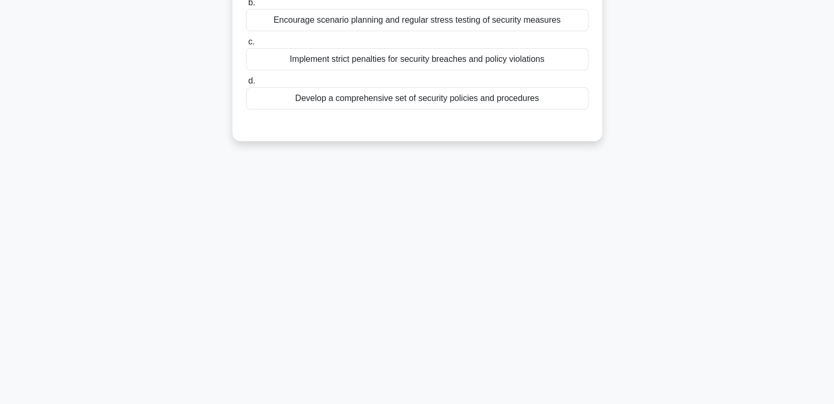
scroll to position [0, 0]
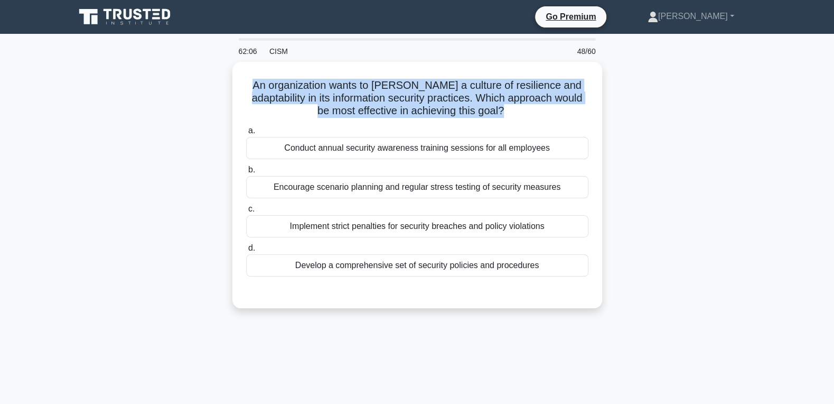
drag, startPoint x: 566, startPoint y: 267, endPoint x: 203, endPoint y: 79, distance: 408.7
click at [198, 76] on div "An organization wants to foster a culture of resilience and adaptability in its…" at bounding box center [417, 191] width 697 height 259
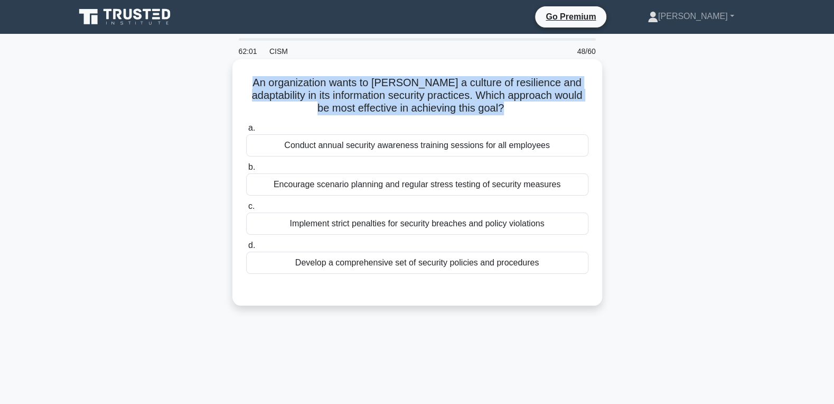
click at [413, 183] on div "Encourage scenario planning and regular stress testing of security measures" at bounding box center [417, 184] width 342 height 22
click at [246, 171] on input "b. Encourage scenario planning and regular stress testing of security measures" at bounding box center [246, 167] width 0 height 7
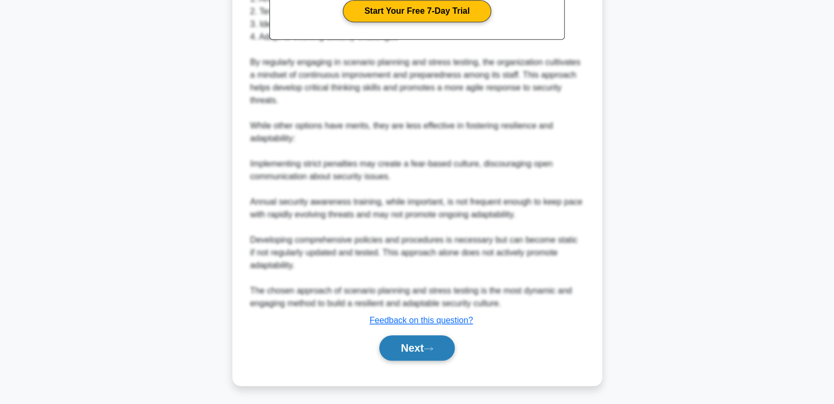
click at [405, 347] on button "Next" at bounding box center [417, 347] width 76 height 25
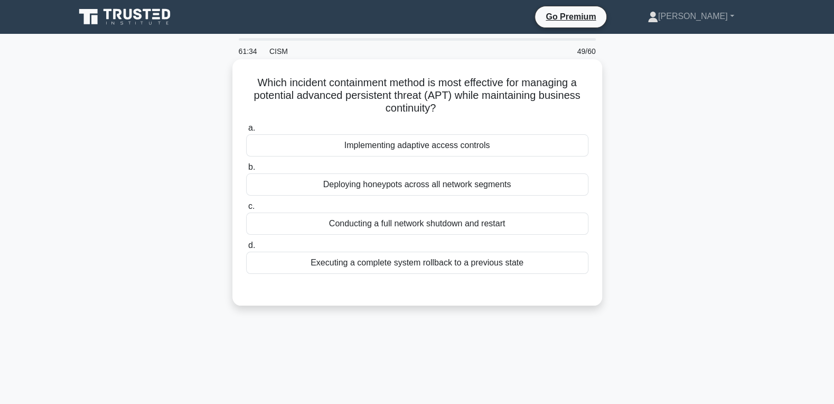
click at [509, 145] on div "Implementing adaptive access controls" at bounding box center [417, 145] width 342 height 22
click at [246, 132] on input "a. Implementing adaptive access controls" at bounding box center [246, 128] width 0 height 7
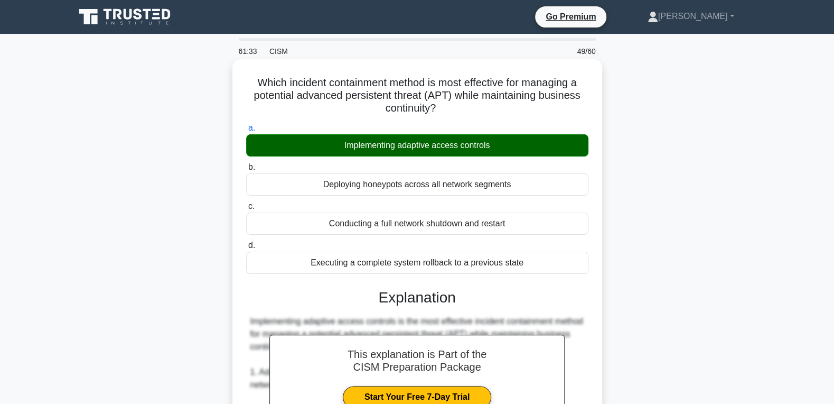
scroll to position [360, 0]
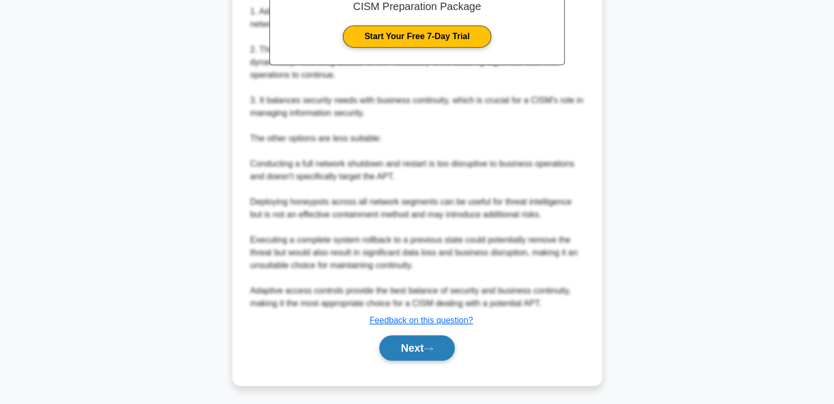
click at [404, 343] on button "Next" at bounding box center [417, 347] width 76 height 25
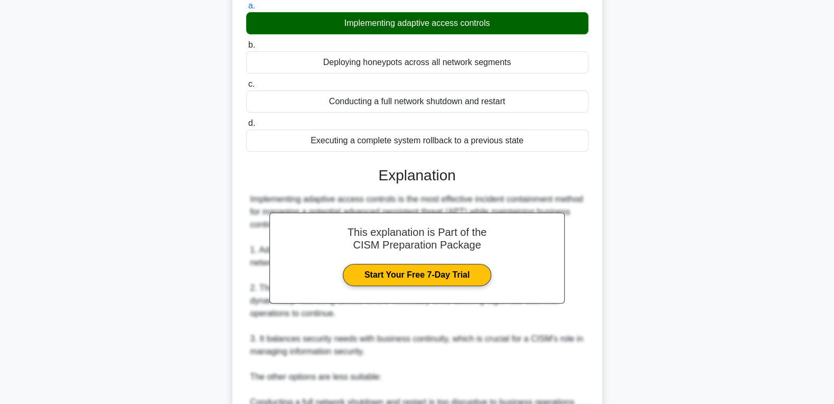
scroll to position [0, 0]
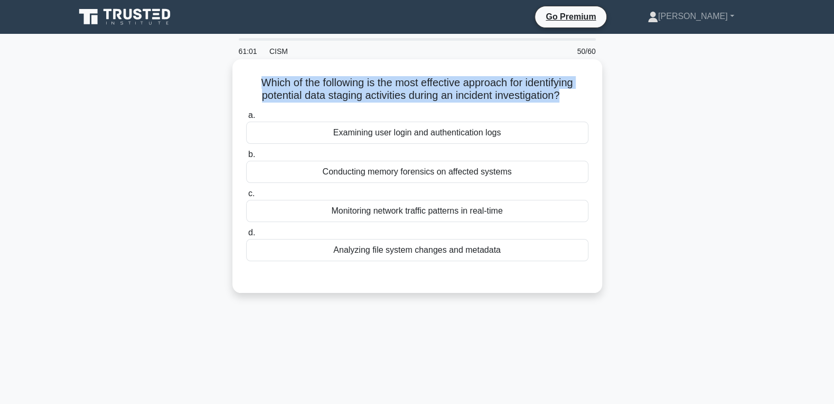
drag, startPoint x: 524, startPoint y: 251, endPoint x: 238, endPoint y: 84, distance: 331.4
click at [238, 84] on div "Which of the following is the most effective approach for identifying potential…" at bounding box center [417, 175] width 361 height 225
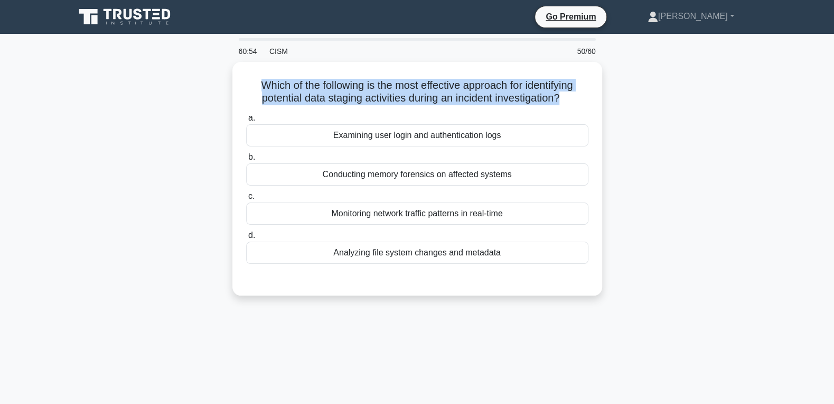
click at [686, 128] on div "Which of the following is the most effective approach for identifying potential…" at bounding box center [417, 185] width 697 height 246
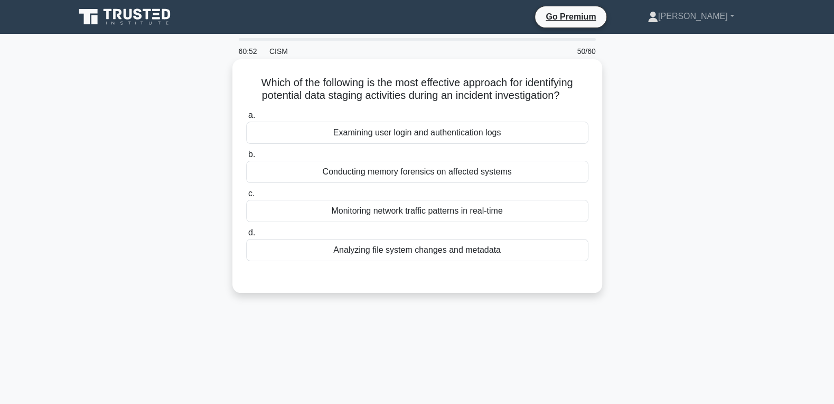
click at [423, 247] on div "Analyzing file system changes and metadata" at bounding box center [417, 250] width 342 height 22
click at [246, 236] on input "d. Analyzing file system changes and metadata" at bounding box center [246, 232] width 0 height 7
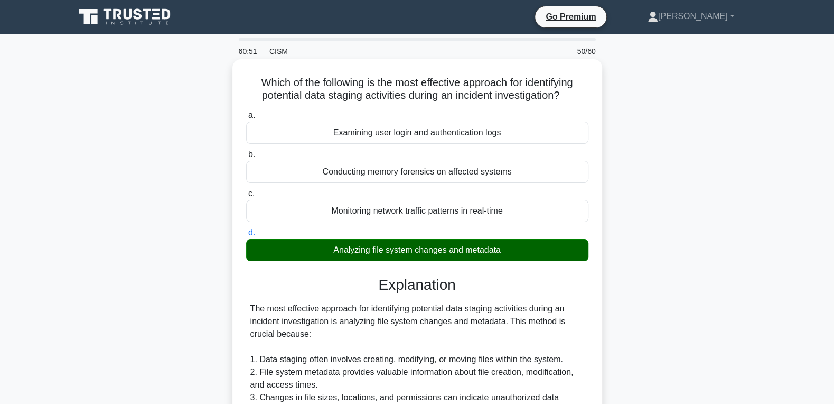
scroll to position [348, 0]
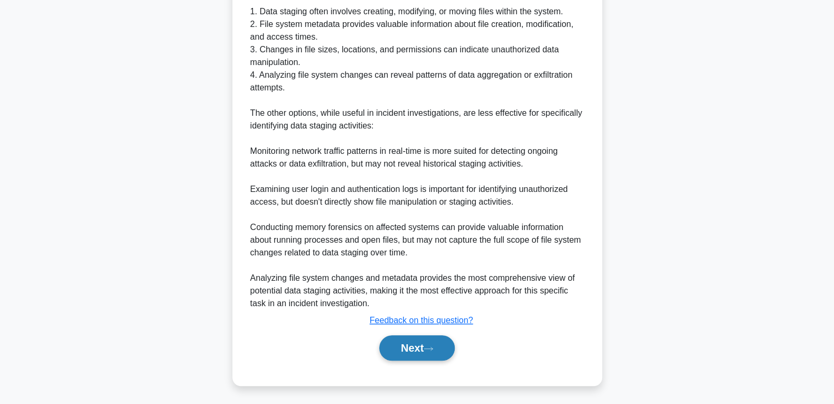
click at [409, 340] on button "Next" at bounding box center [417, 347] width 76 height 25
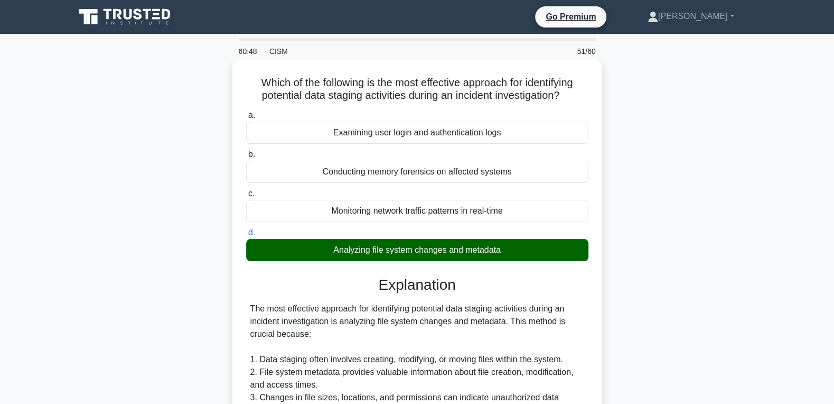
scroll to position [0, 0]
